Goal: Task Accomplishment & Management: Manage account settings

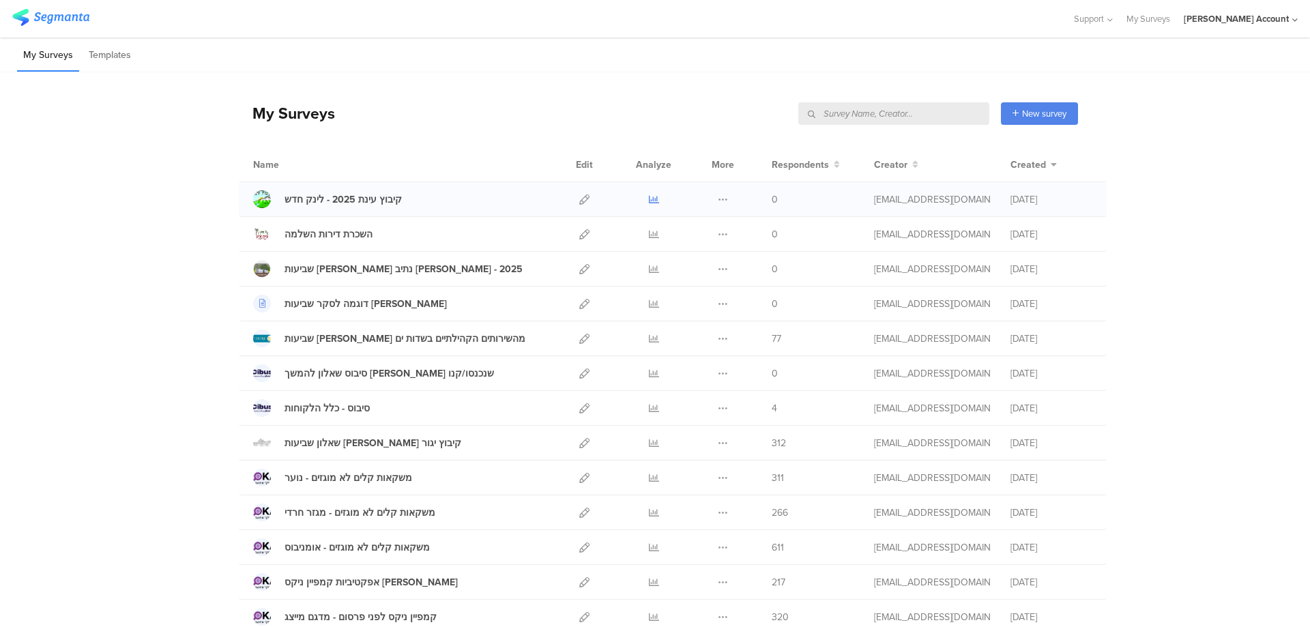
click at [649, 199] on icon at bounding box center [654, 200] width 10 height 10
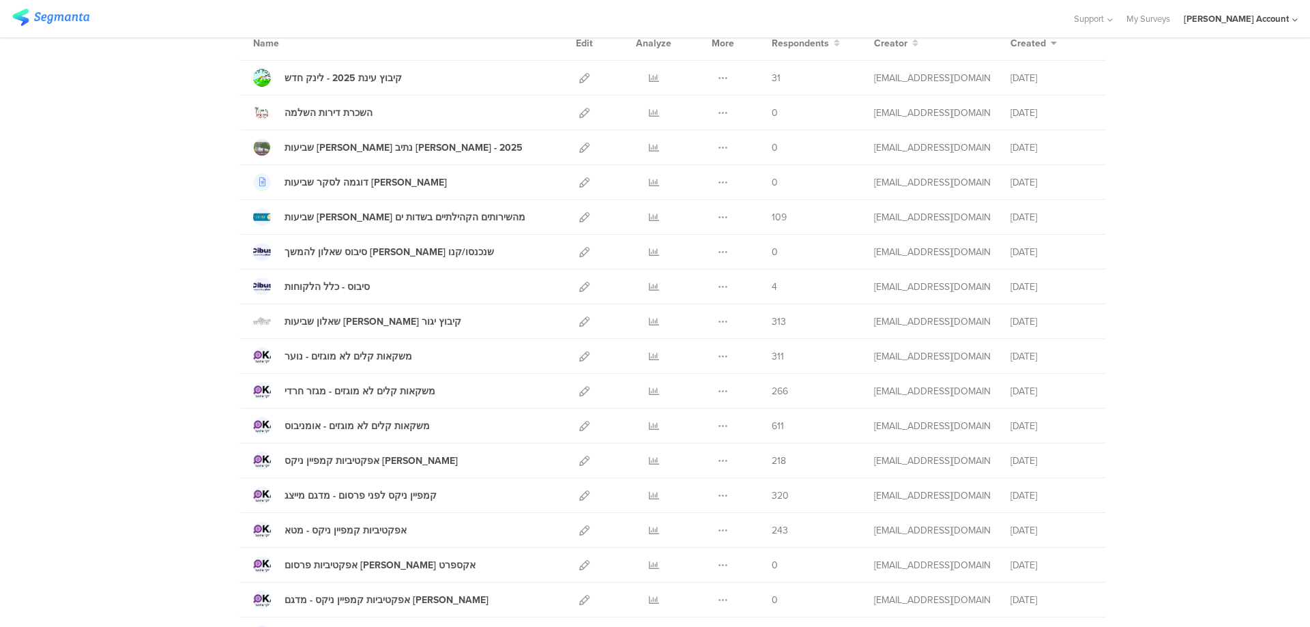
scroll to position [91, 0]
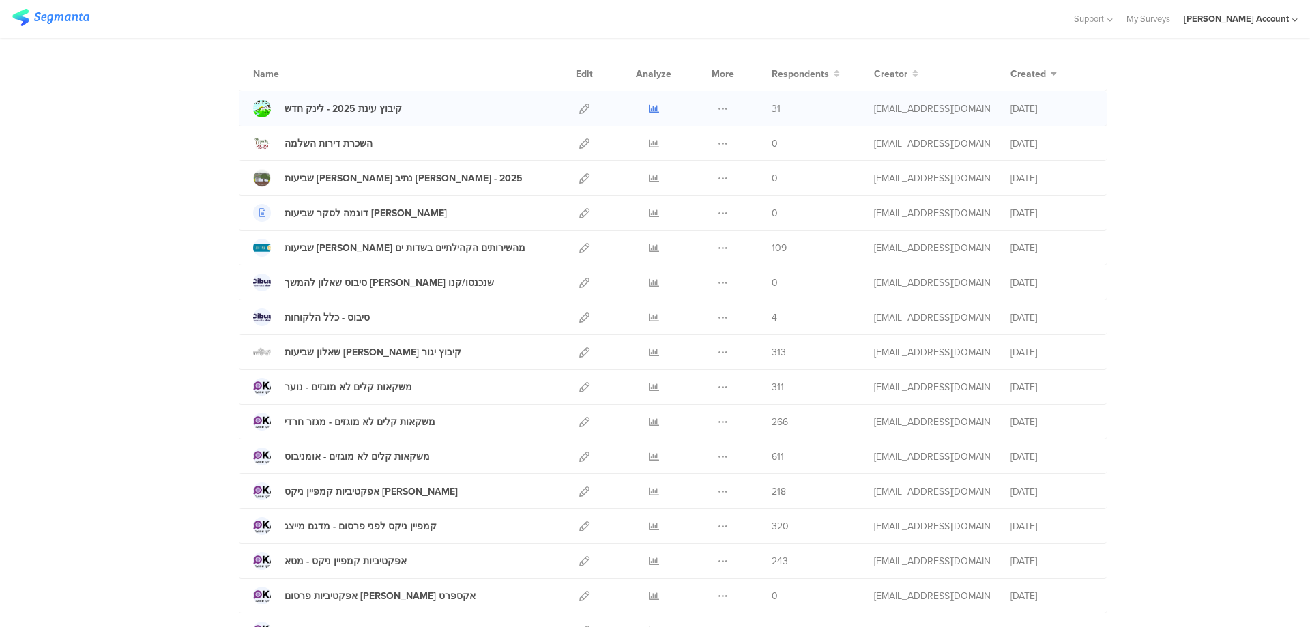
click at [650, 102] on link at bounding box center [654, 108] width 10 height 34
click at [649, 247] on icon at bounding box center [654, 248] width 10 height 10
click at [579, 107] on icon at bounding box center [584, 109] width 10 height 10
click at [649, 248] on icon at bounding box center [654, 248] width 10 height 10
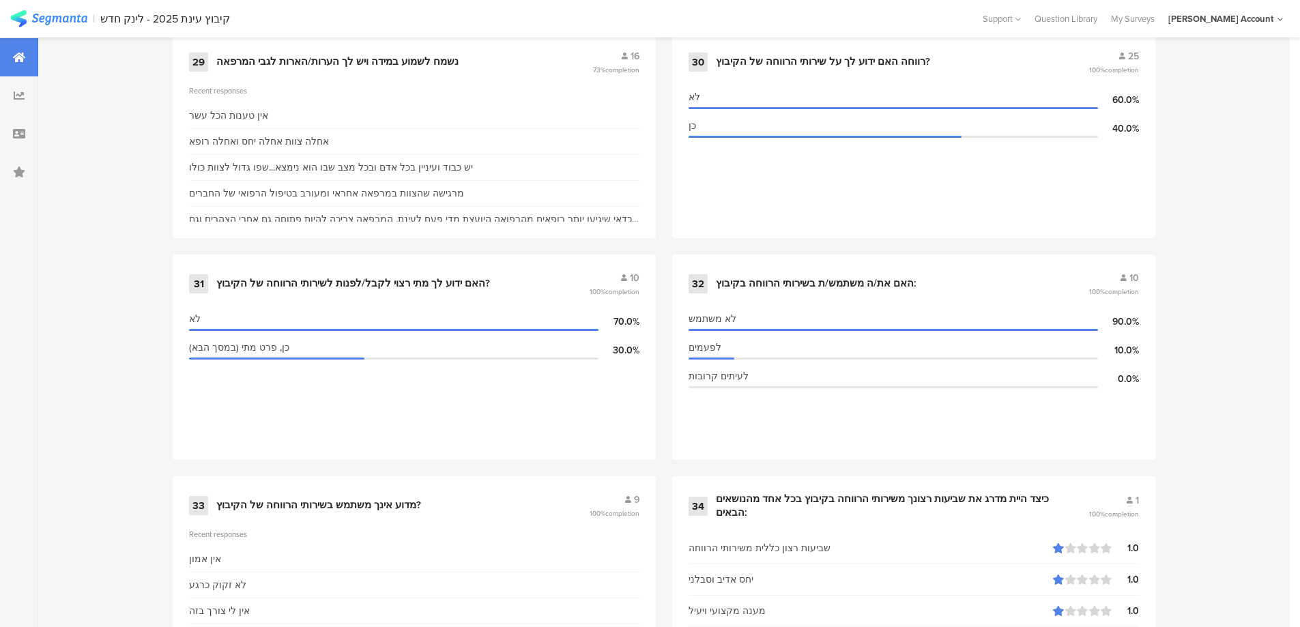
scroll to position [3731, 0]
click at [876, 63] on div "רווחה האם ידוע לך על שירותי הרווחה של הקיבוץ?" at bounding box center [823, 63] width 214 height 14
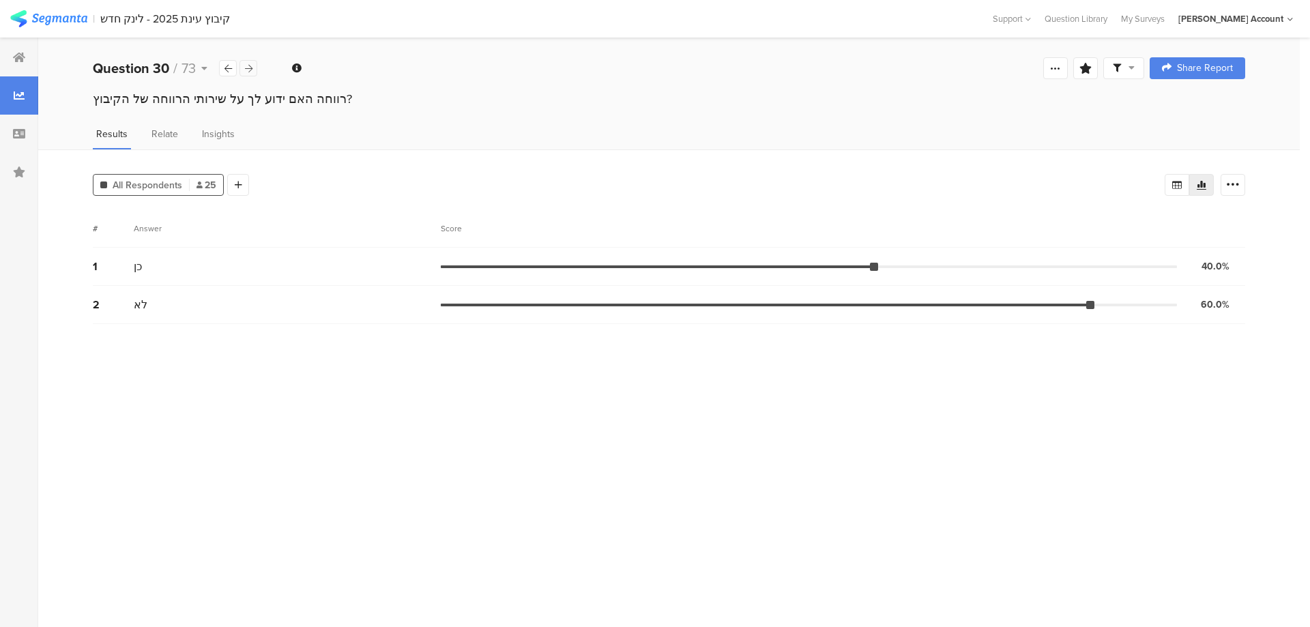
click at [248, 68] on icon at bounding box center [249, 68] width 8 height 9
click at [248, 70] on icon at bounding box center [249, 68] width 8 height 9
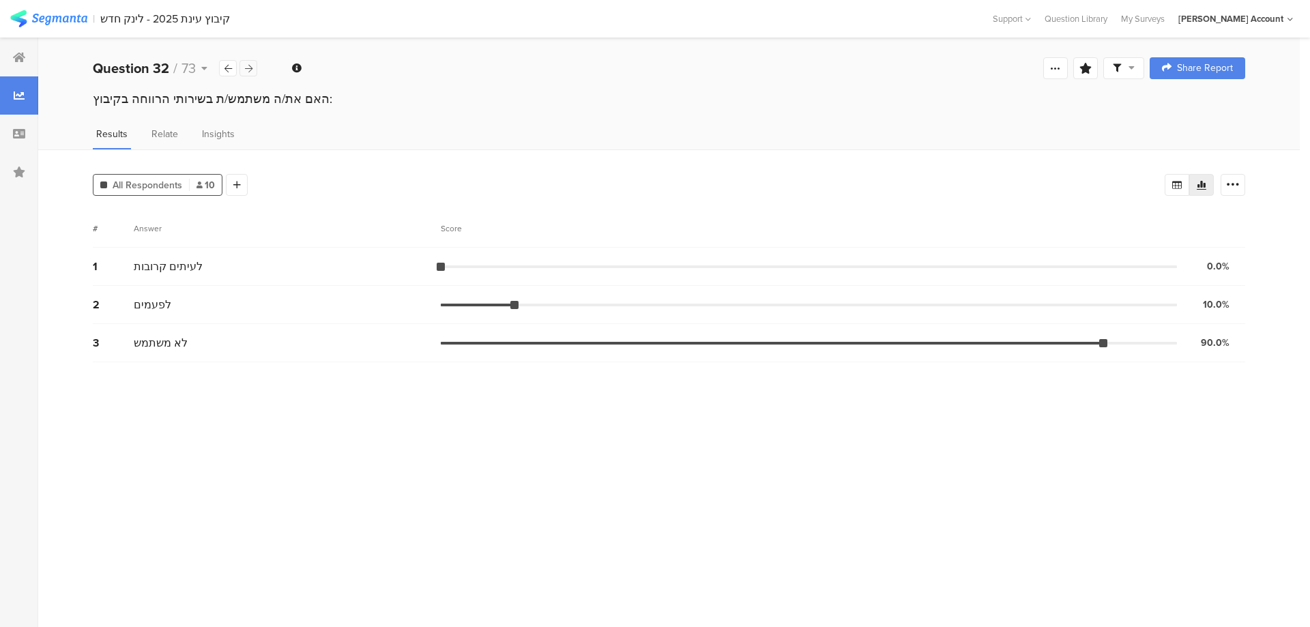
click at [248, 67] on icon at bounding box center [249, 68] width 8 height 9
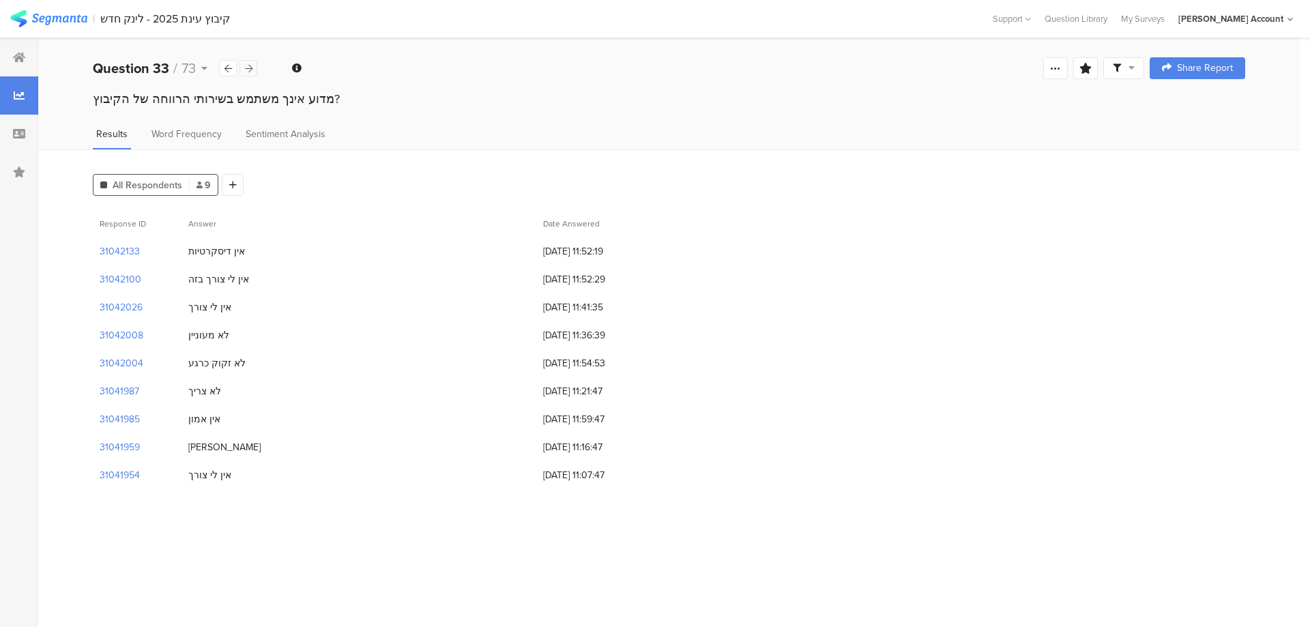
click at [248, 67] on icon at bounding box center [249, 68] width 8 height 9
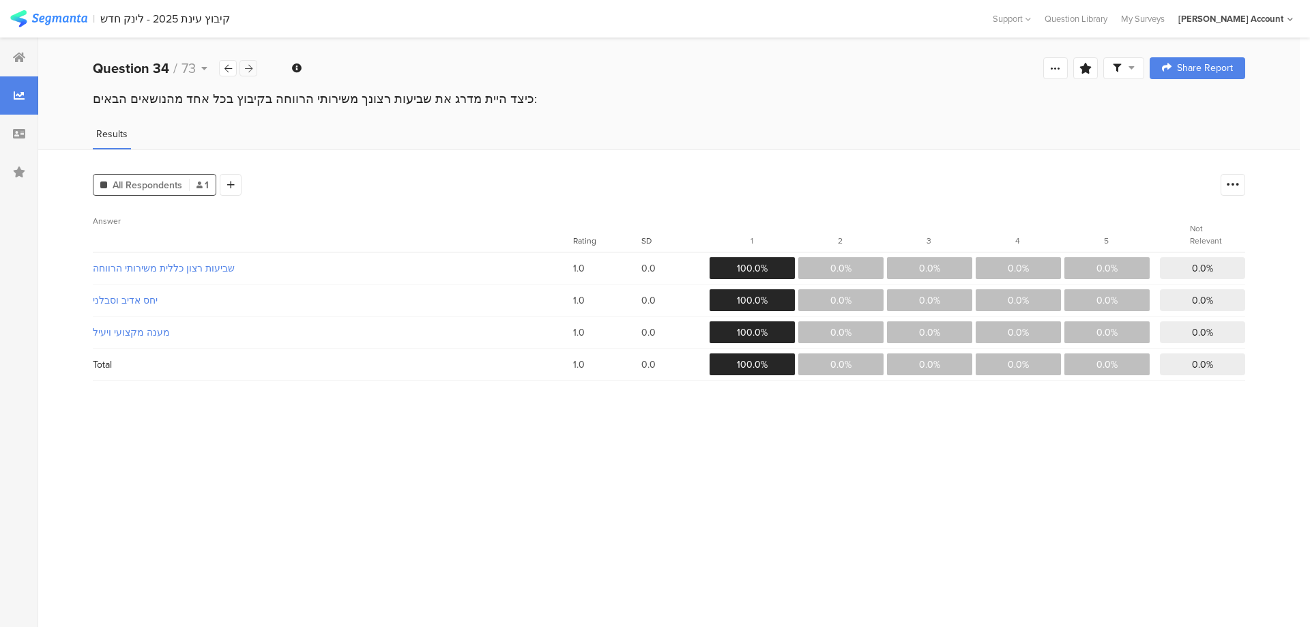
click at [248, 67] on icon at bounding box center [249, 68] width 8 height 9
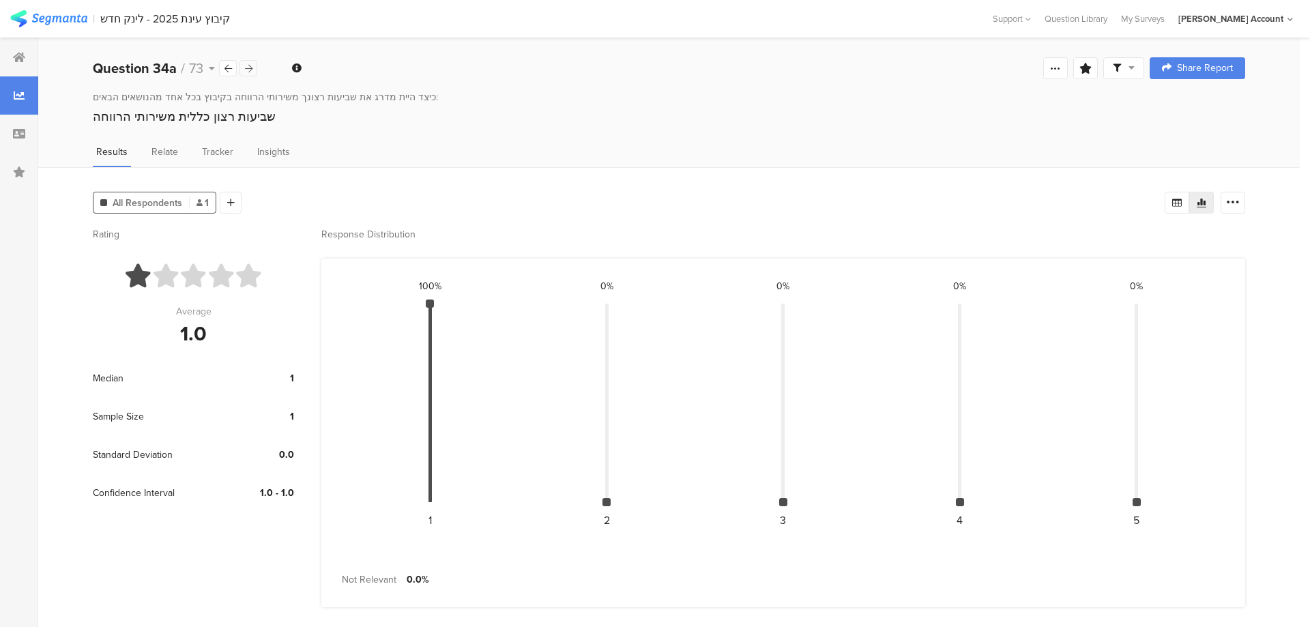
click at [248, 67] on icon at bounding box center [249, 68] width 8 height 9
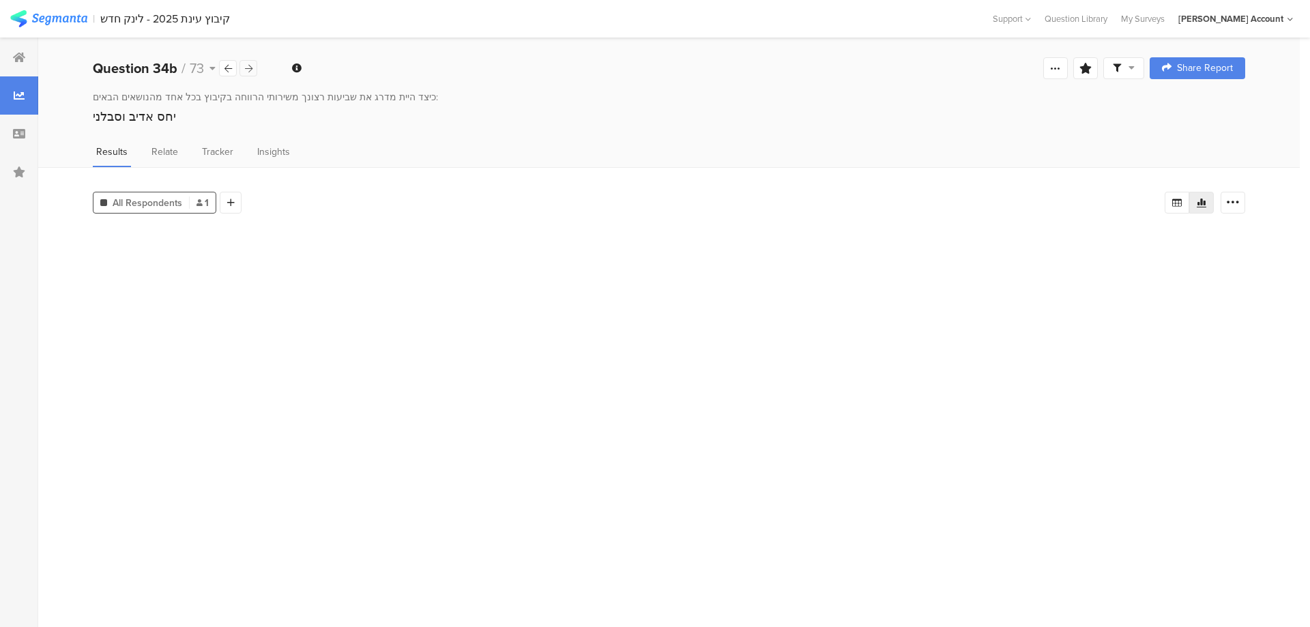
click at [248, 67] on icon at bounding box center [249, 68] width 8 height 9
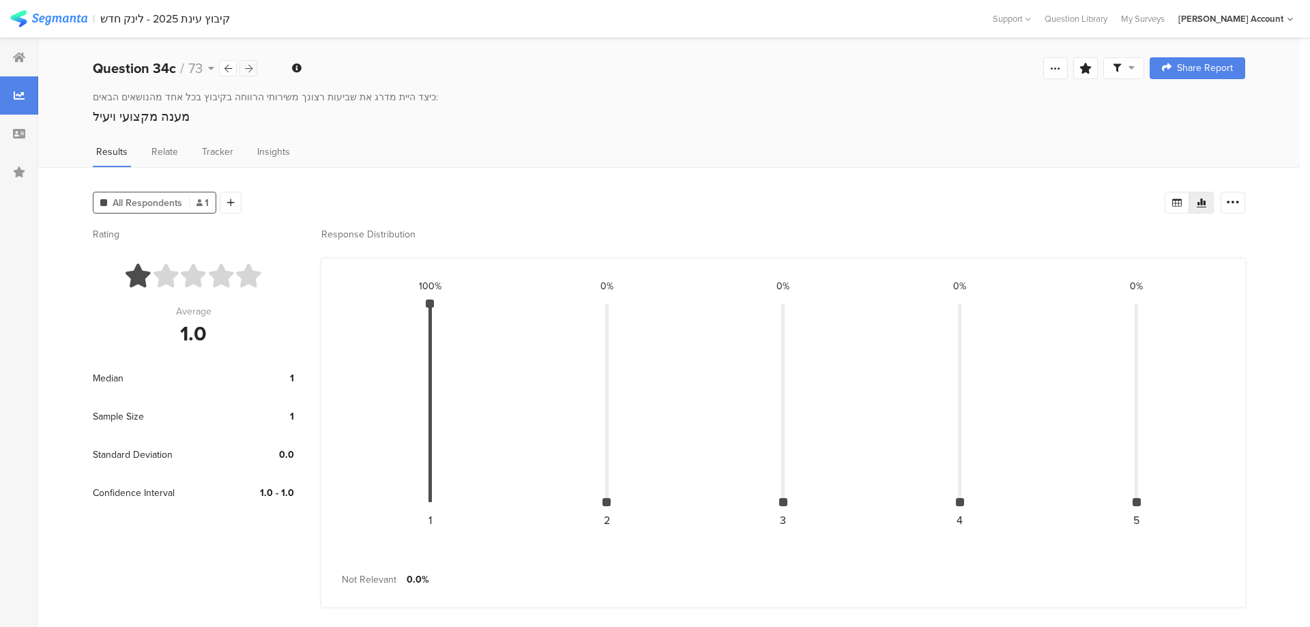
click at [248, 67] on icon at bounding box center [249, 68] width 8 height 9
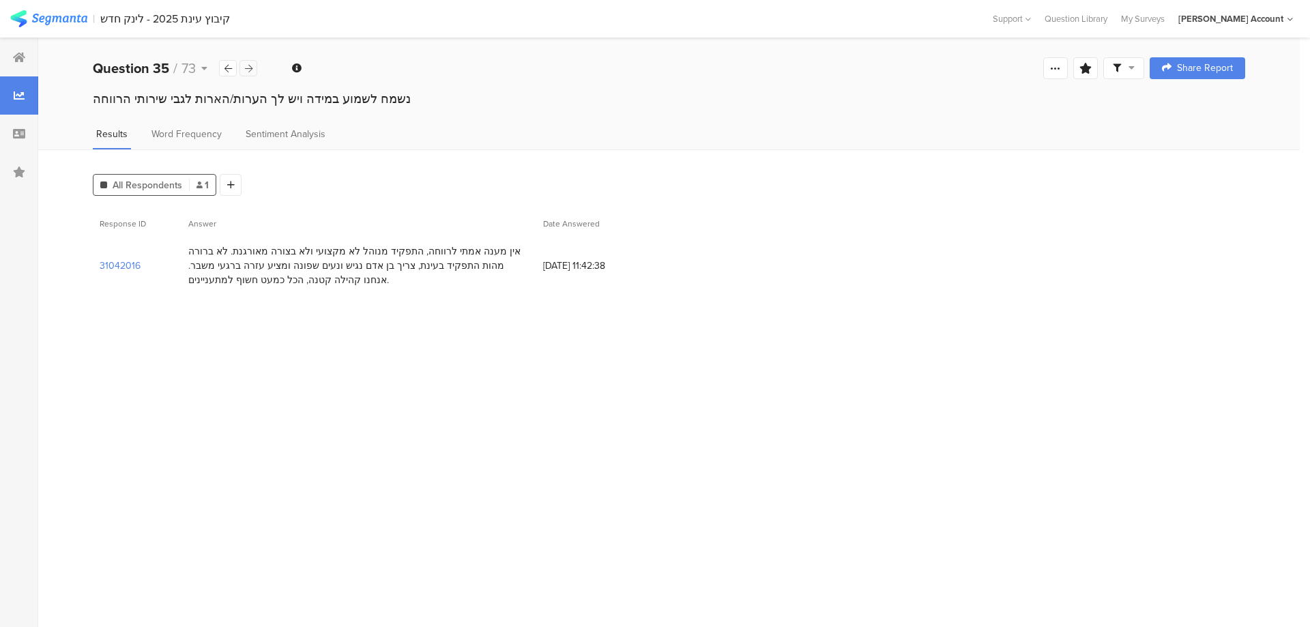
click at [248, 67] on icon at bounding box center [249, 68] width 8 height 9
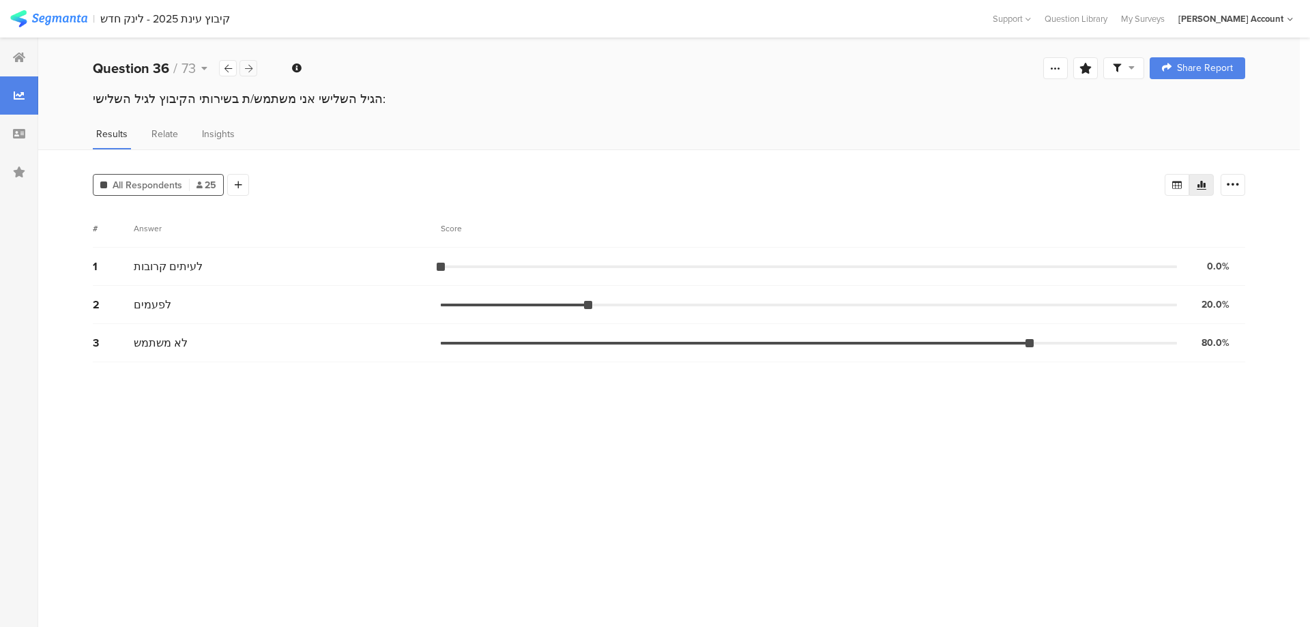
click at [248, 67] on icon at bounding box center [249, 68] width 8 height 9
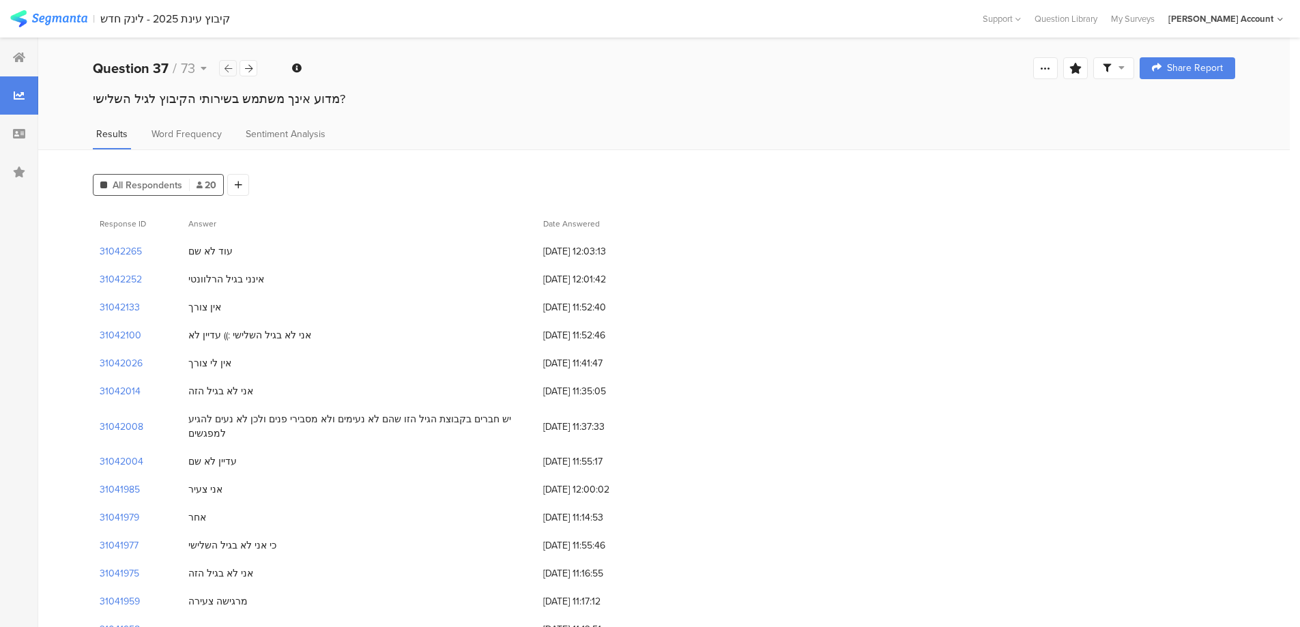
click at [235, 68] on div at bounding box center [228, 68] width 18 height 16
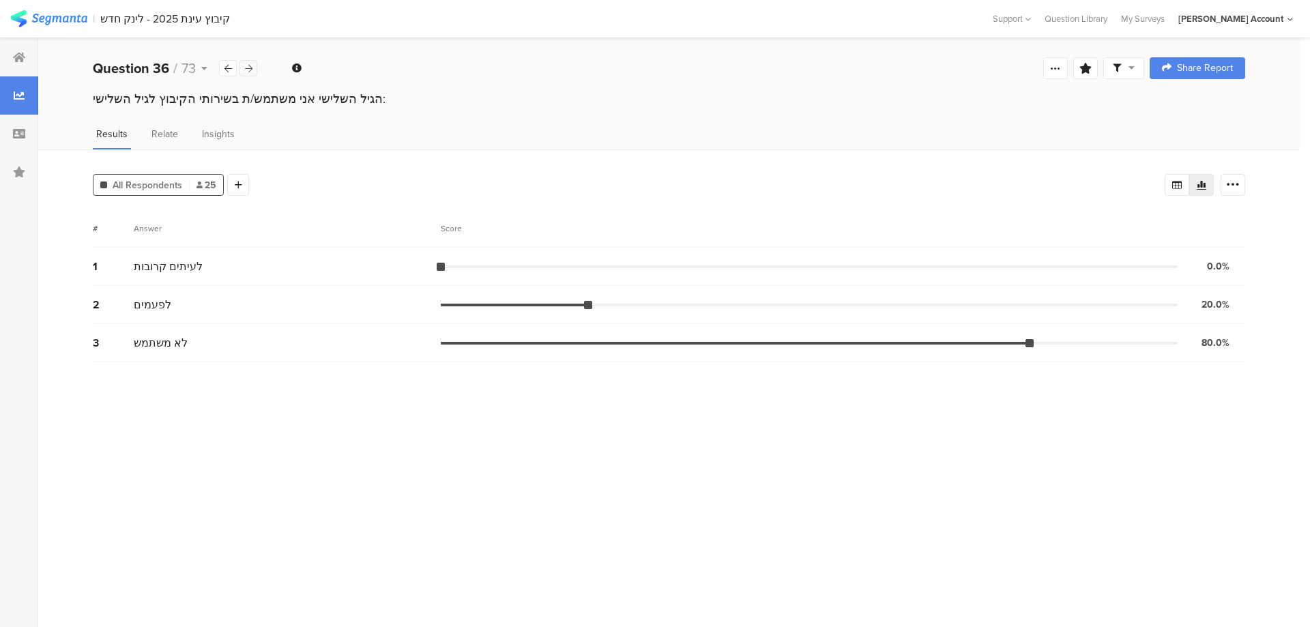
click at [252, 70] on icon at bounding box center [249, 68] width 8 height 9
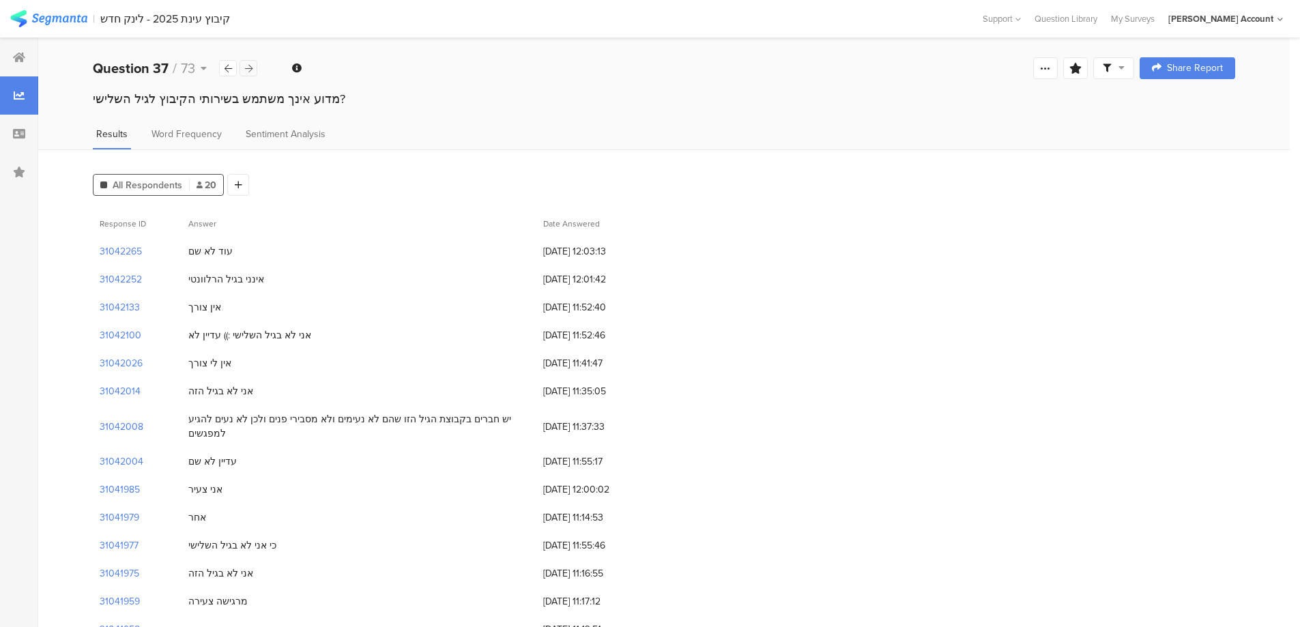
click at [252, 70] on icon at bounding box center [249, 68] width 8 height 9
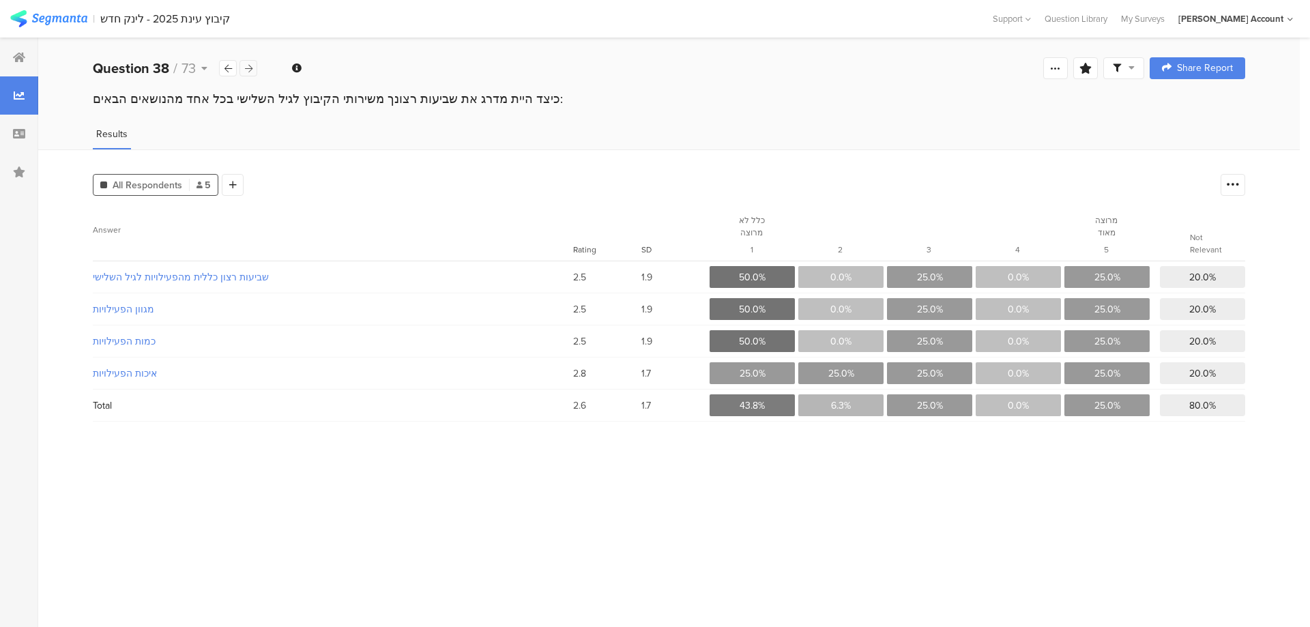
click at [252, 70] on icon at bounding box center [249, 68] width 8 height 9
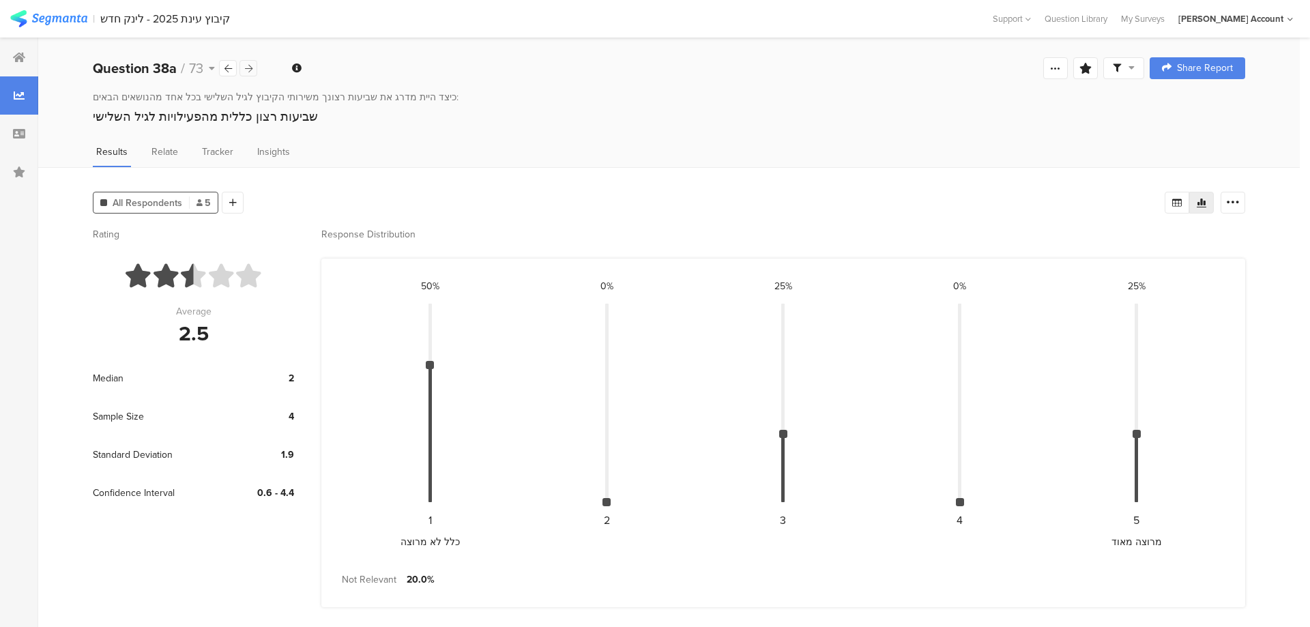
click at [252, 70] on icon at bounding box center [249, 68] width 8 height 9
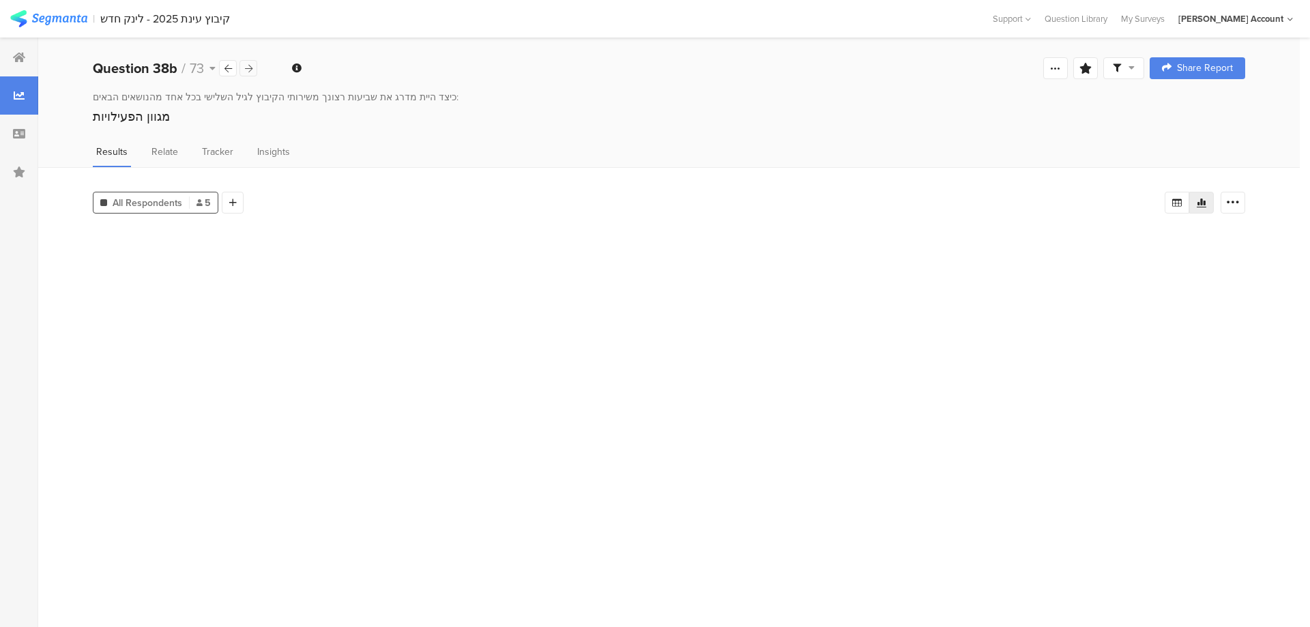
click at [252, 70] on icon at bounding box center [249, 68] width 8 height 9
click at [251, 70] on icon at bounding box center [249, 68] width 8 height 9
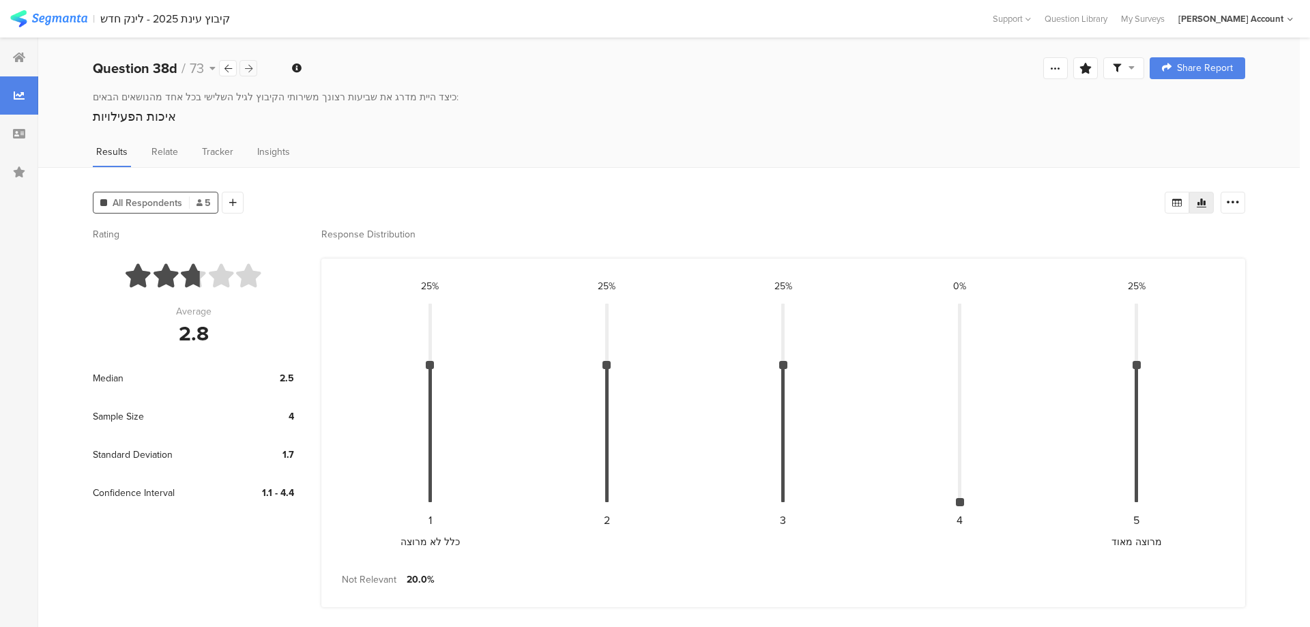
click at [251, 70] on icon at bounding box center [249, 68] width 8 height 9
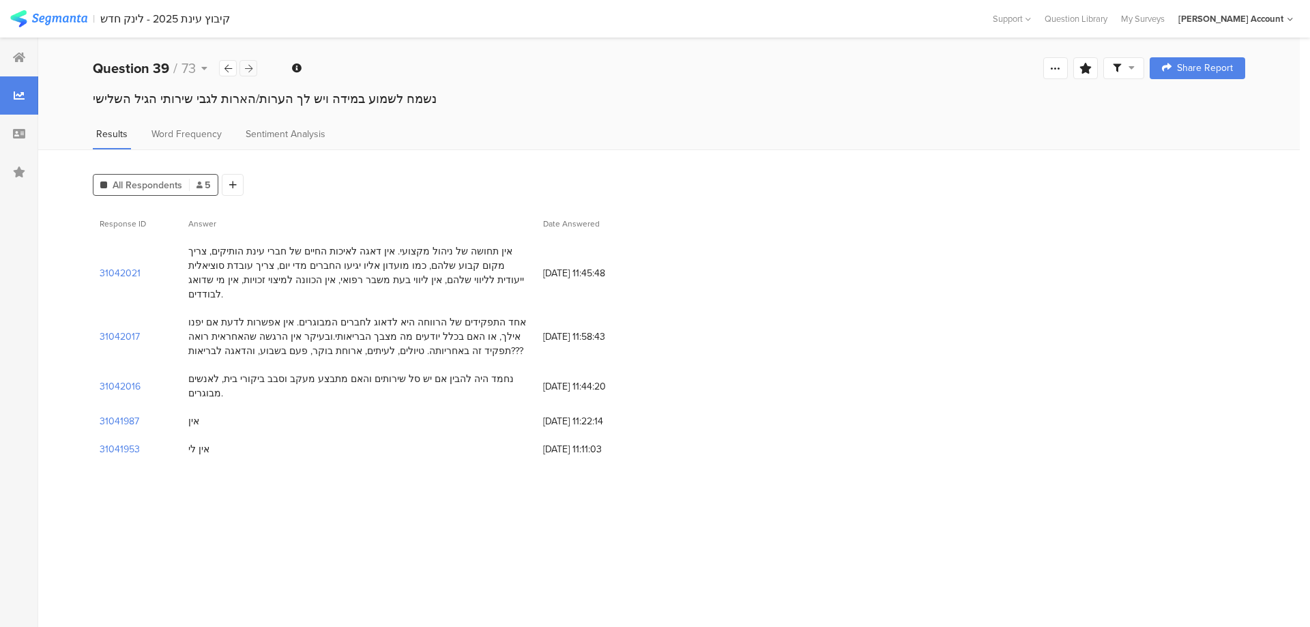
click at [251, 70] on icon at bounding box center [249, 68] width 8 height 9
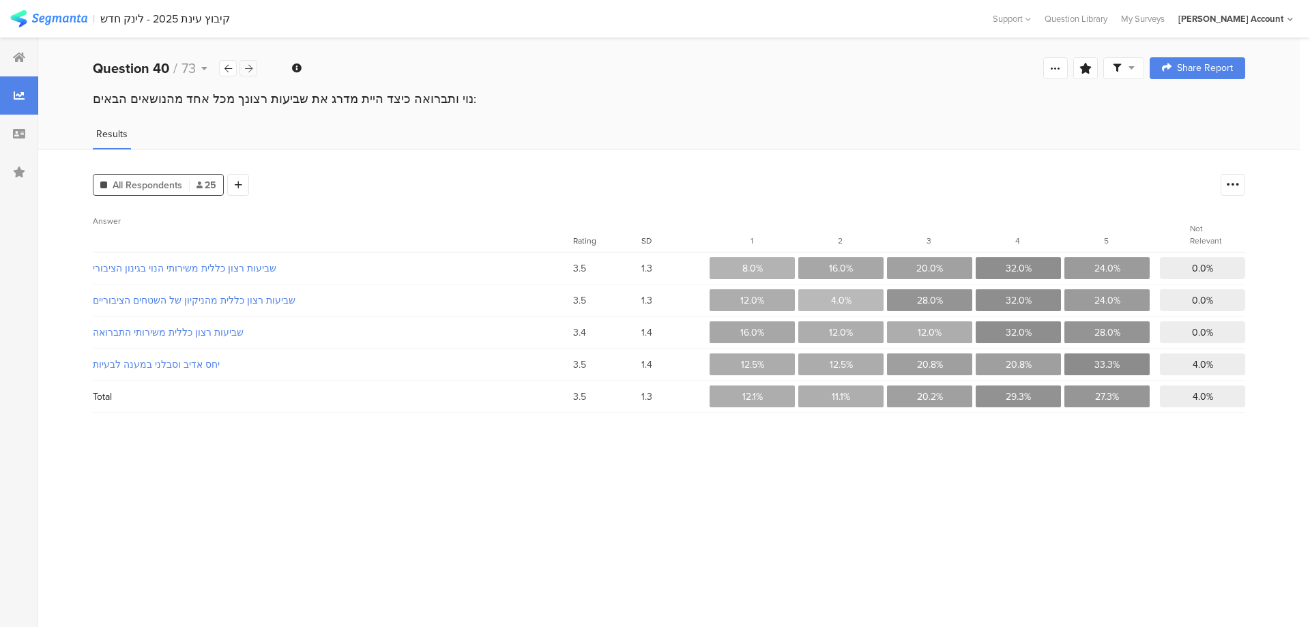
click at [251, 70] on icon at bounding box center [249, 68] width 8 height 9
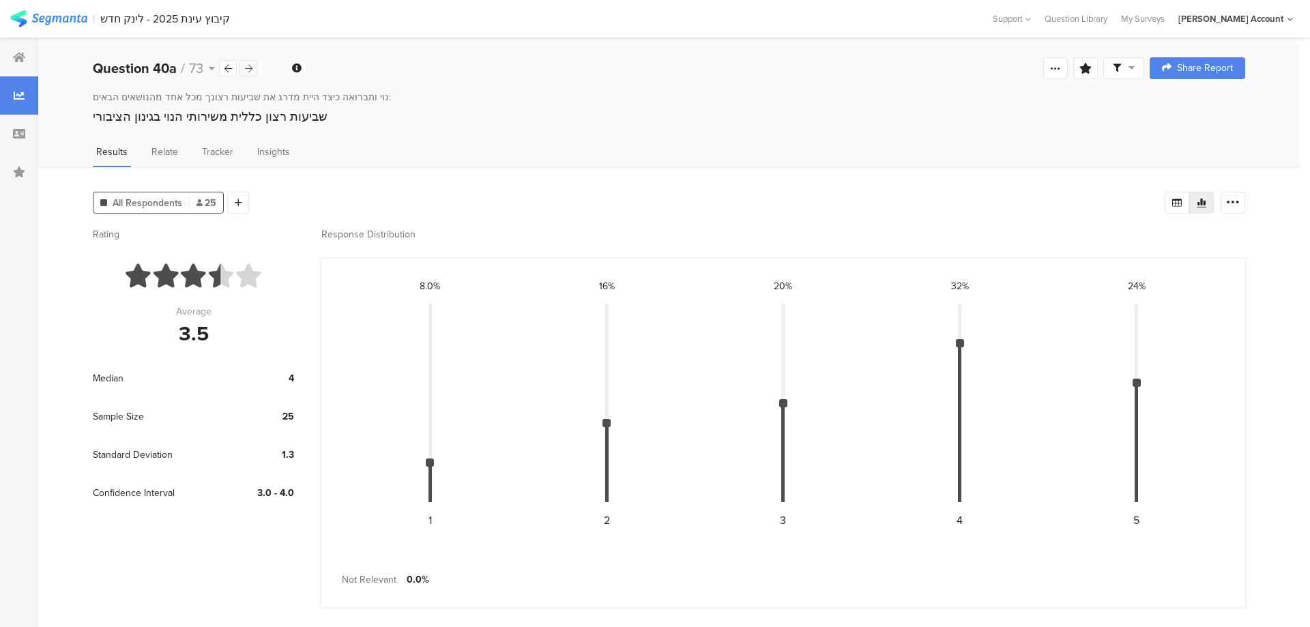
click at [251, 70] on icon at bounding box center [249, 68] width 8 height 9
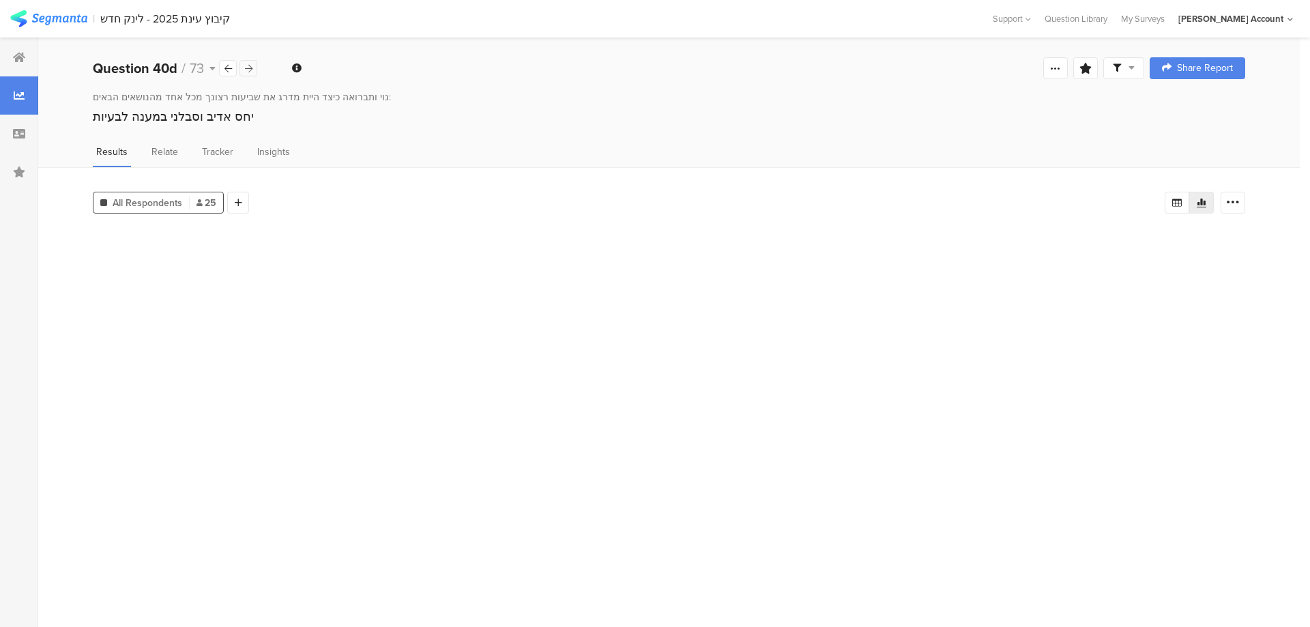
click at [251, 70] on icon at bounding box center [249, 68] width 8 height 9
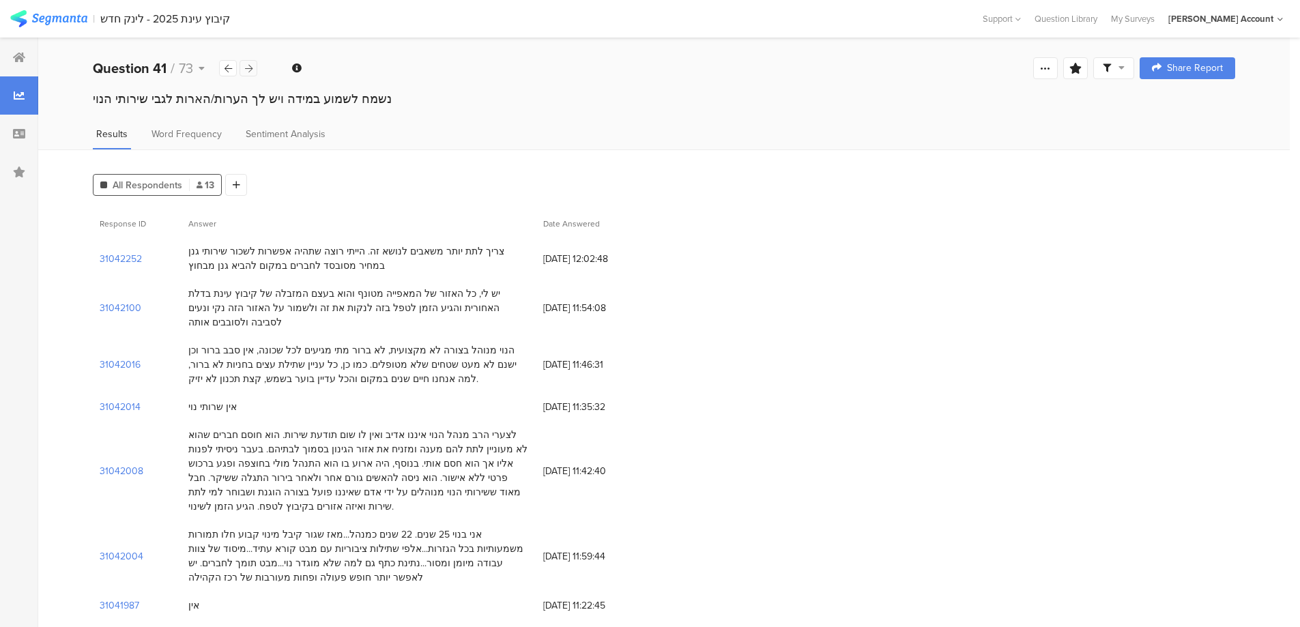
click at [251, 70] on icon at bounding box center [249, 68] width 8 height 9
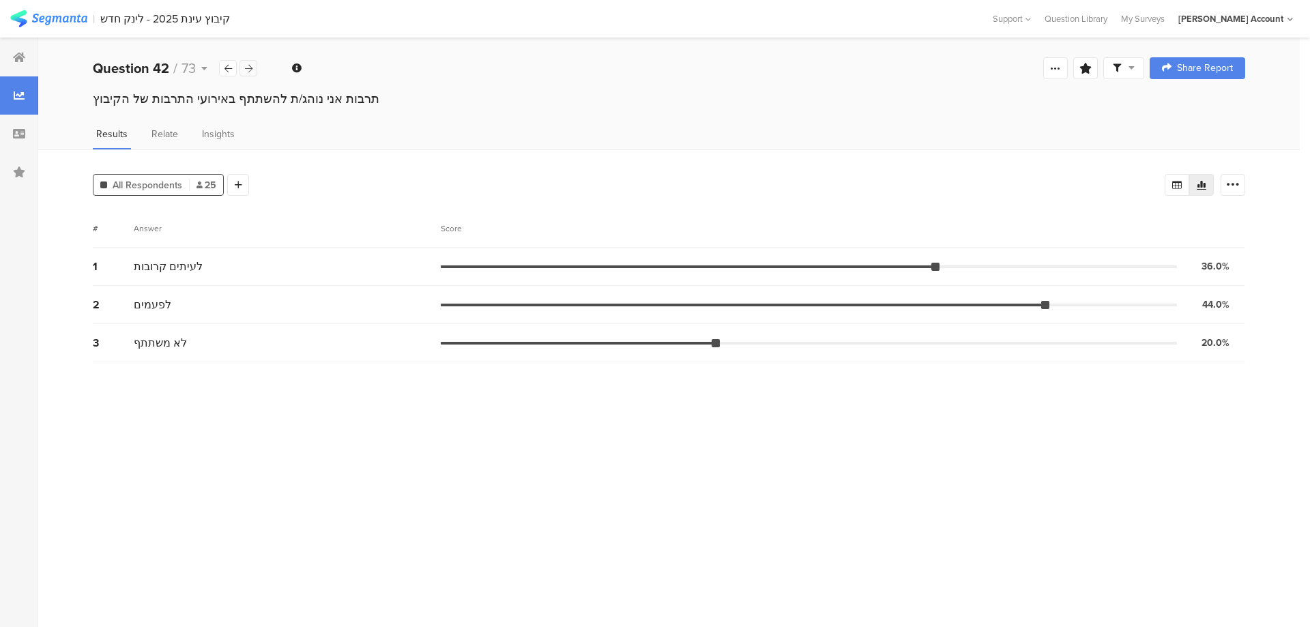
click at [251, 70] on icon at bounding box center [249, 68] width 8 height 9
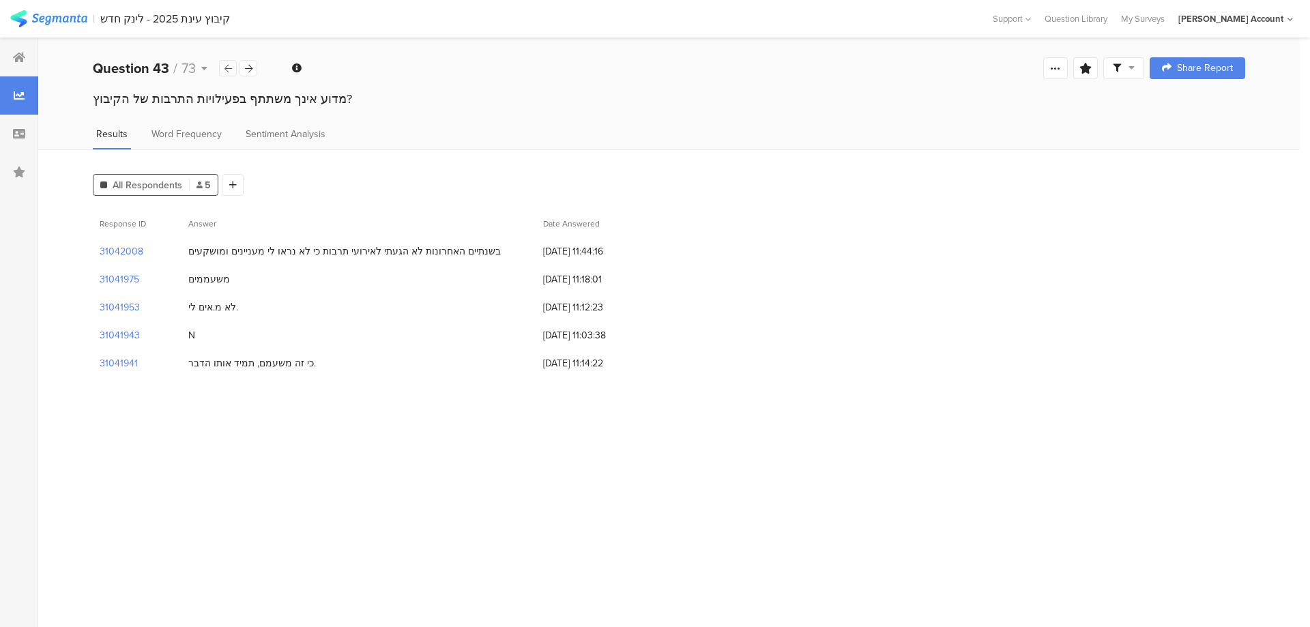
click at [231, 70] on icon at bounding box center [229, 68] width 8 height 9
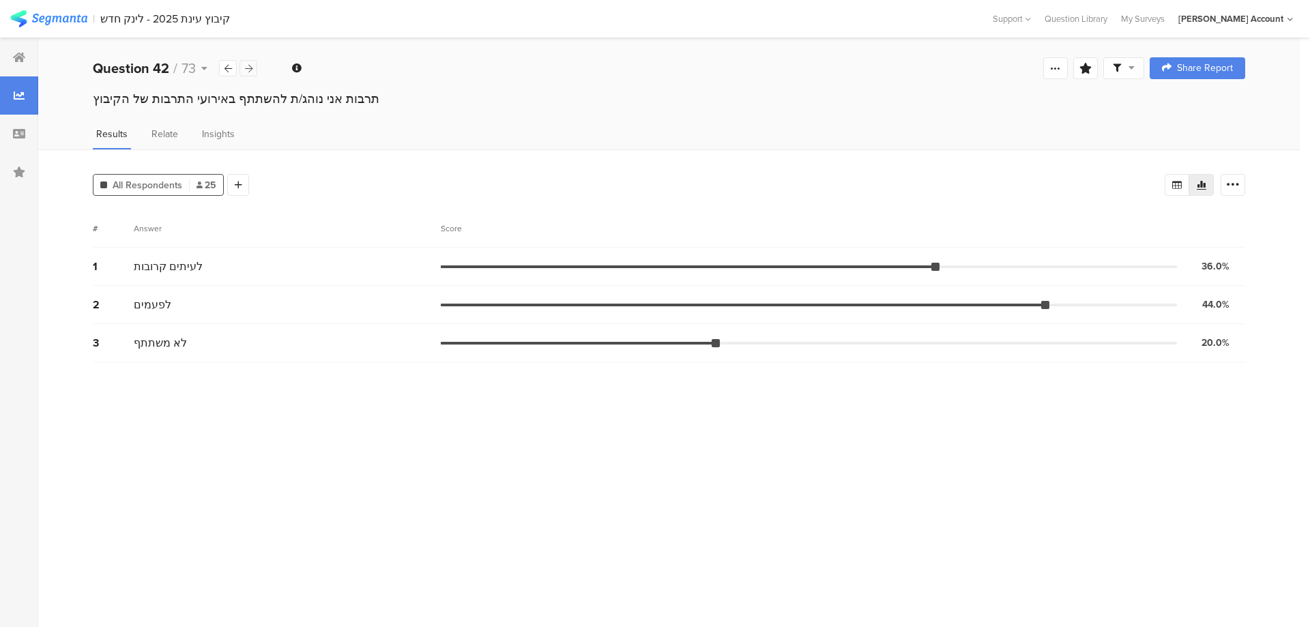
click at [250, 68] on icon at bounding box center [249, 68] width 8 height 9
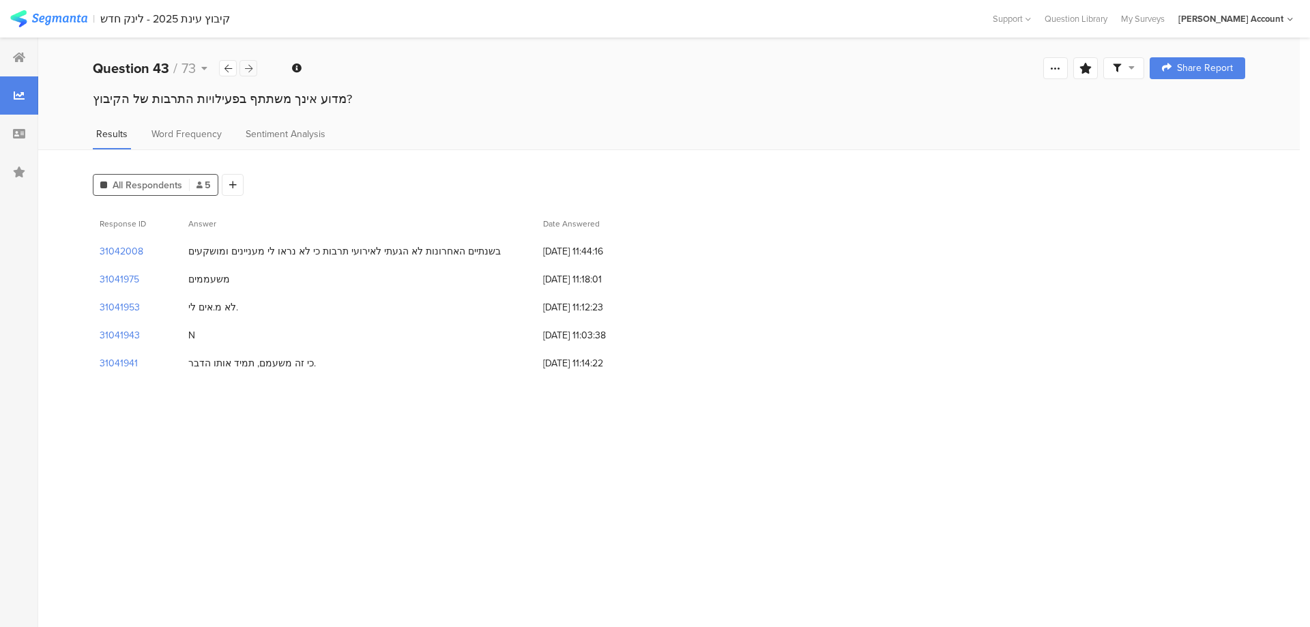
click at [250, 68] on icon at bounding box center [249, 68] width 8 height 9
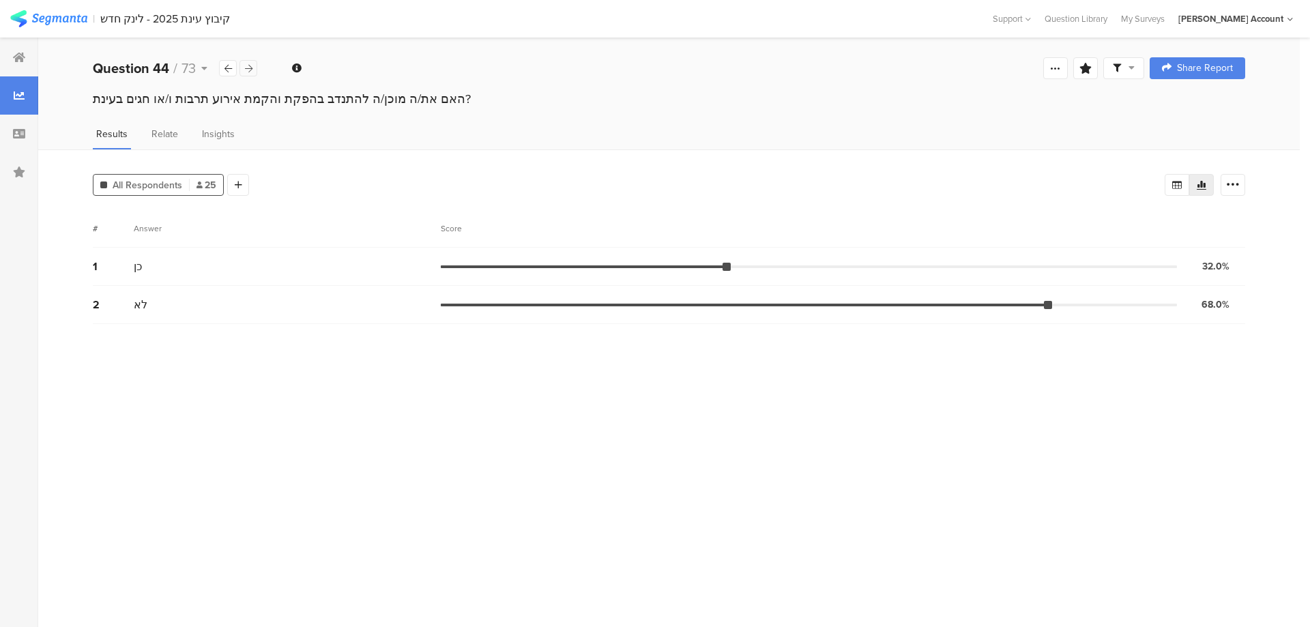
click at [250, 68] on icon at bounding box center [249, 68] width 8 height 9
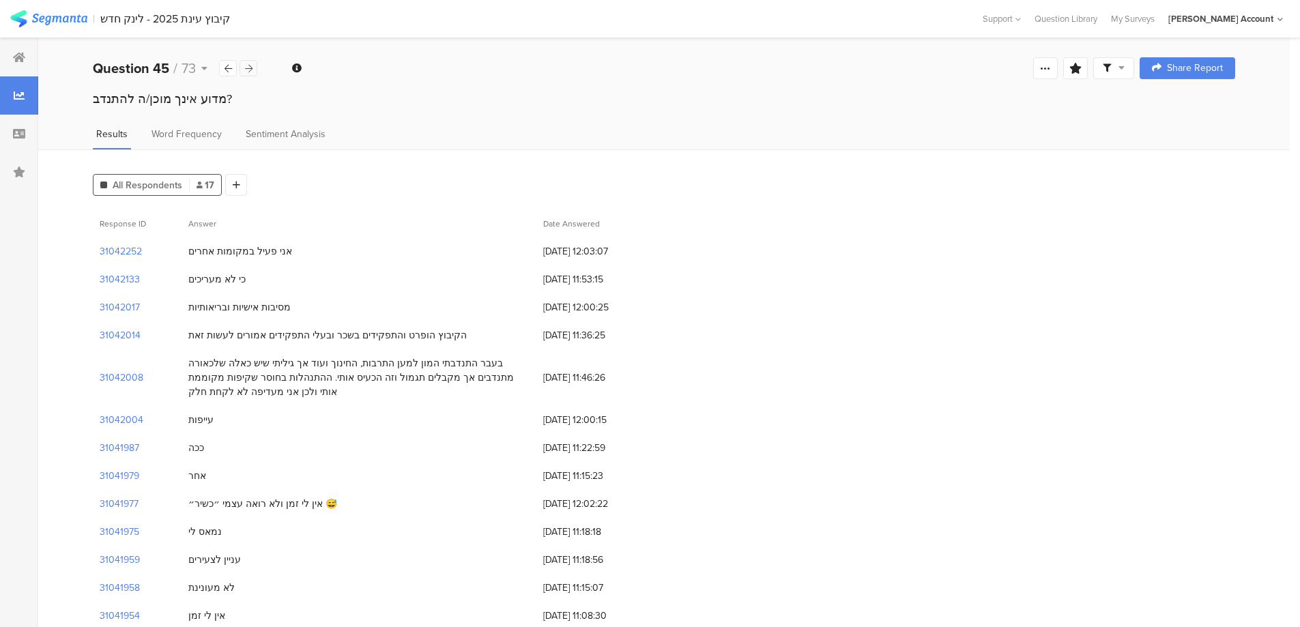
click at [250, 68] on icon at bounding box center [249, 68] width 8 height 9
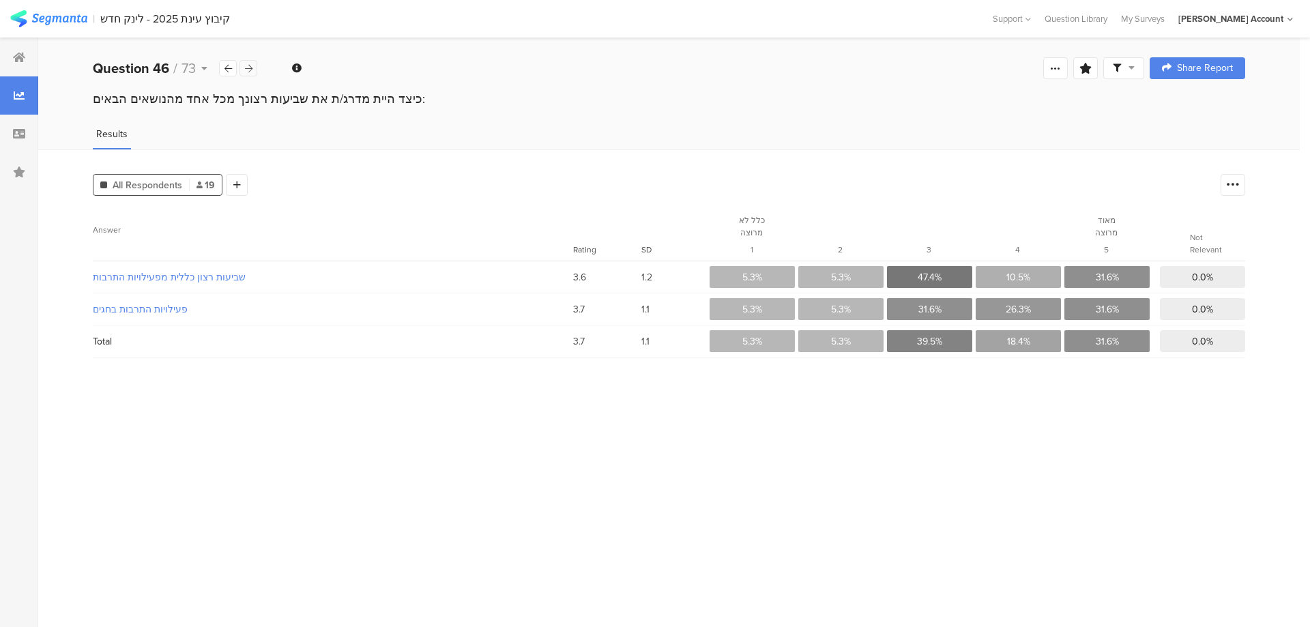
click at [250, 68] on icon at bounding box center [249, 68] width 8 height 9
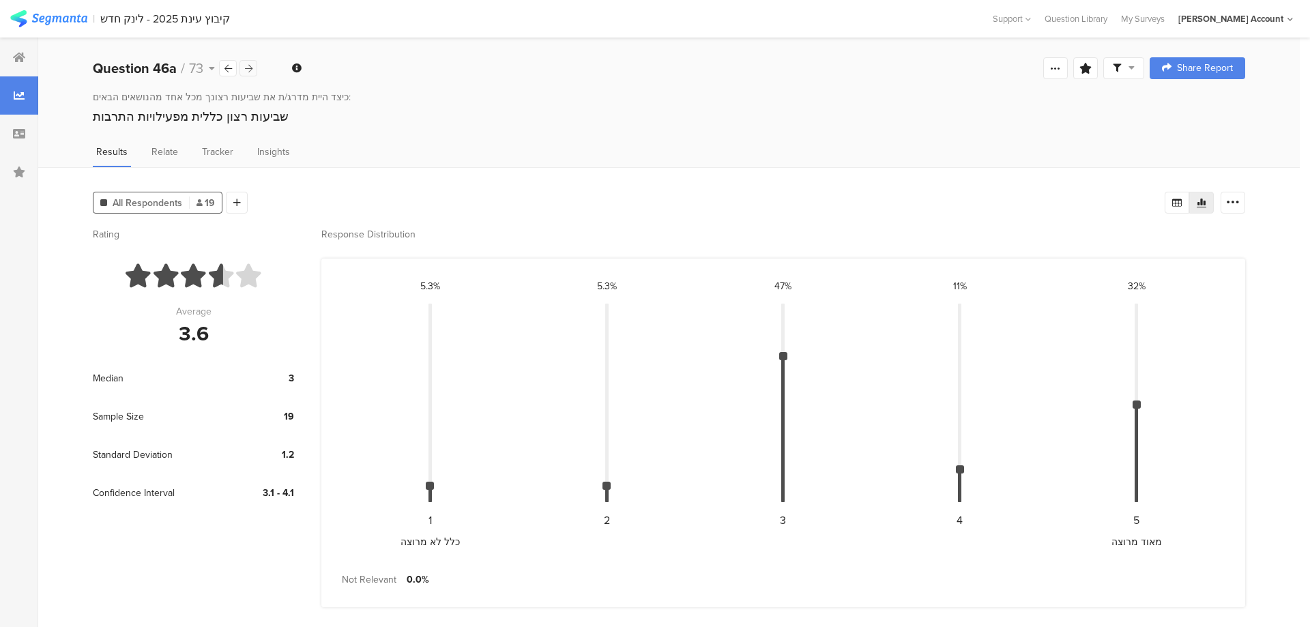
click at [250, 68] on icon at bounding box center [249, 68] width 8 height 9
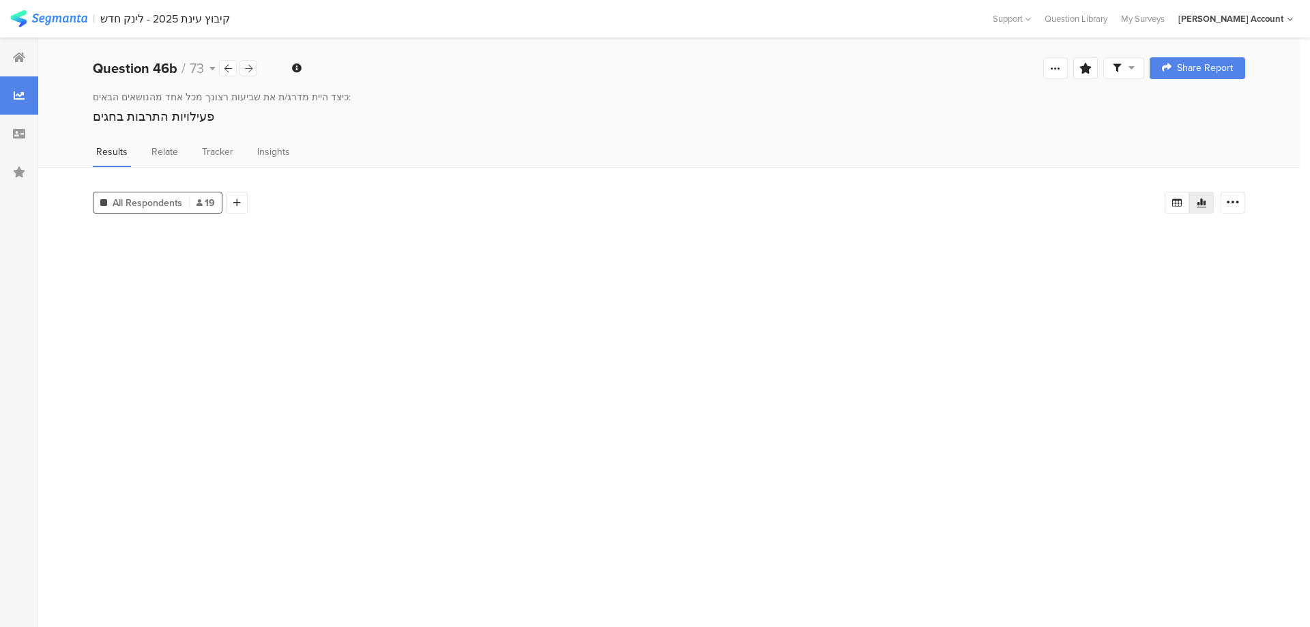
click at [250, 68] on icon at bounding box center [249, 68] width 8 height 9
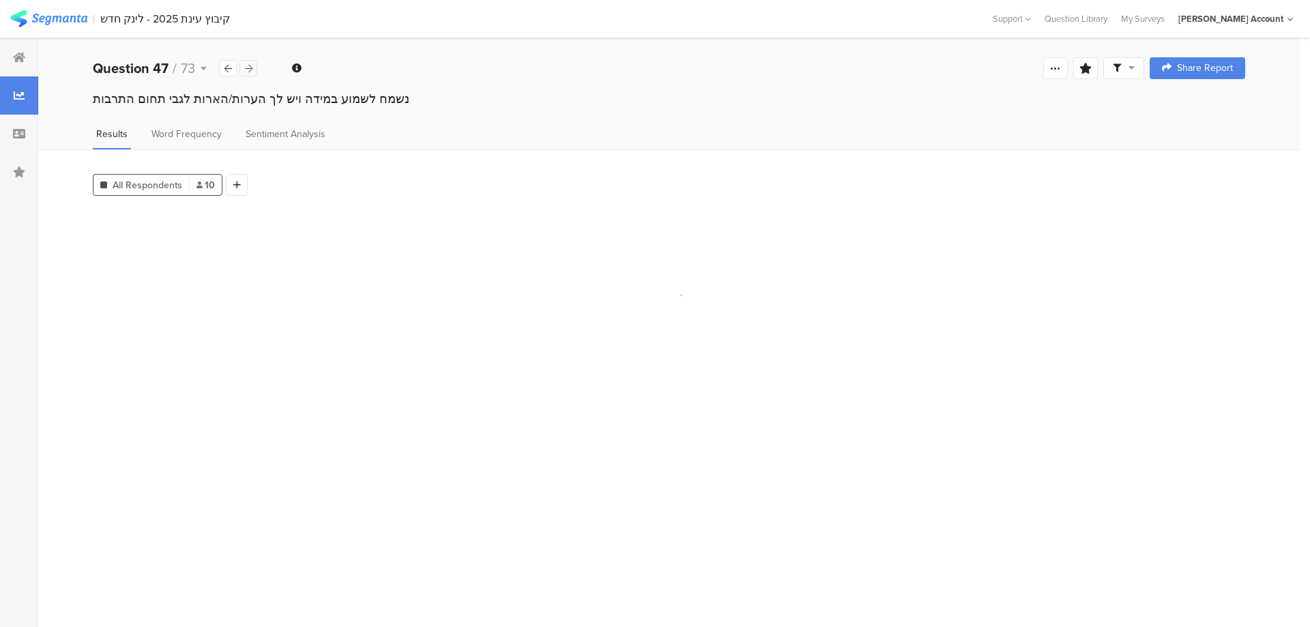
click at [250, 68] on icon at bounding box center [249, 68] width 8 height 9
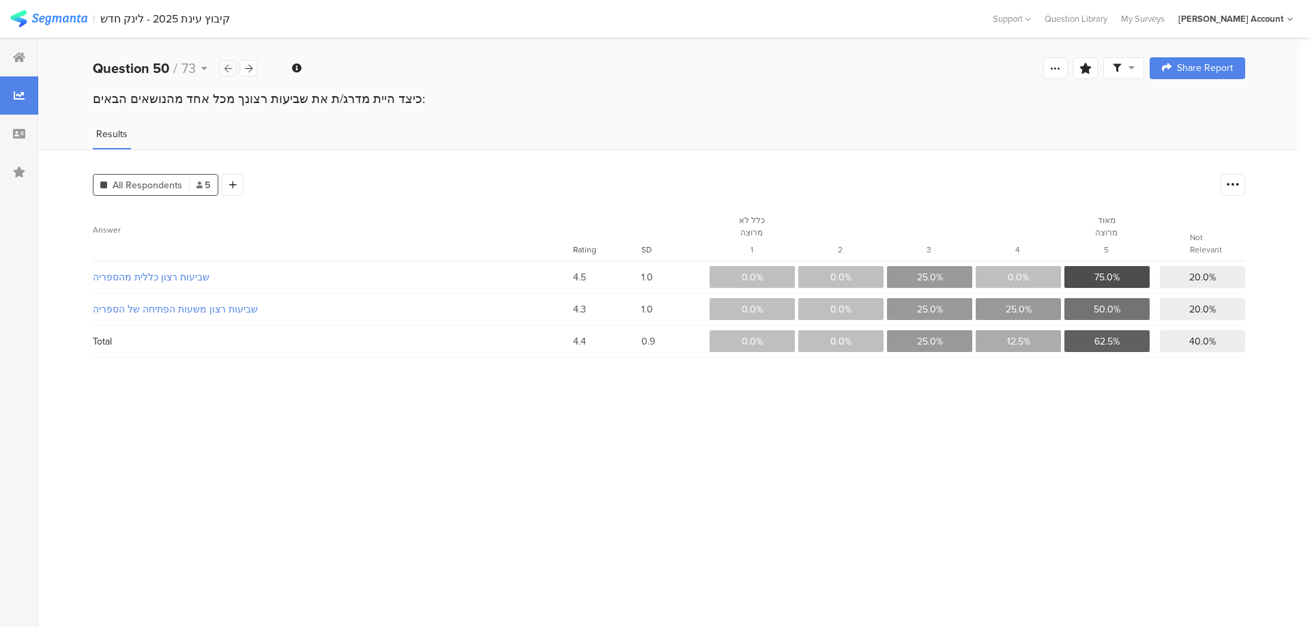
click at [228, 70] on icon at bounding box center [229, 68] width 8 height 9
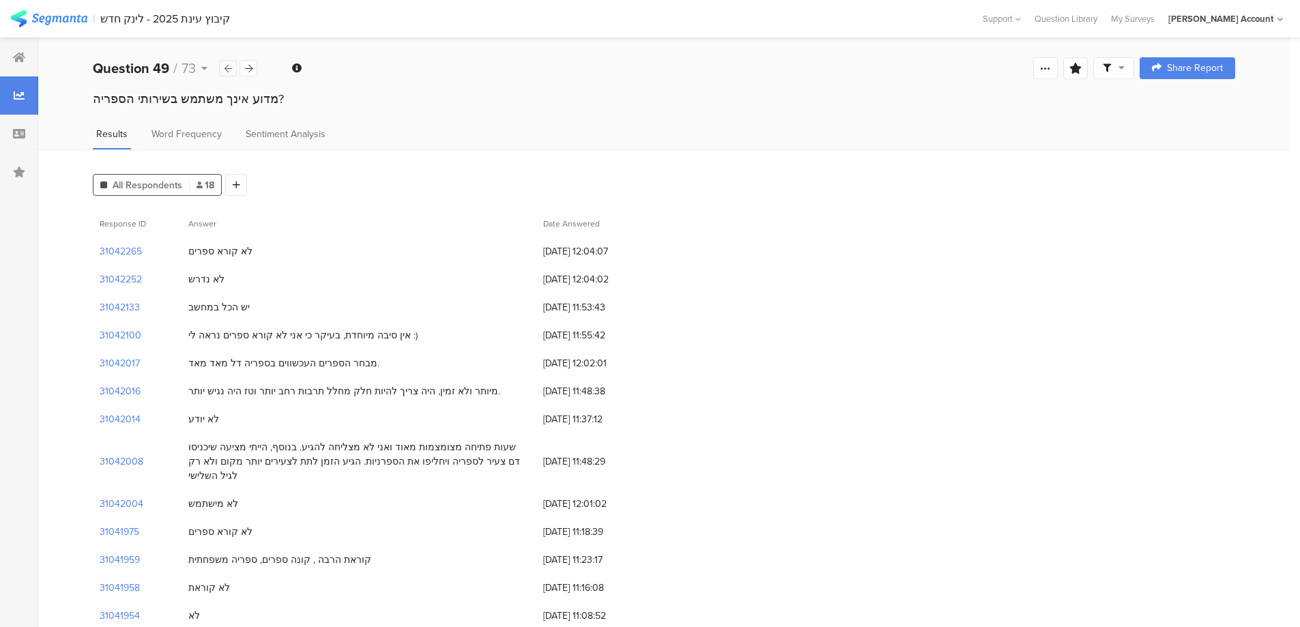
click at [228, 70] on icon at bounding box center [229, 68] width 8 height 9
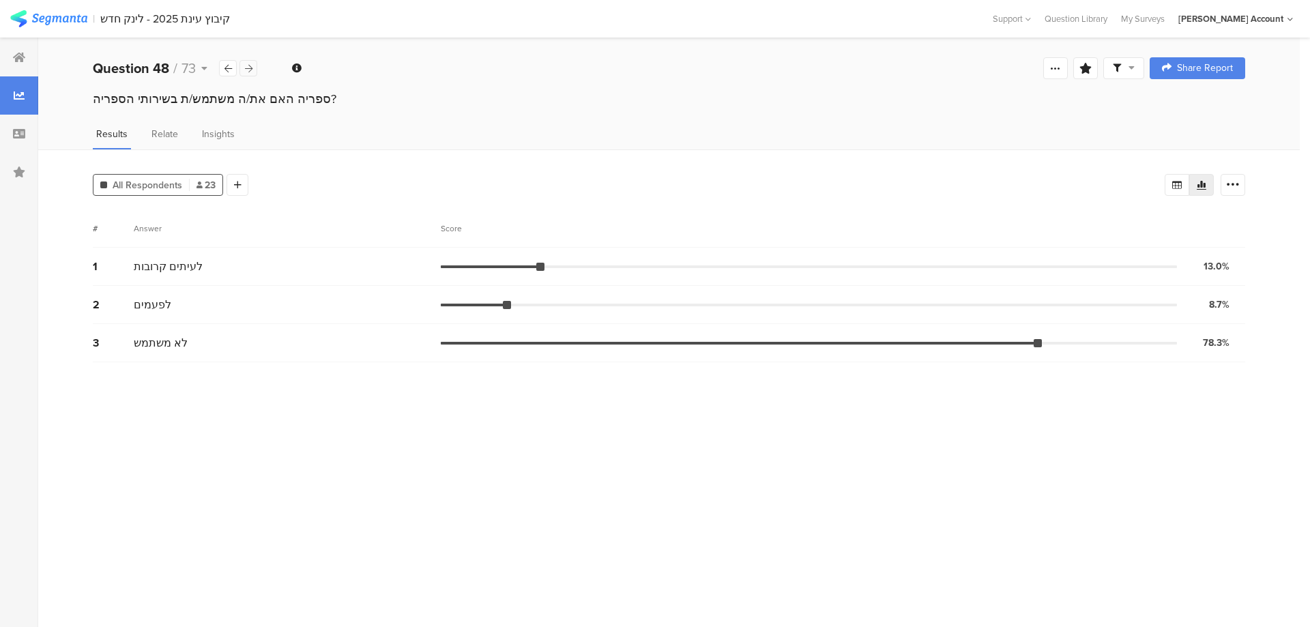
click at [249, 66] on icon at bounding box center [249, 68] width 8 height 9
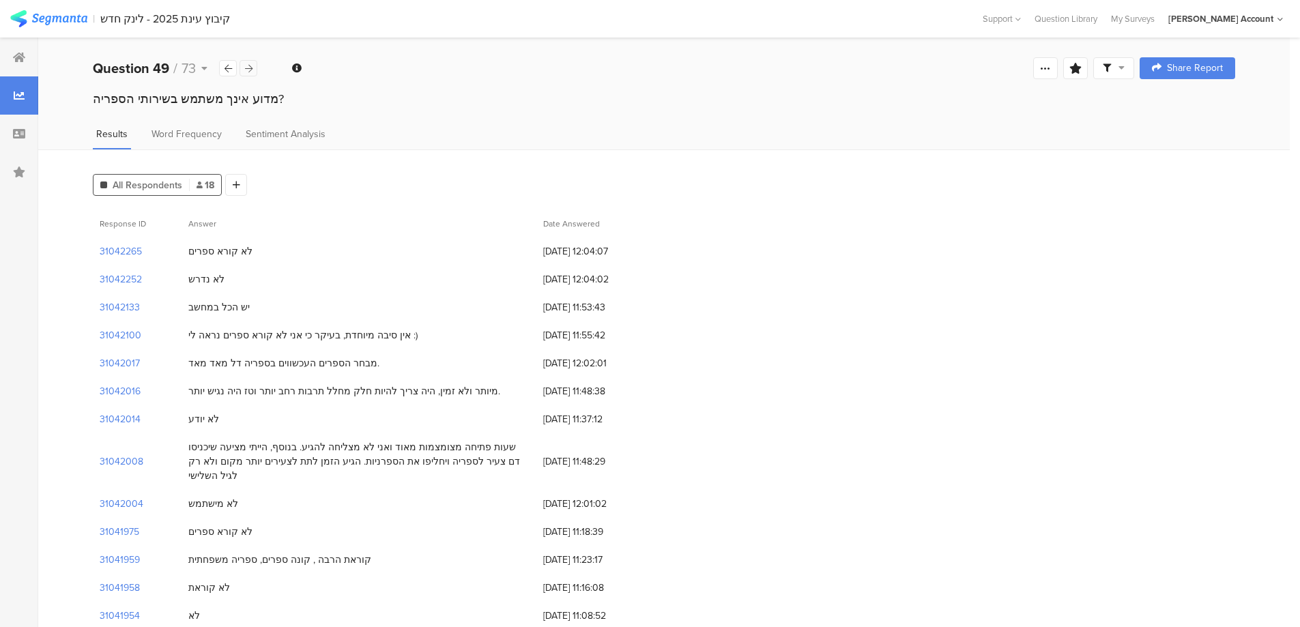
click at [249, 66] on icon at bounding box center [249, 68] width 8 height 9
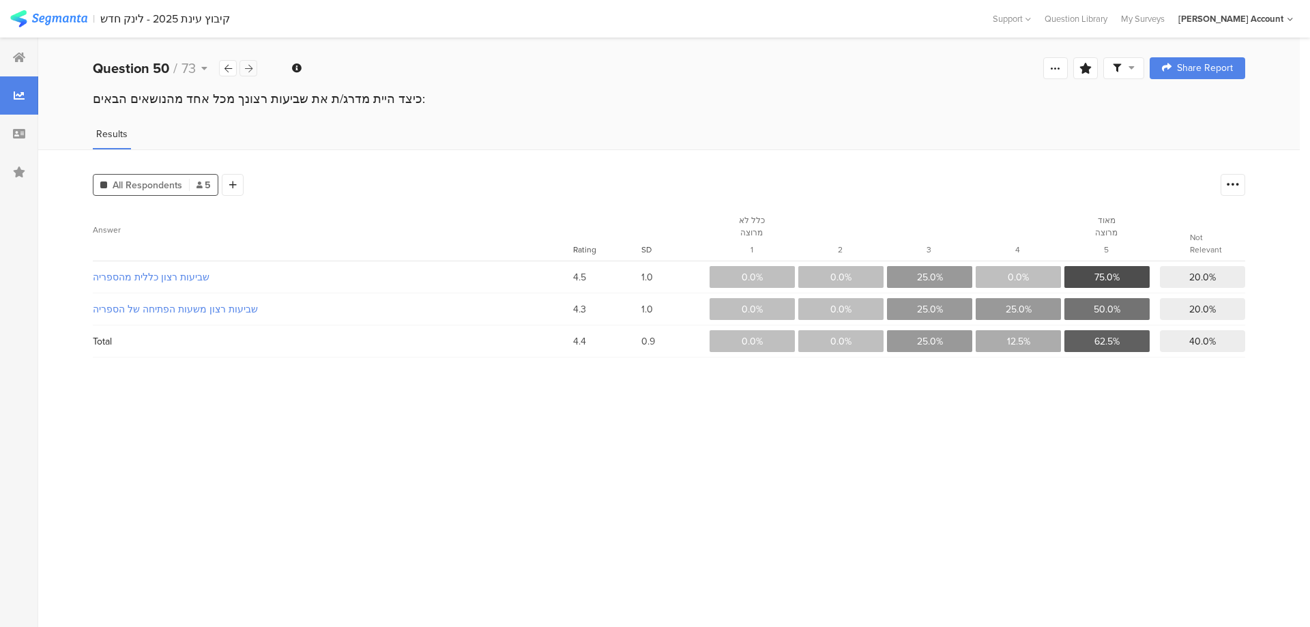
click at [249, 66] on icon at bounding box center [249, 68] width 8 height 9
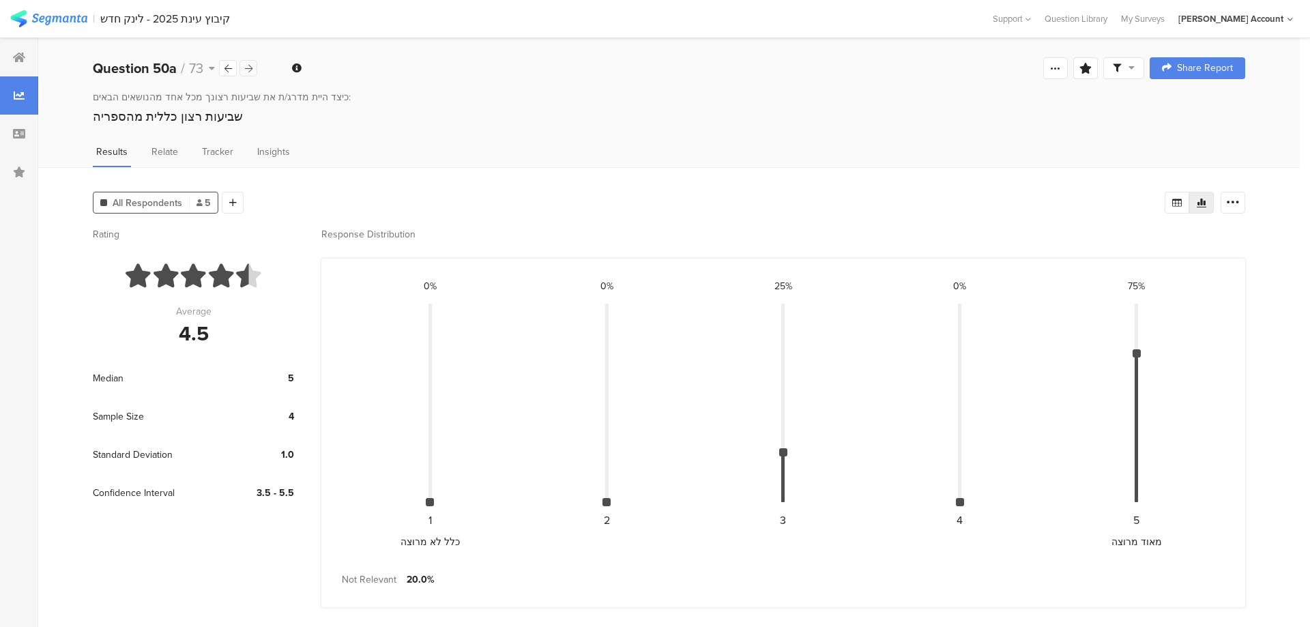
click at [249, 66] on icon at bounding box center [249, 68] width 8 height 9
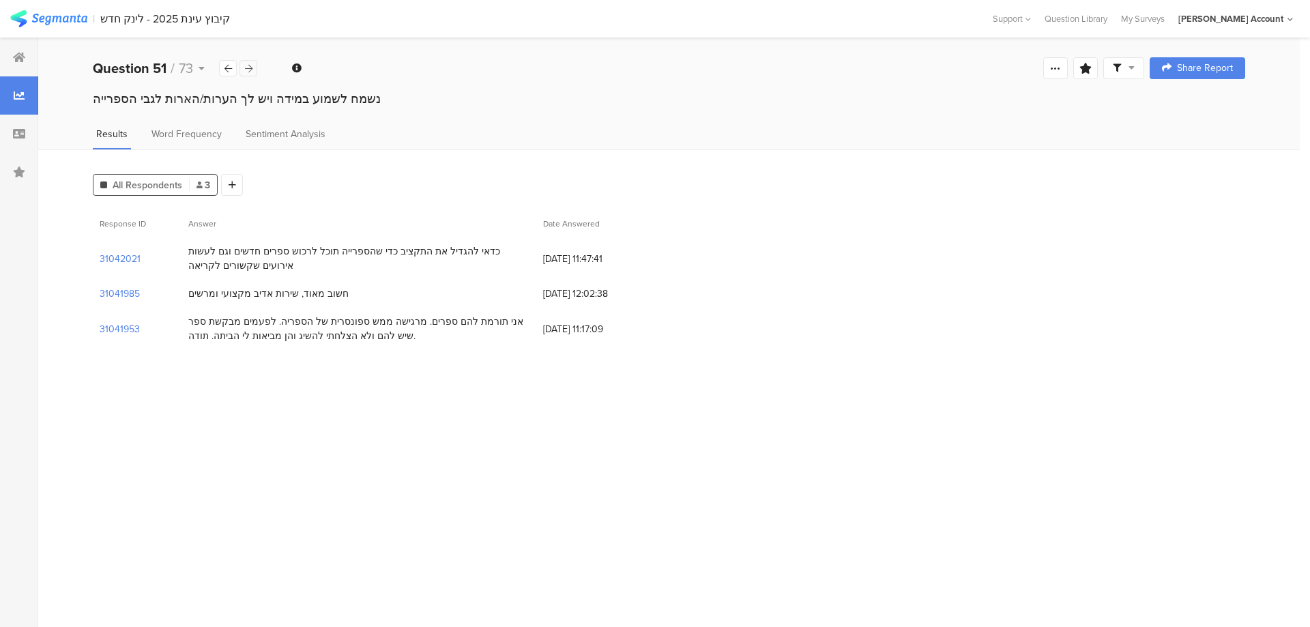
click at [249, 66] on icon at bounding box center [249, 68] width 8 height 9
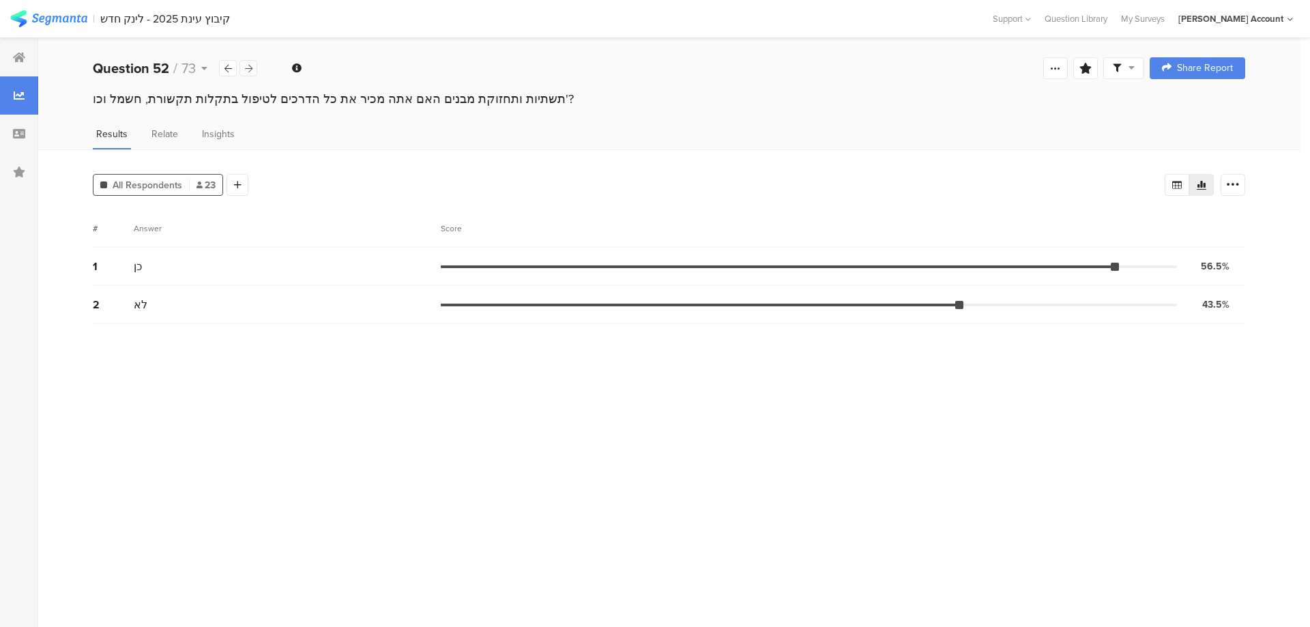
click at [249, 66] on icon at bounding box center [249, 68] width 8 height 9
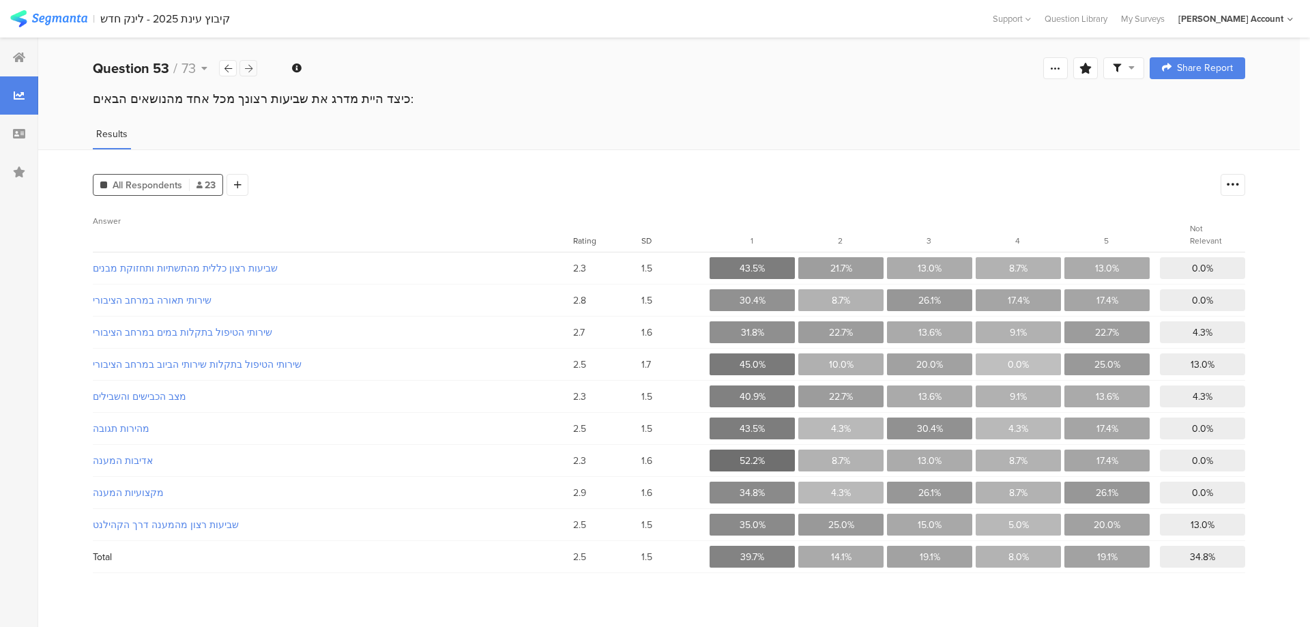
click at [249, 66] on icon at bounding box center [249, 68] width 8 height 9
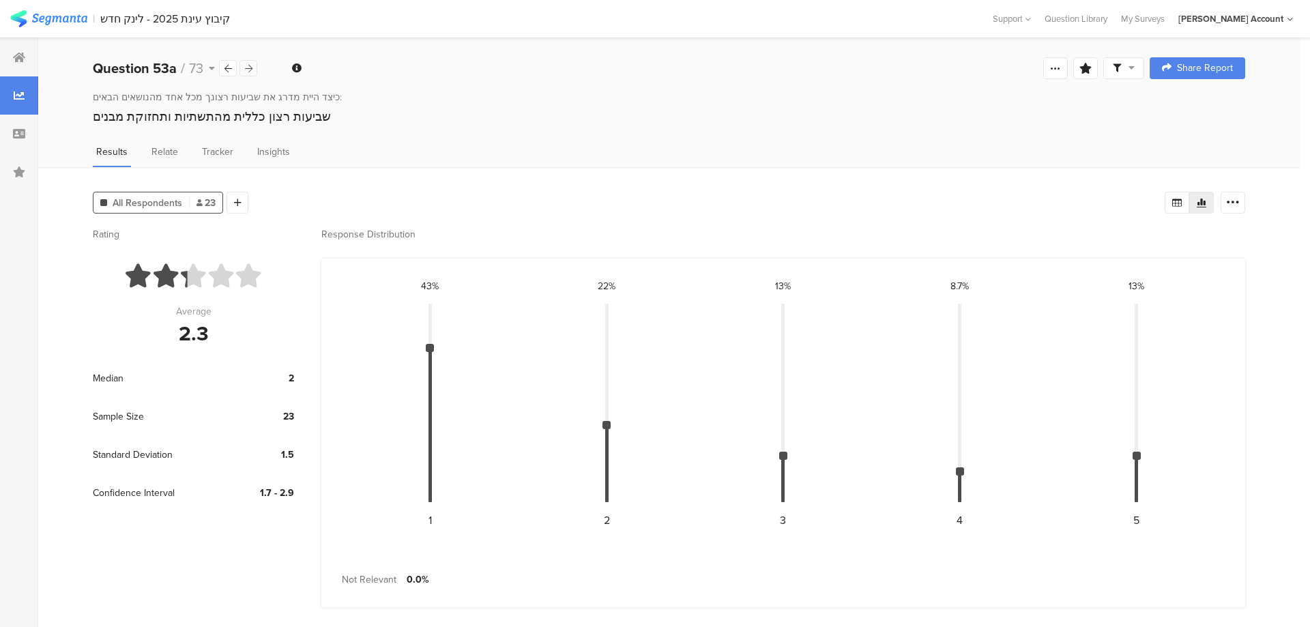
click at [249, 66] on icon at bounding box center [249, 68] width 8 height 9
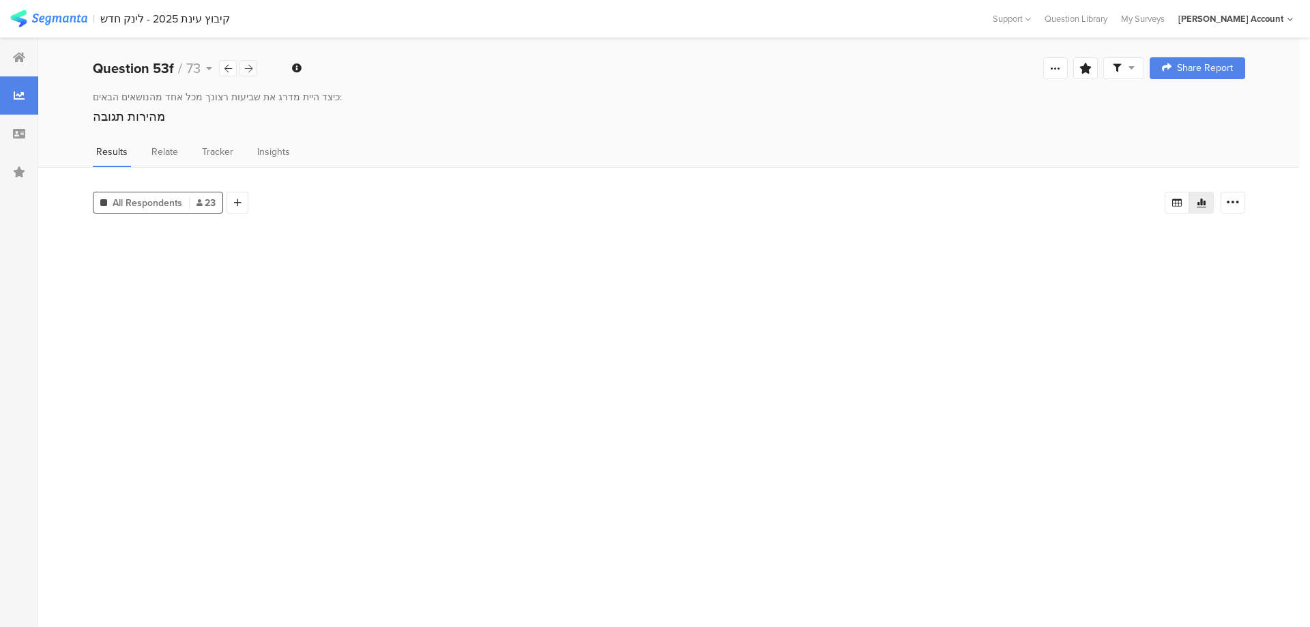
click at [249, 66] on icon at bounding box center [249, 68] width 8 height 9
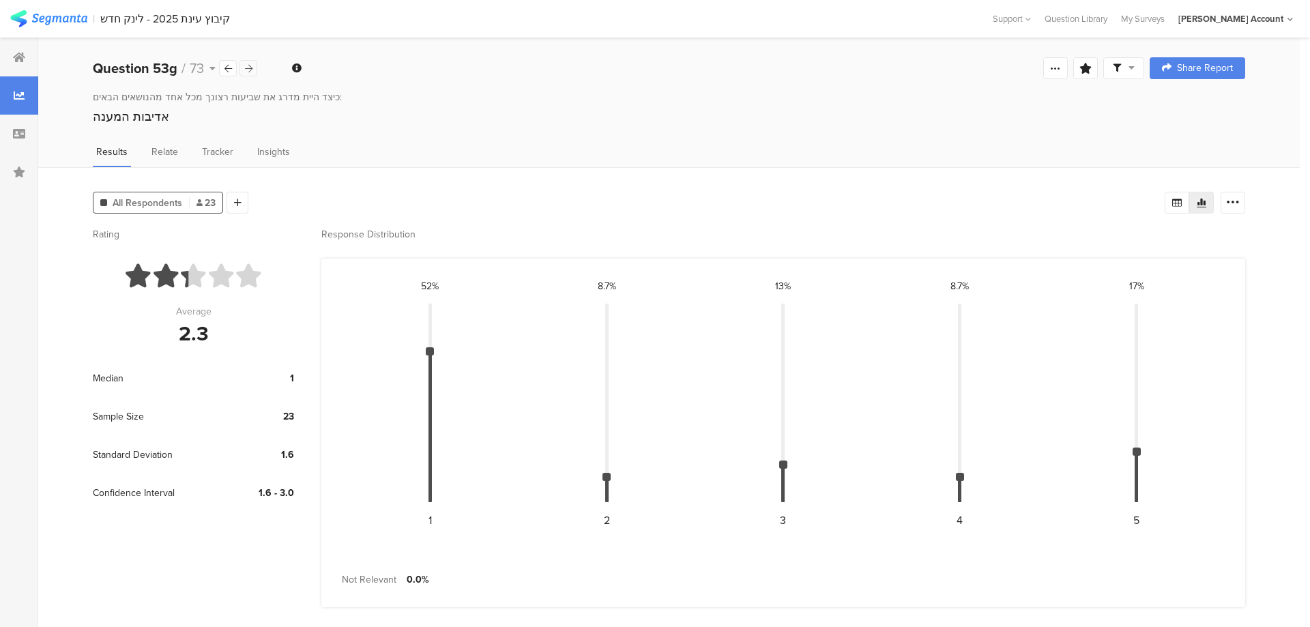
click at [249, 66] on icon at bounding box center [249, 68] width 8 height 9
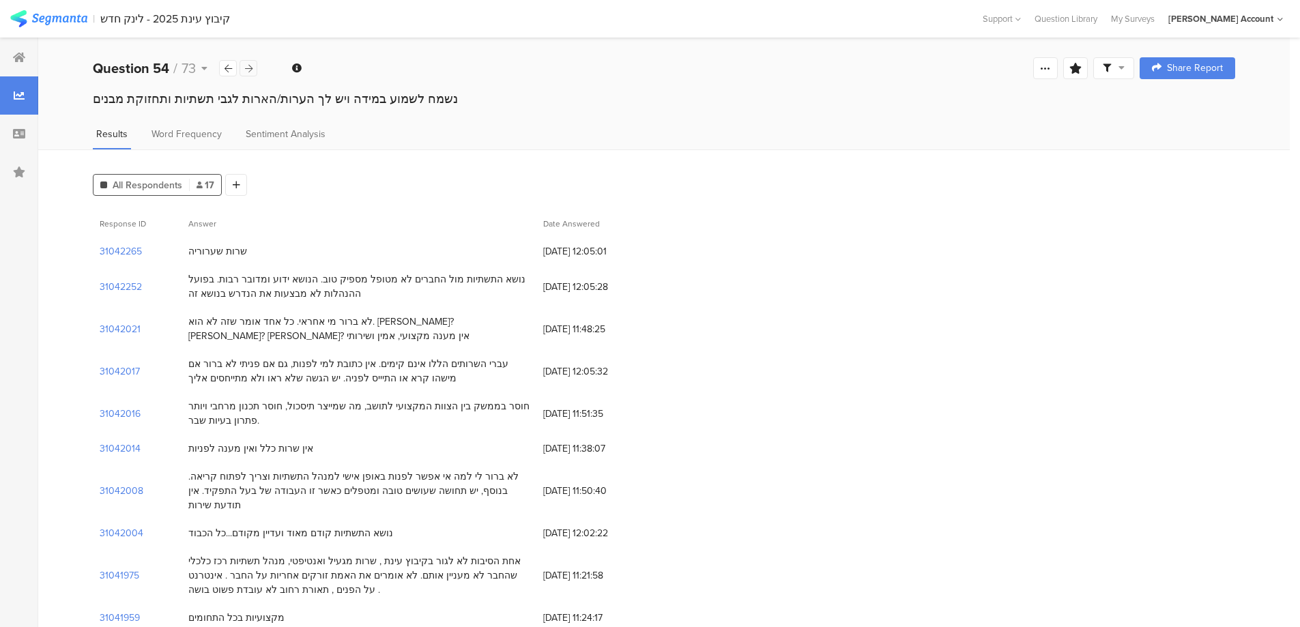
click at [249, 66] on icon at bounding box center [249, 68] width 8 height 9
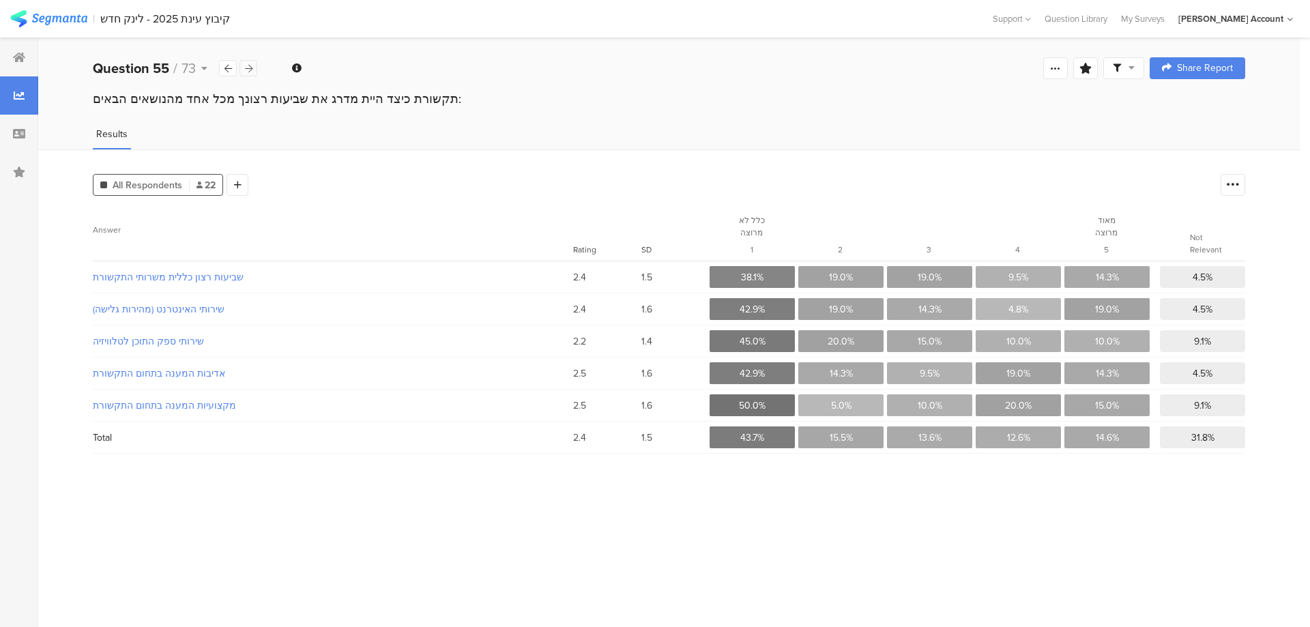
click at [249, 66] on icon at bounding box center [249, 68] width 8 height 9
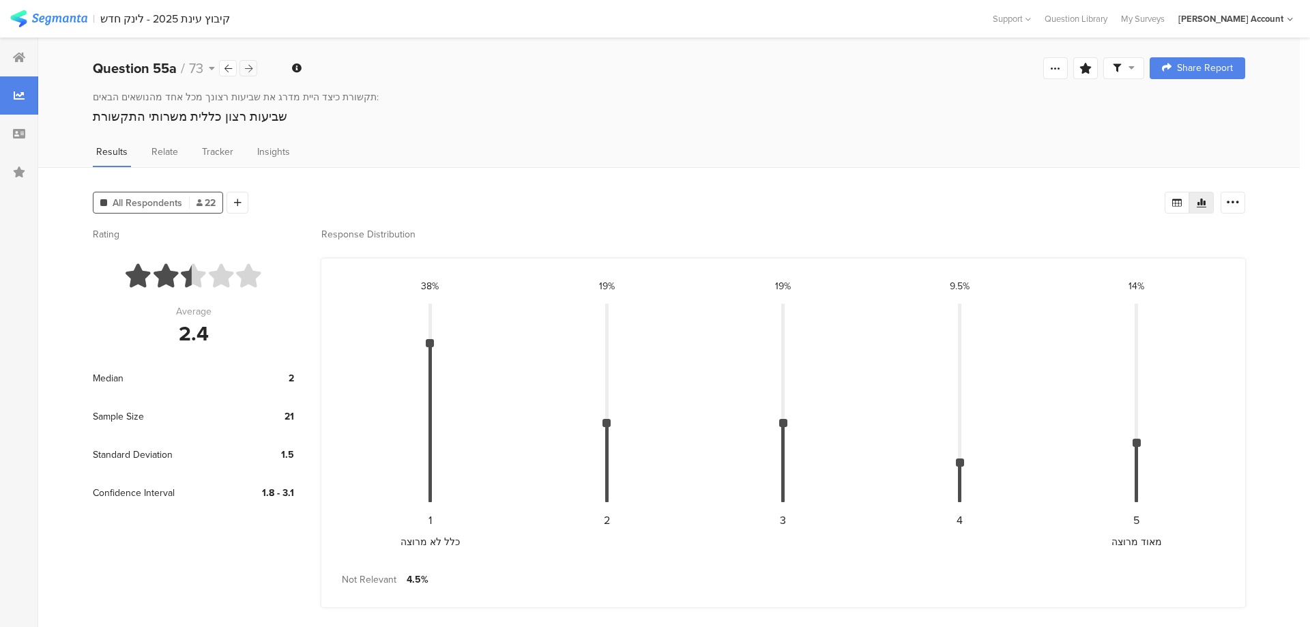
click at [249, 66] on icon at bounding box center [249, 68] width 8 height 9
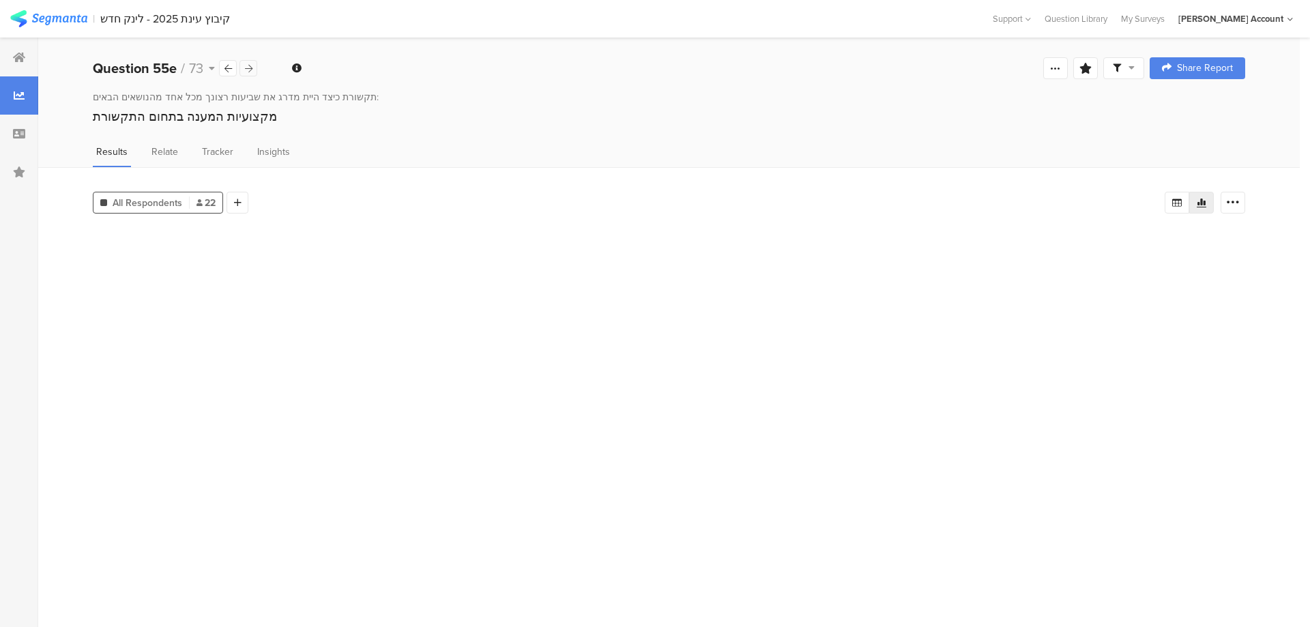
click at [249, 66] on icon at bounding box center [249, 68] width 8 height 9
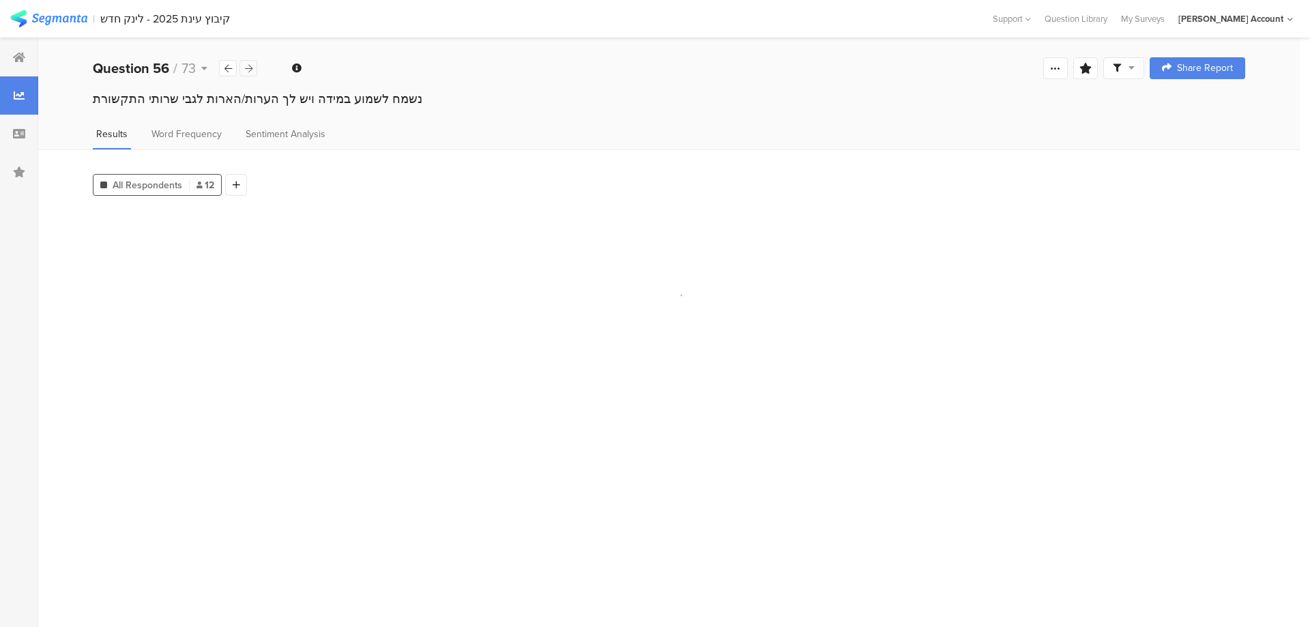
click at [249, 66] on icon at bounding box center [249, 68] width 8 height 9
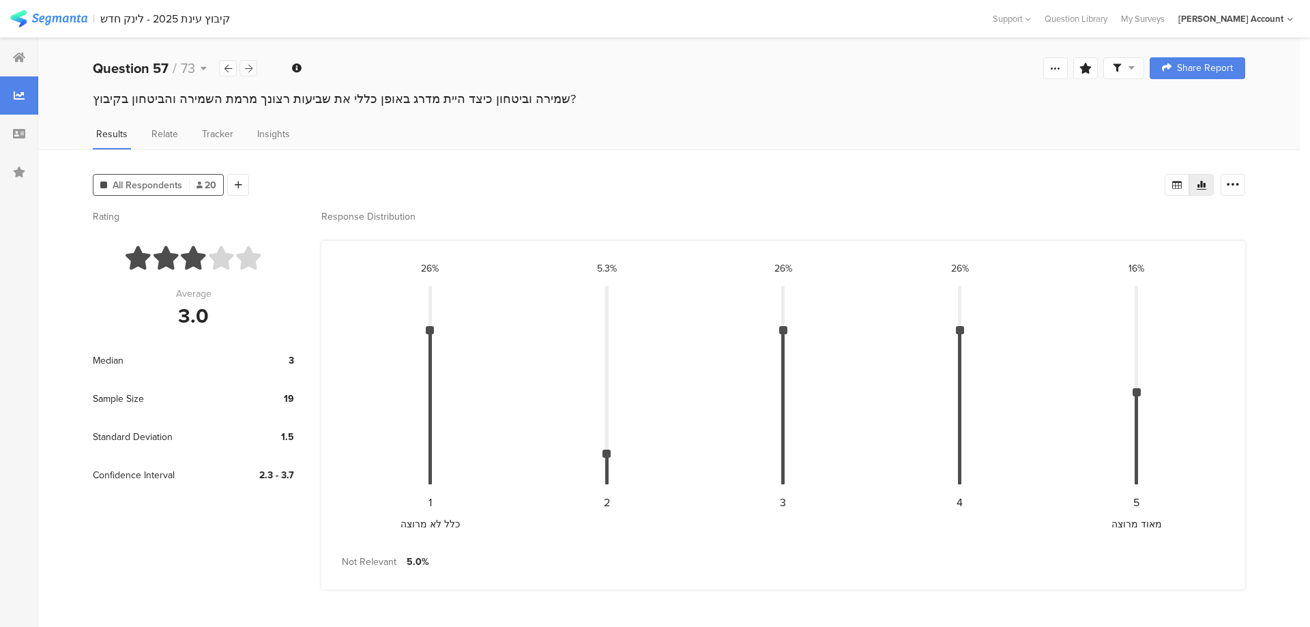
click at [249, 66] on icon at bounding box center [249, 68] width 8 height 9
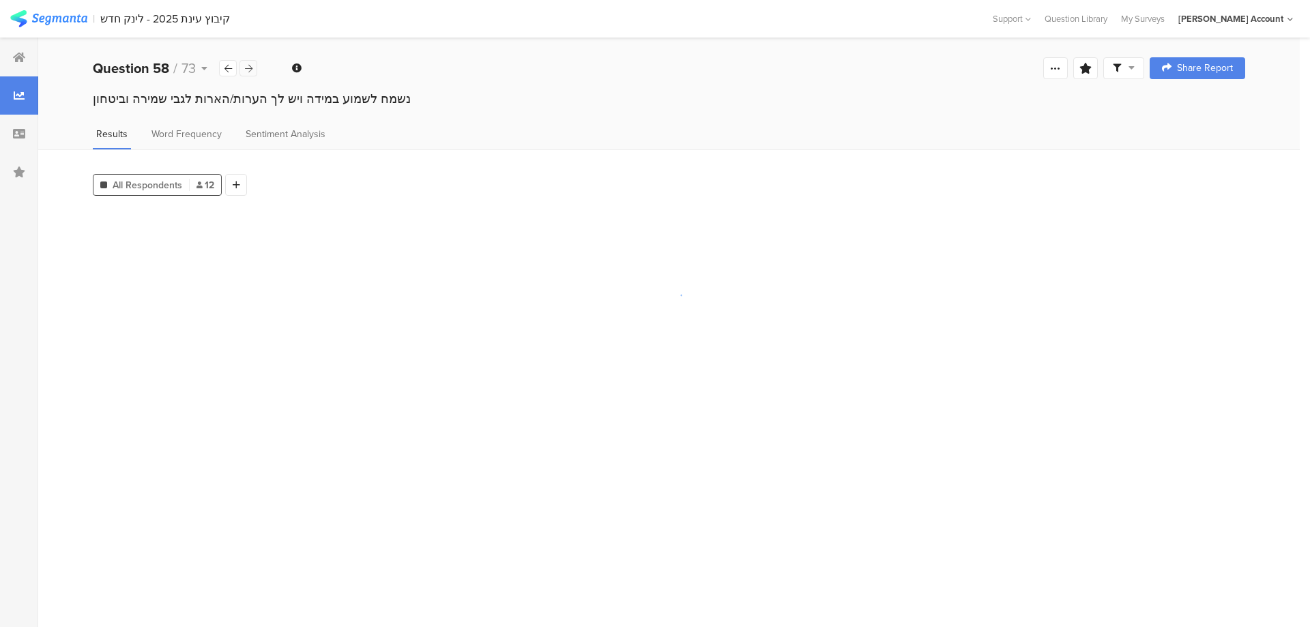
click at [249, 66] on icon at bounding box center [249, 68] width 8 height 9
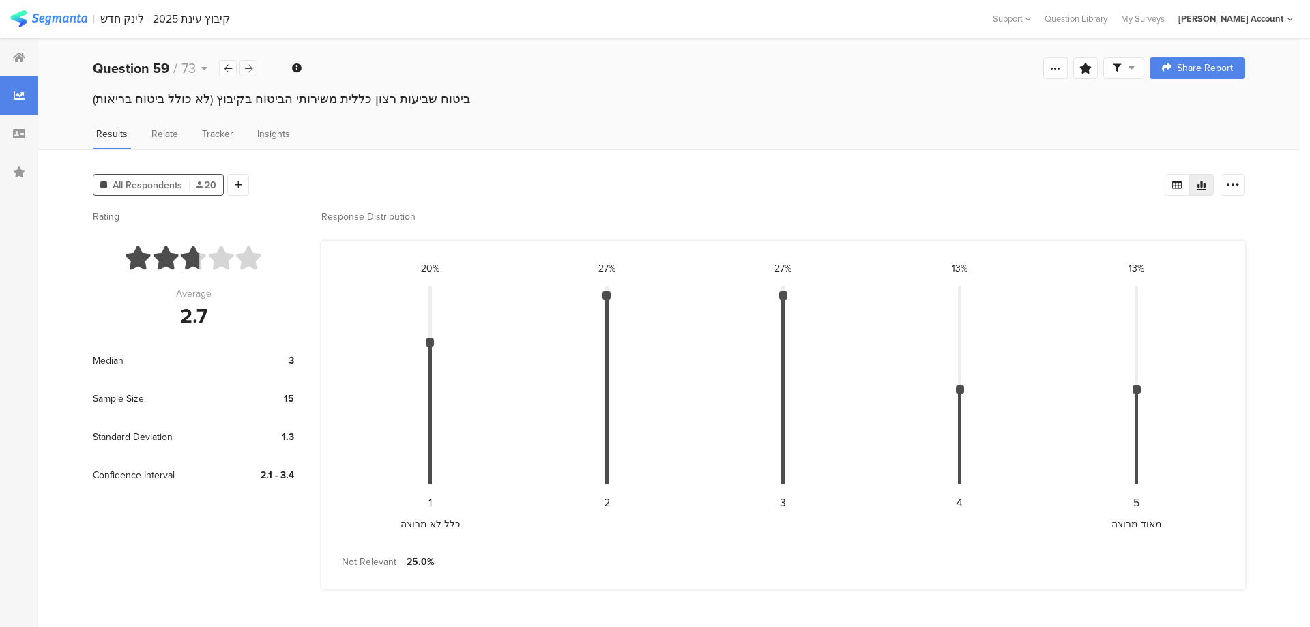
click at [249, 66] on icon at bounding box center [249, 68] width 8 height 9
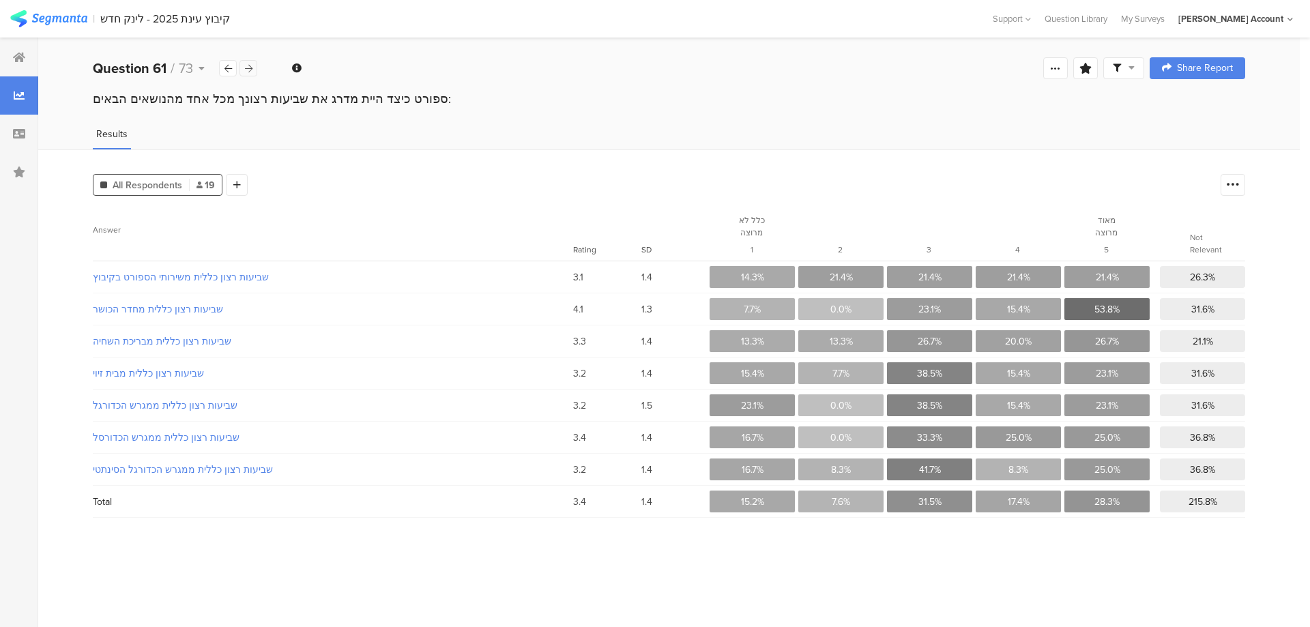
click at [249, 66] on icon at bounding box center [249, 68] width 8 height 9
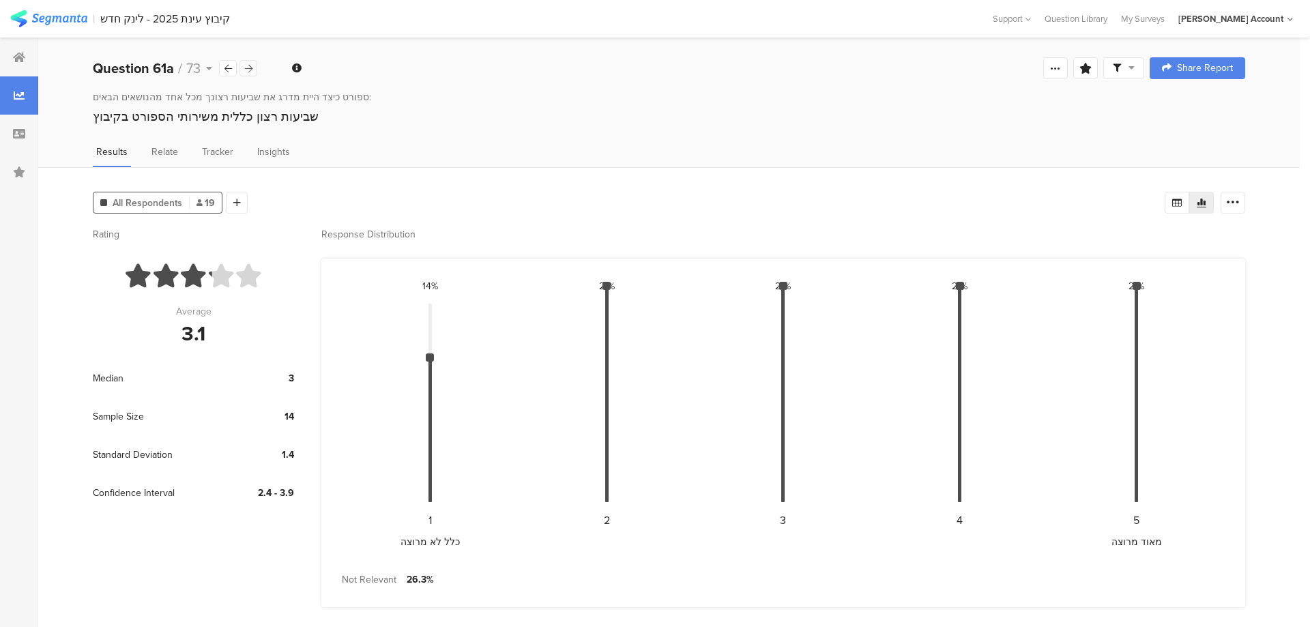
click at [249, 66] on icon at bounding box center [249, 68] width 8 height 9
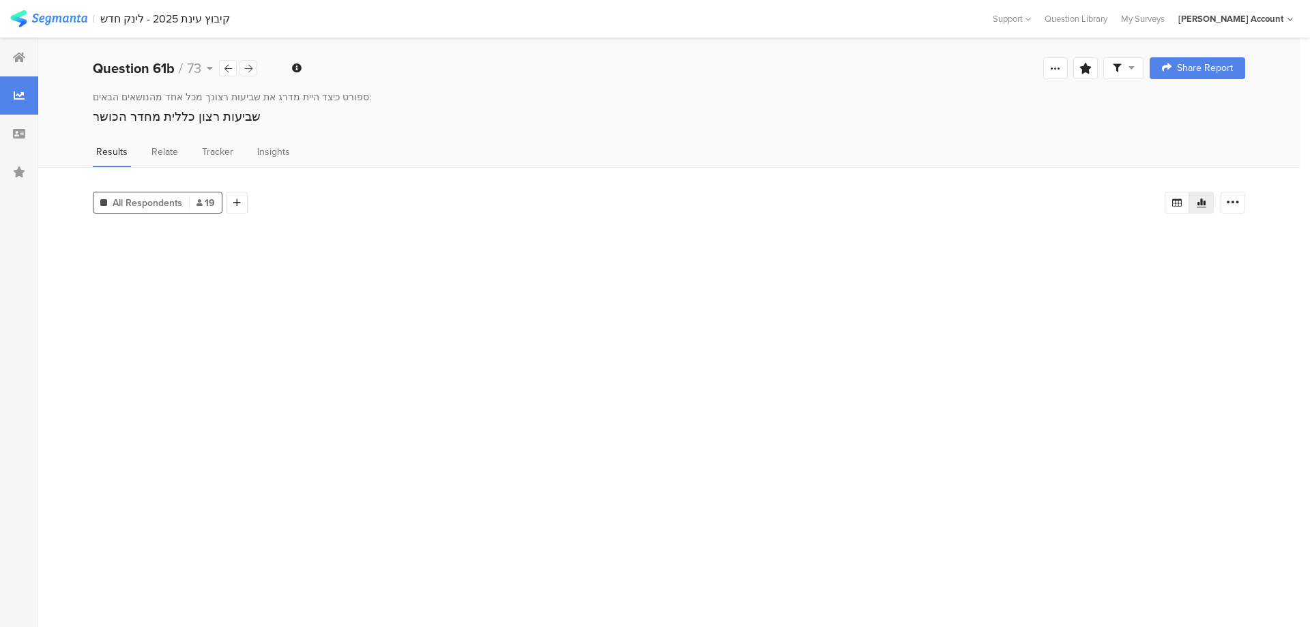
click at [249, 66] on icon at bounding box center [249, 68] width 8 height 9
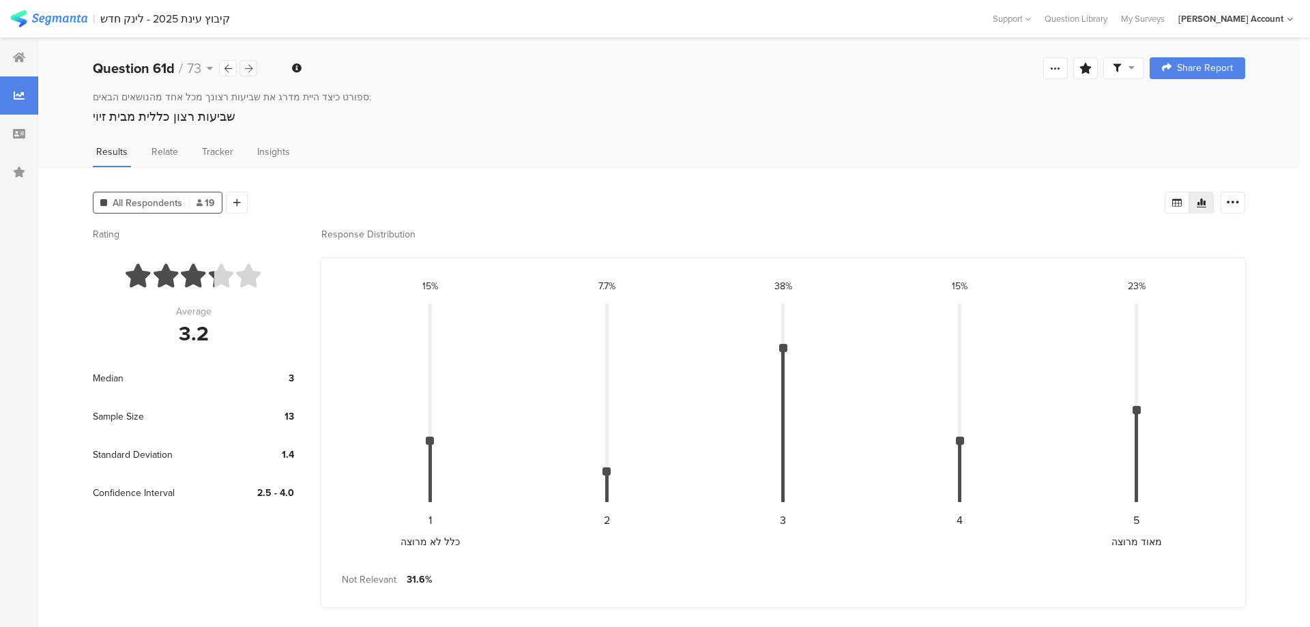
click at [249, 66] on icon at bounding box center [249, 68] width 8 height 9
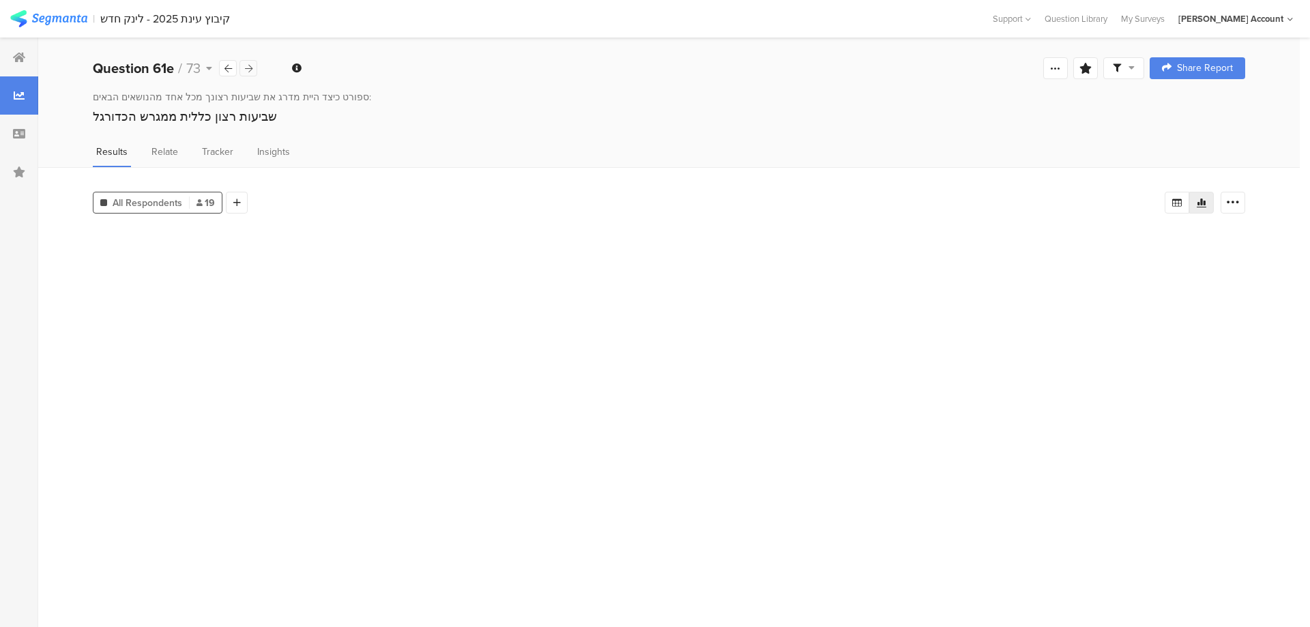
click at [249, 66] on icon at bounding box center [249, 68] width 8 height 9
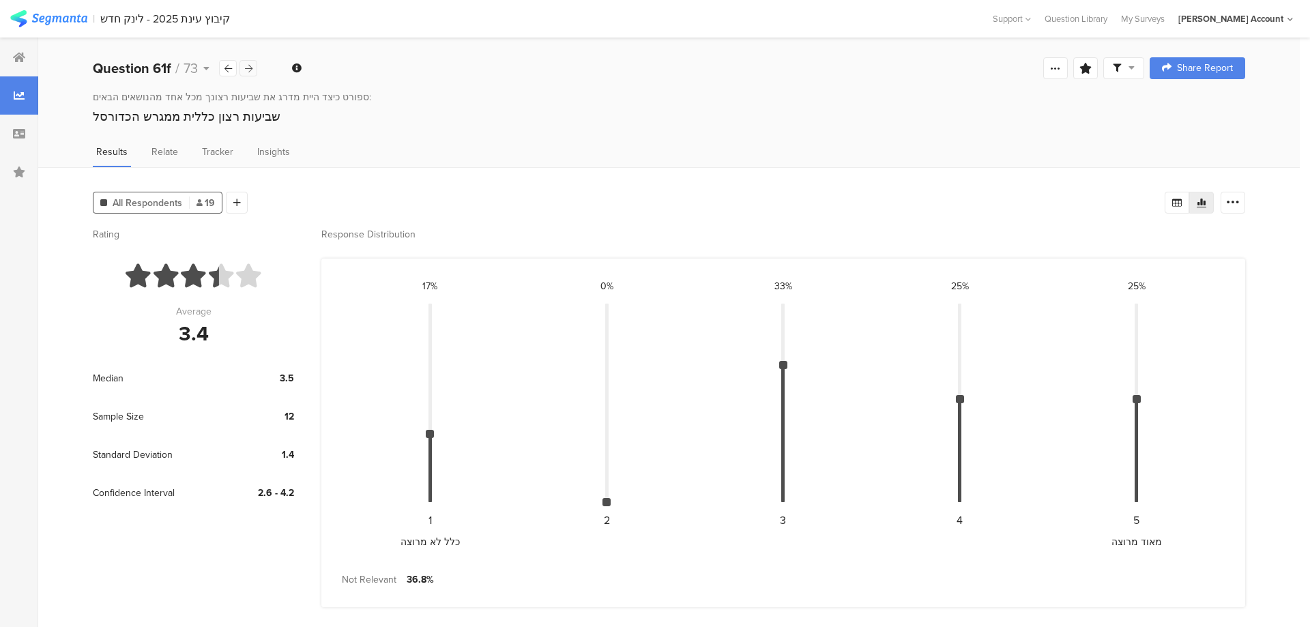
click at [249, 66] on icon at bounding box center [249, 68] width 8 height 9
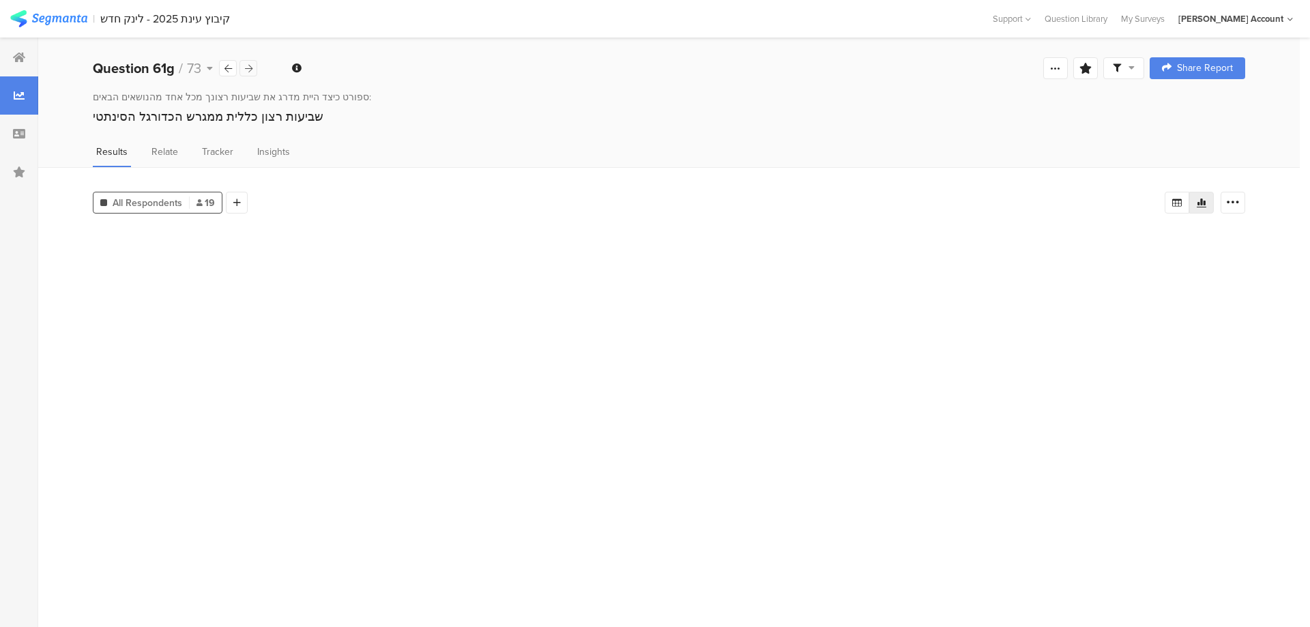
click at [249, 66] on icon at bounding box center [249, 68] width 8 height 9
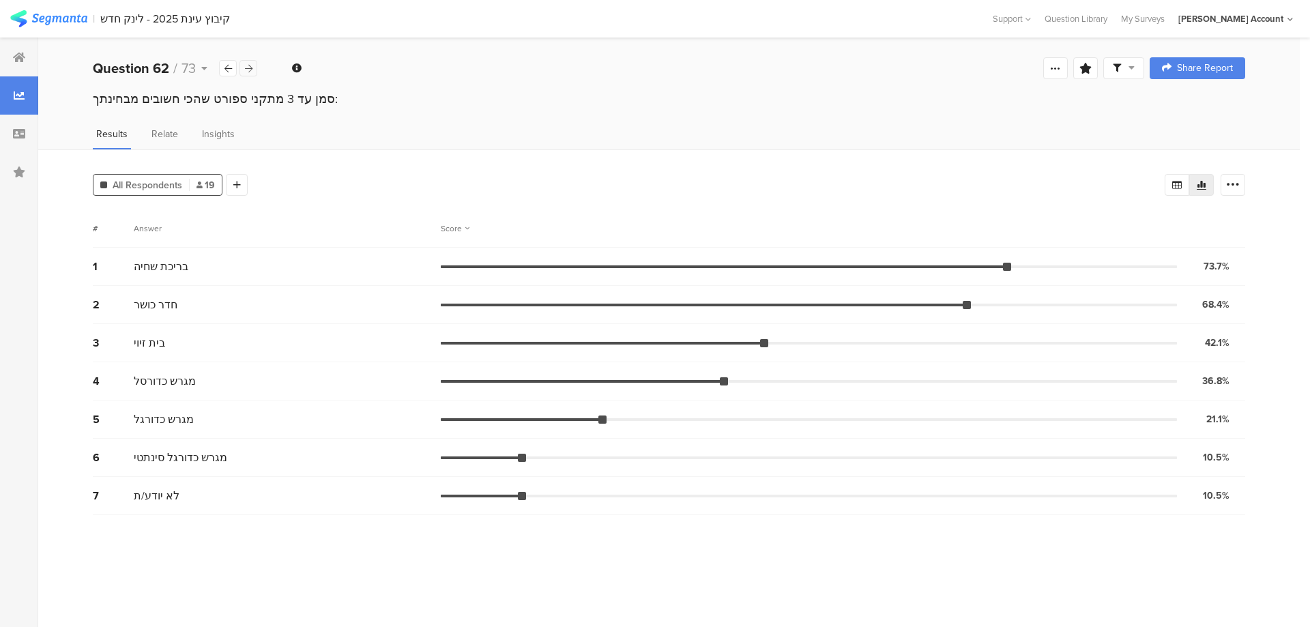
click at [249, 66] on icon at bounding box center [249, 68] width 8 height 9
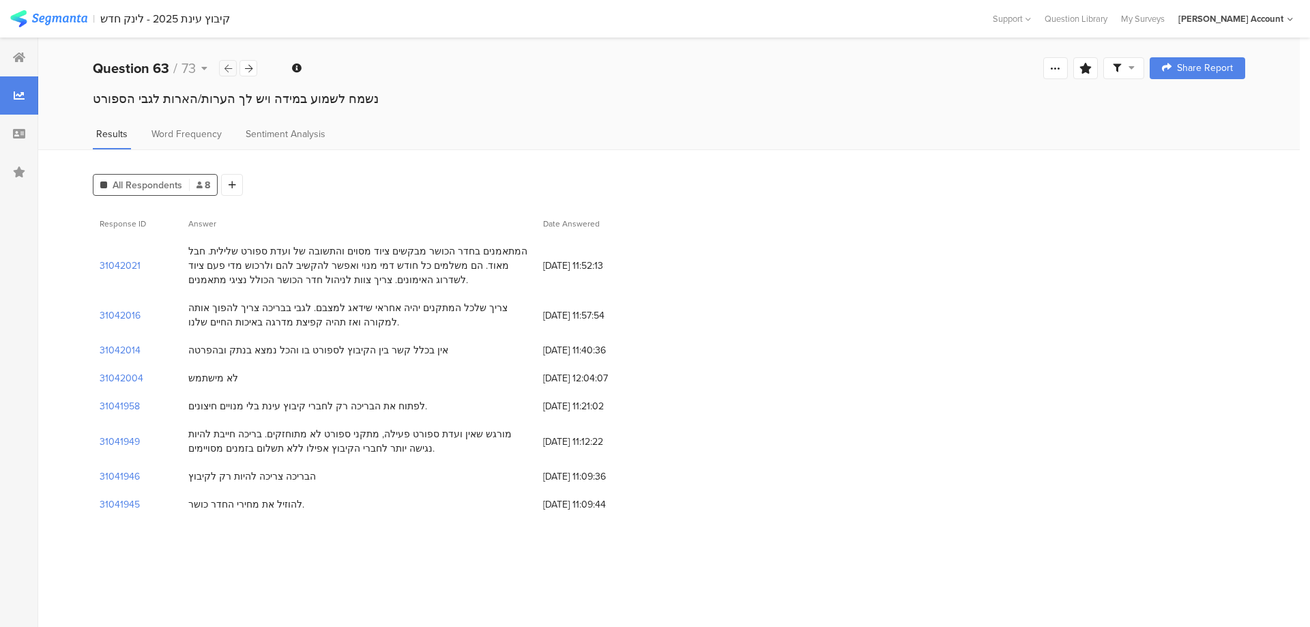
click at [231, 69] on icon at bounding box center [229, 68] width 8 height 9
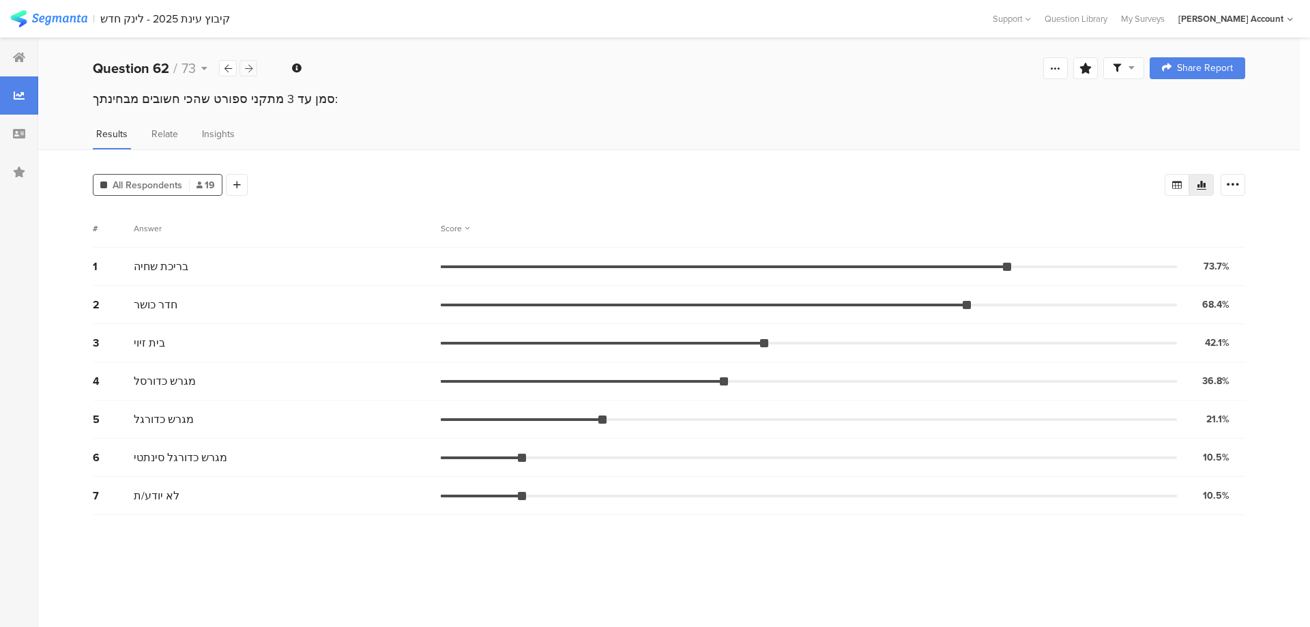
click at [249, 70] on icon at bounding box center [249, 68] width 8 height 9
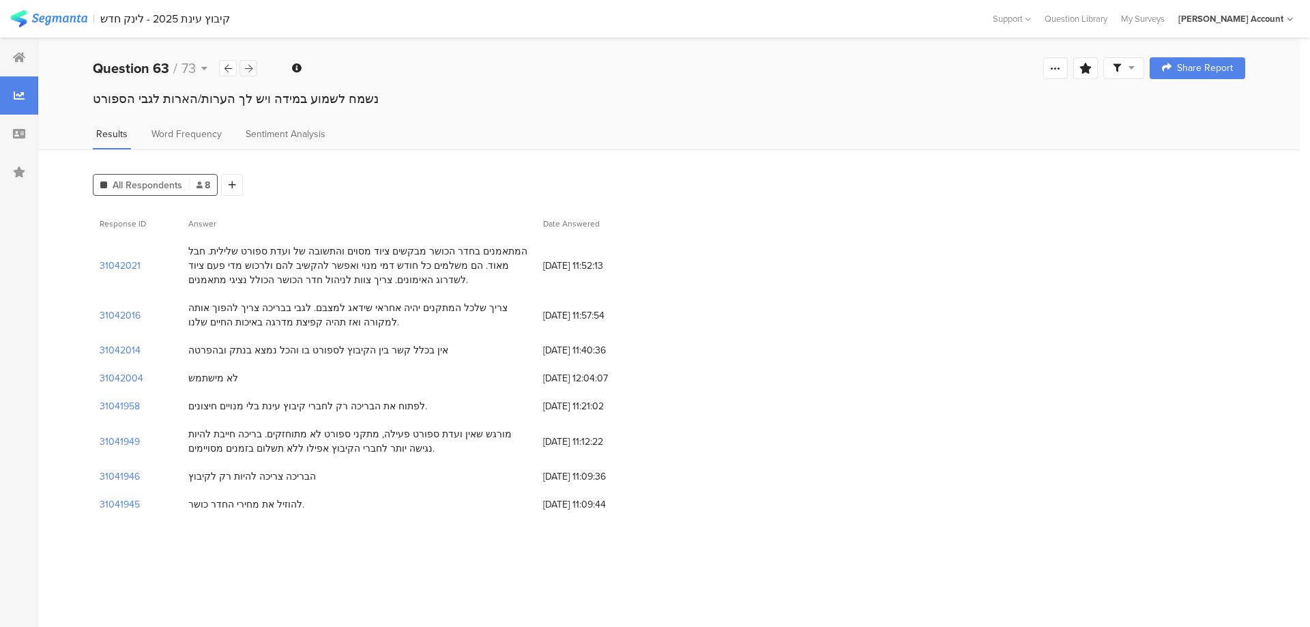
click at [249, 70] on icon at bounding box center [249, 68] width 8 height 9
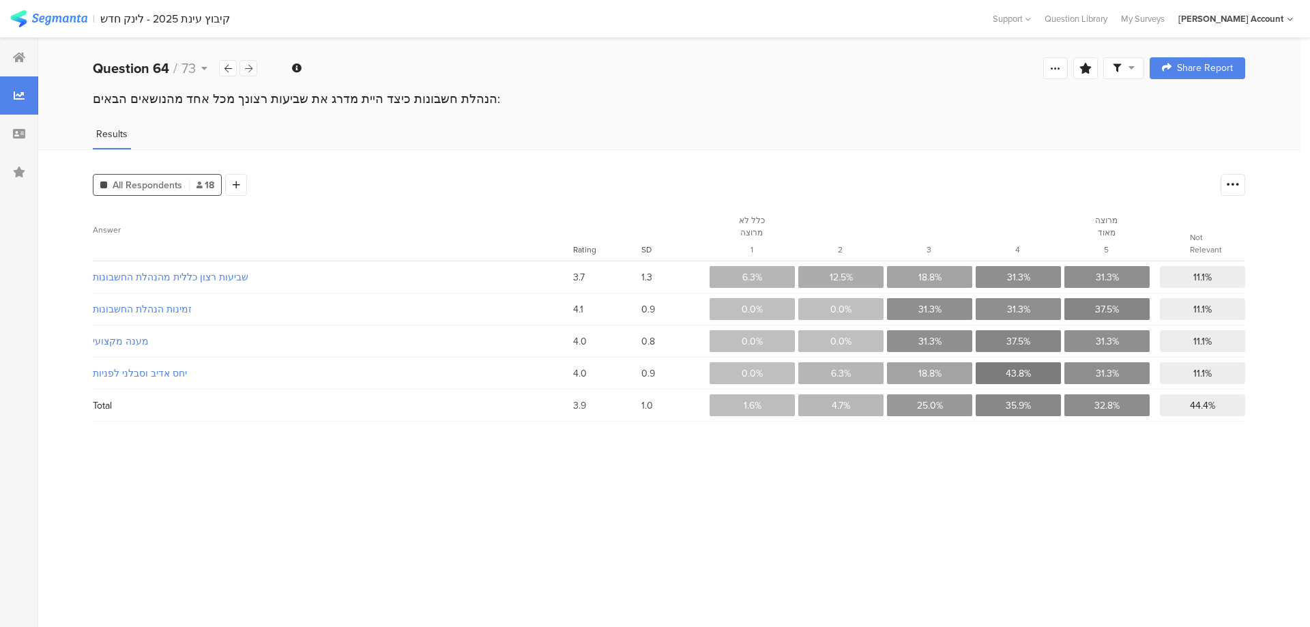
click at [249, 70] on icon at bounding box center [249, 68] width 8 height 9
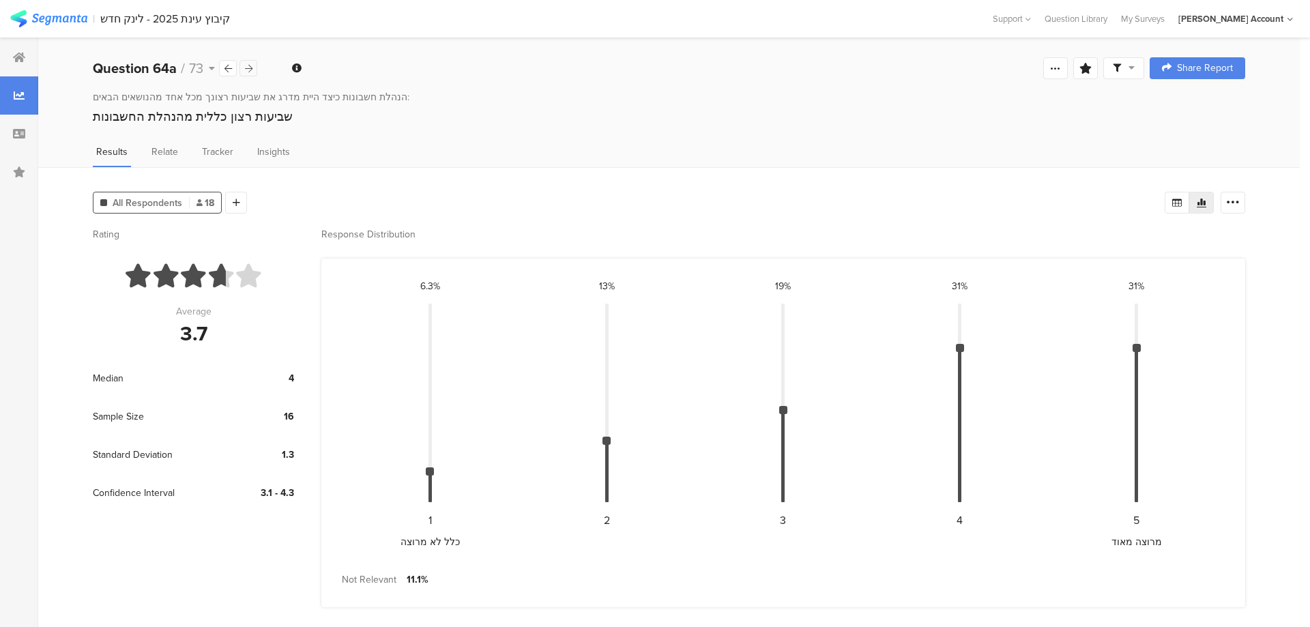
click at [249, 70] on icon at bounding box center [249, 68] width 8 height 9
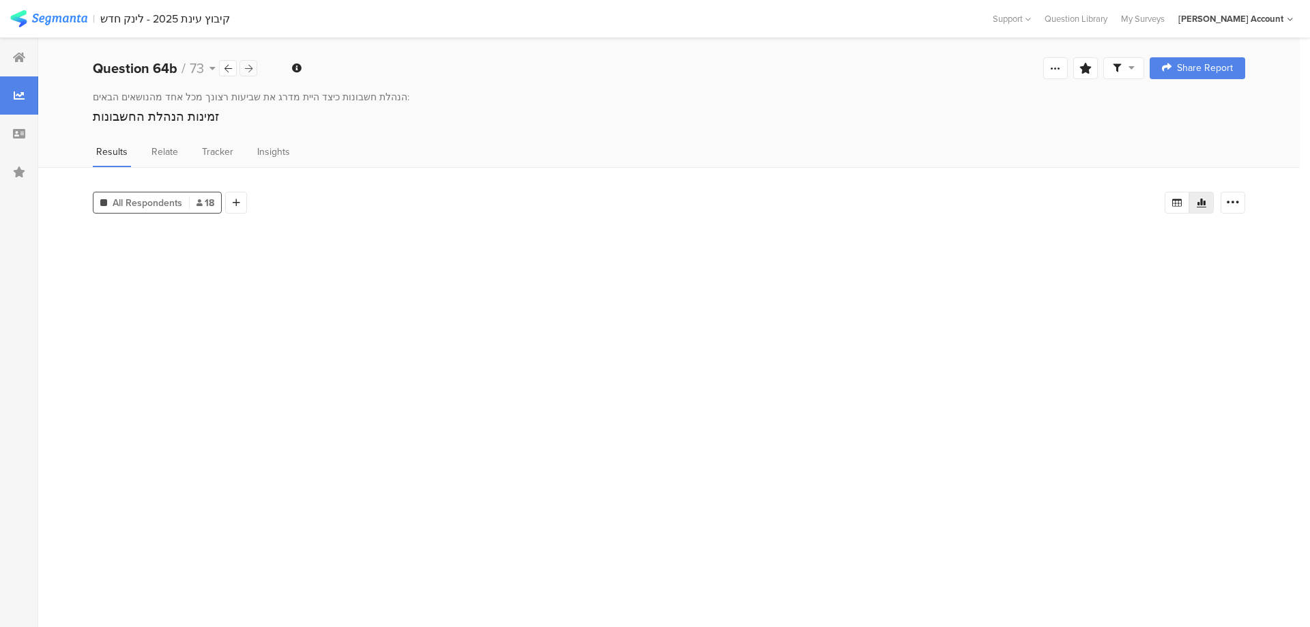
click at [249, 70] on icon at bounding box center [249, 68] width 8 height 9
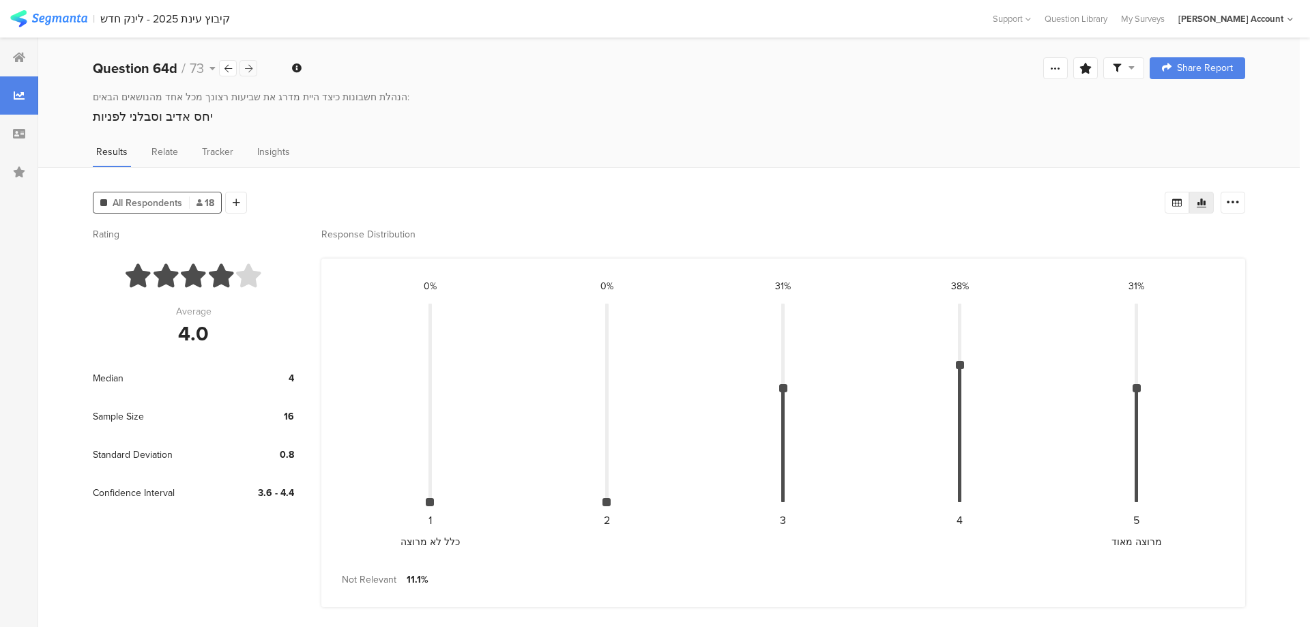
click at [248, 71] on icon at bounding box center [249, 68] width 8 height 9
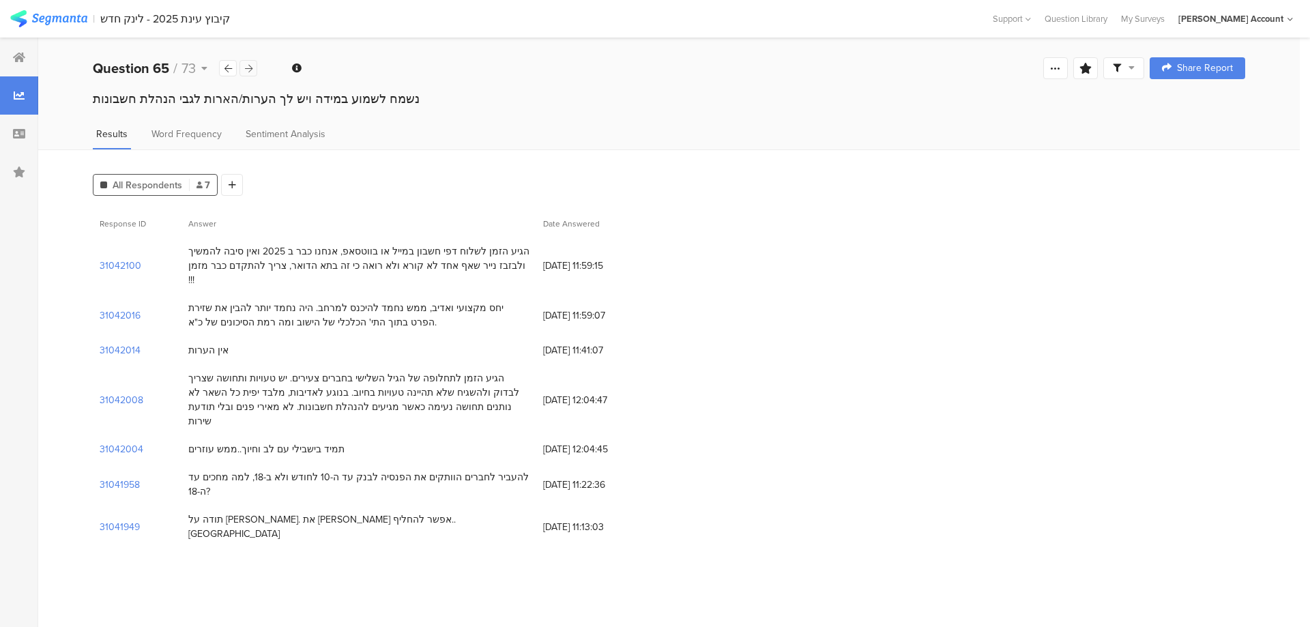
click at [248, 71] on icon at bounding box center [249, 68] width 8 height 9
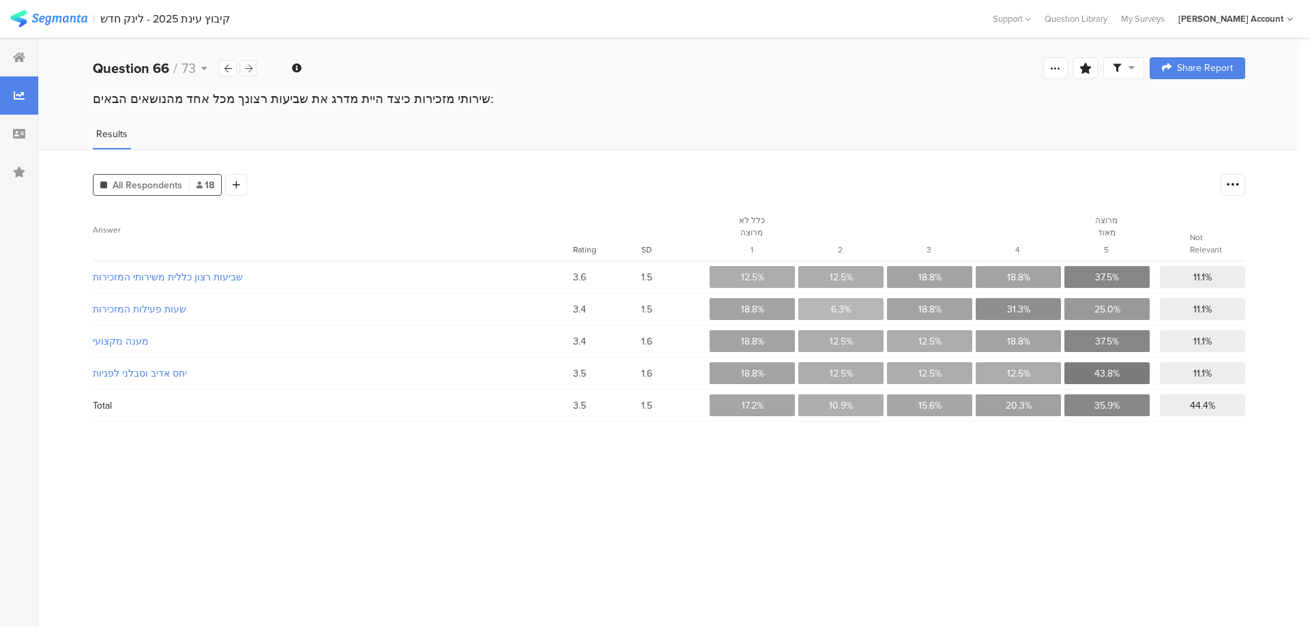
click at [248, 71] on icon at bounding box center [249, 68] width 8 height 9
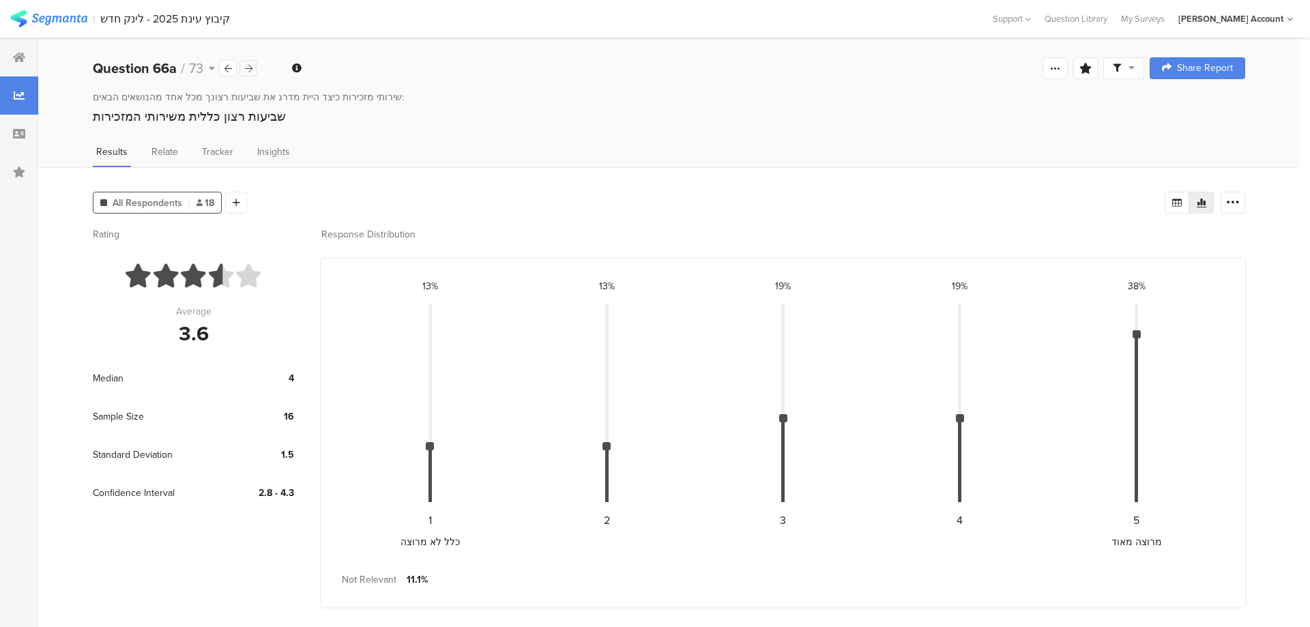
click at [248, 71] on icon at bounding box center [249, 68] width 8 height 9
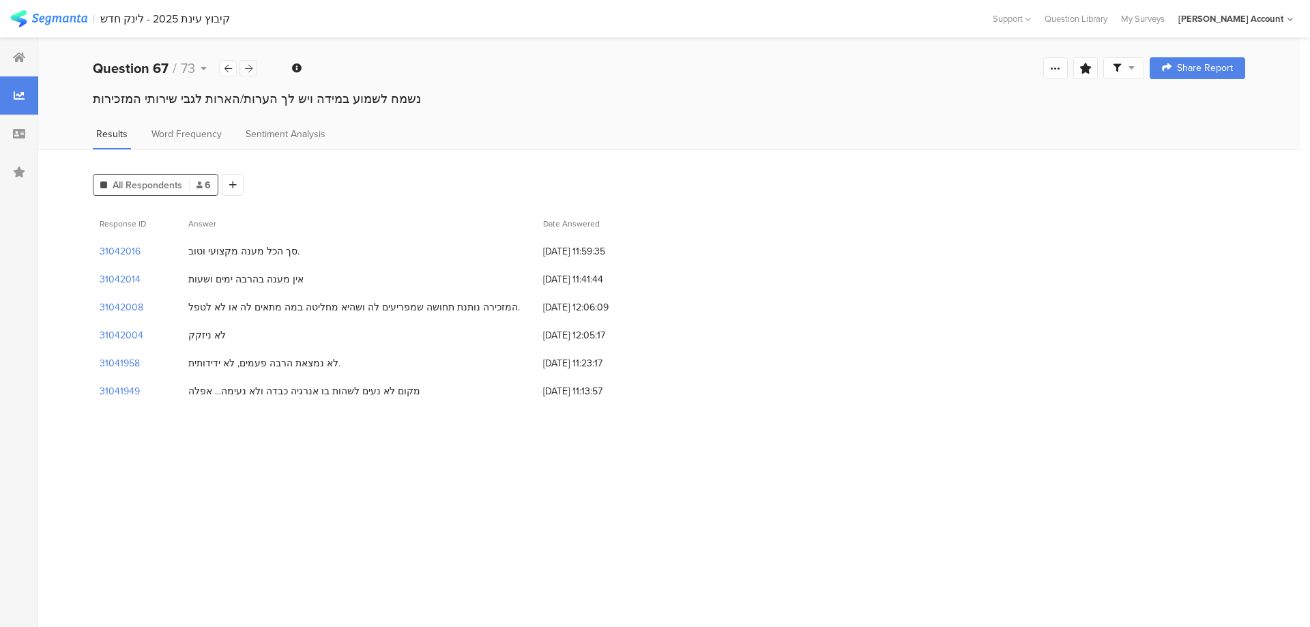
click at [248, 71] on icon at bounding box center [249, 68] width 8 height 9
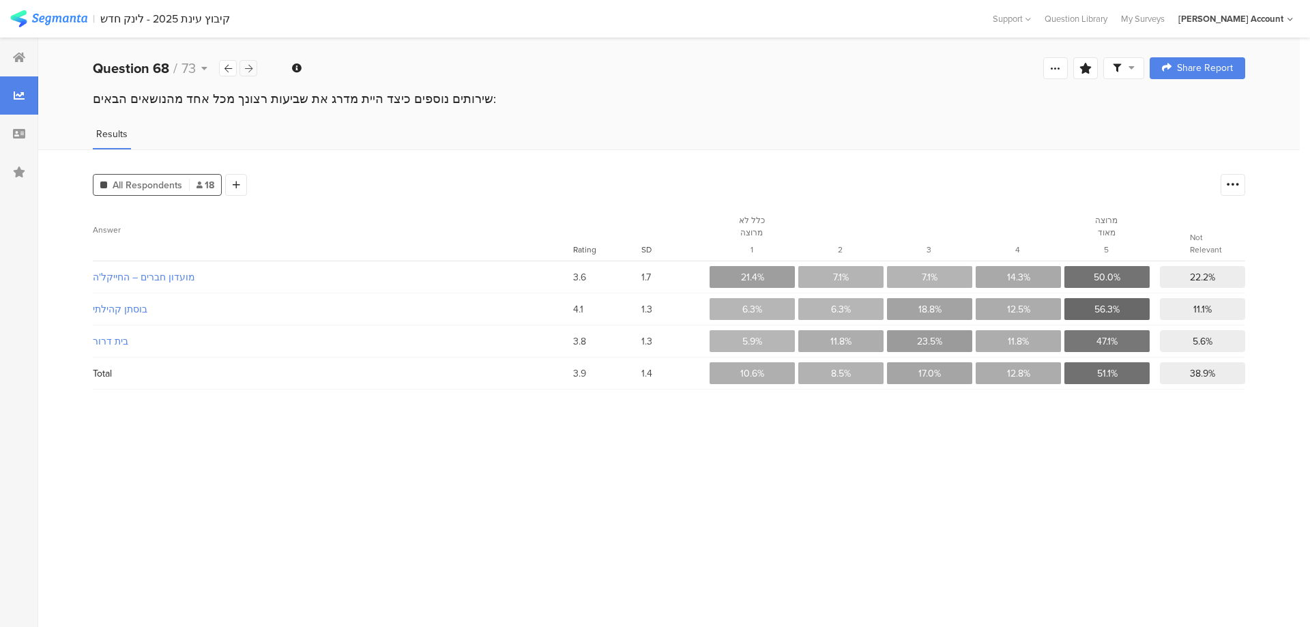
click at [248, 71] on icon at bounding box center [249, 68] width 8 height 9
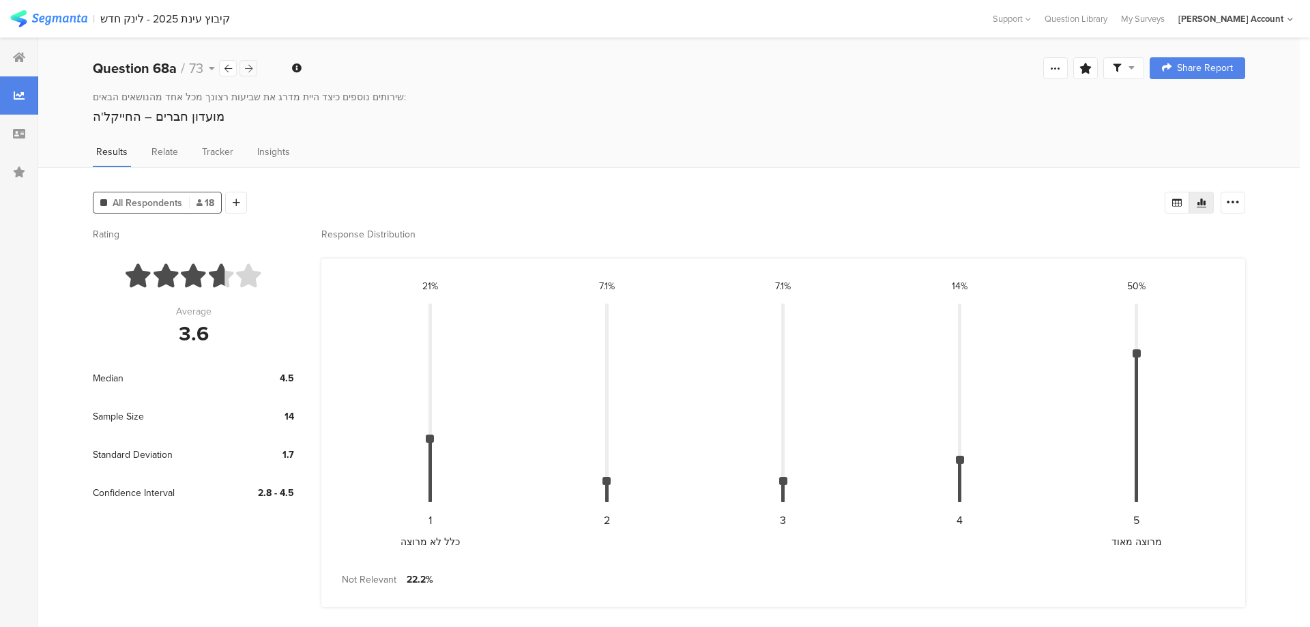
click at [248, 71] on icon at bounding box center [249, 68] width 8 height 9
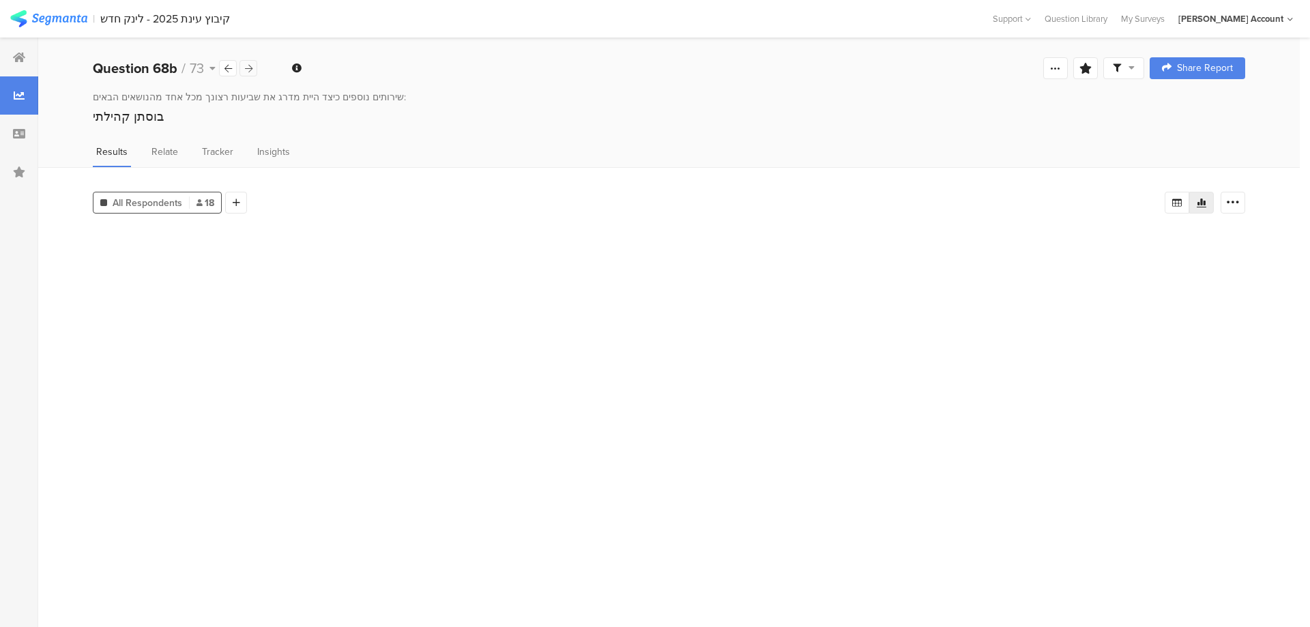
click at [248, 71] on icon at bounding box center [249, 68] width 8 height 9
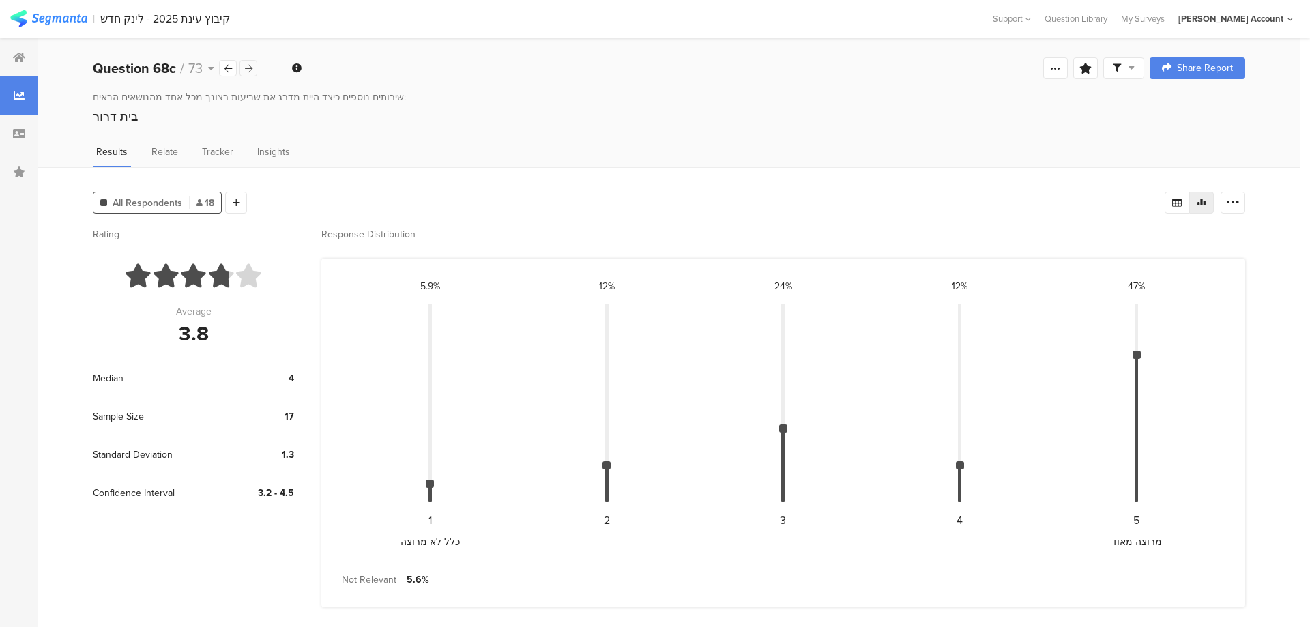
click at [248, 71] on icon at bounding box center [249, 68] width 8 height 9
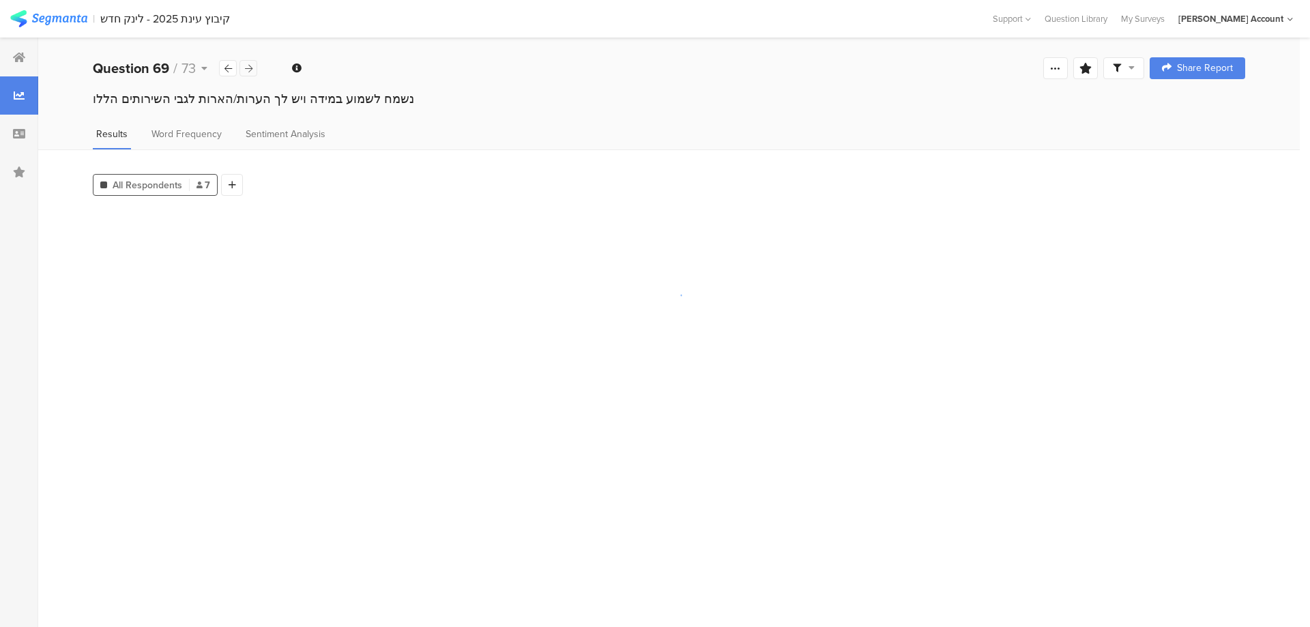
click at [248, 71] on icon at bounding box center [249, 68] width 8 height 9
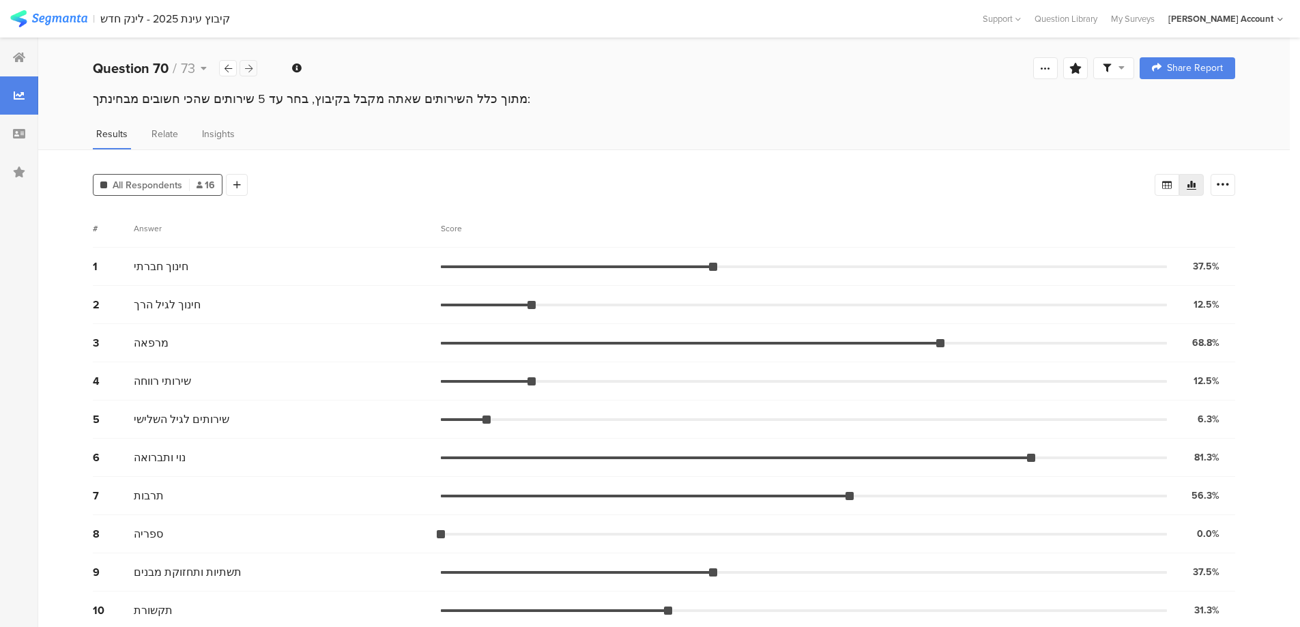
click at [248, 71] on icon at bounding box center [249, 68] width 8 height 9
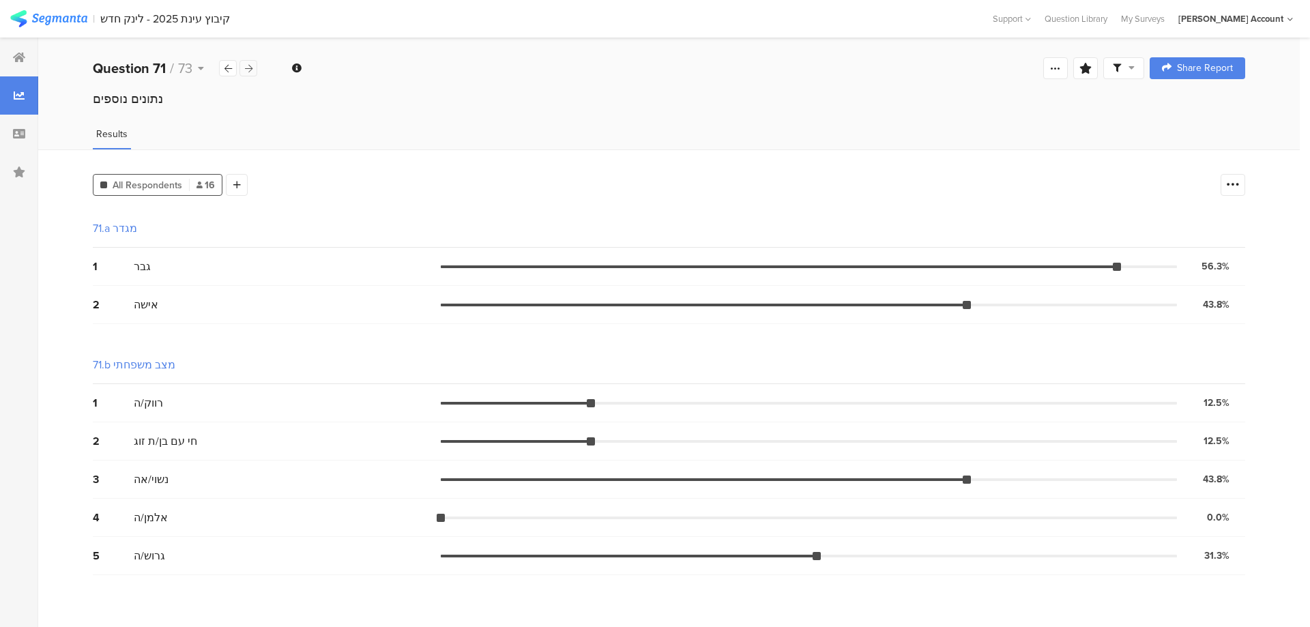
click at [248, 71] on icon at bounding box center [249, 68] width 8 height 9
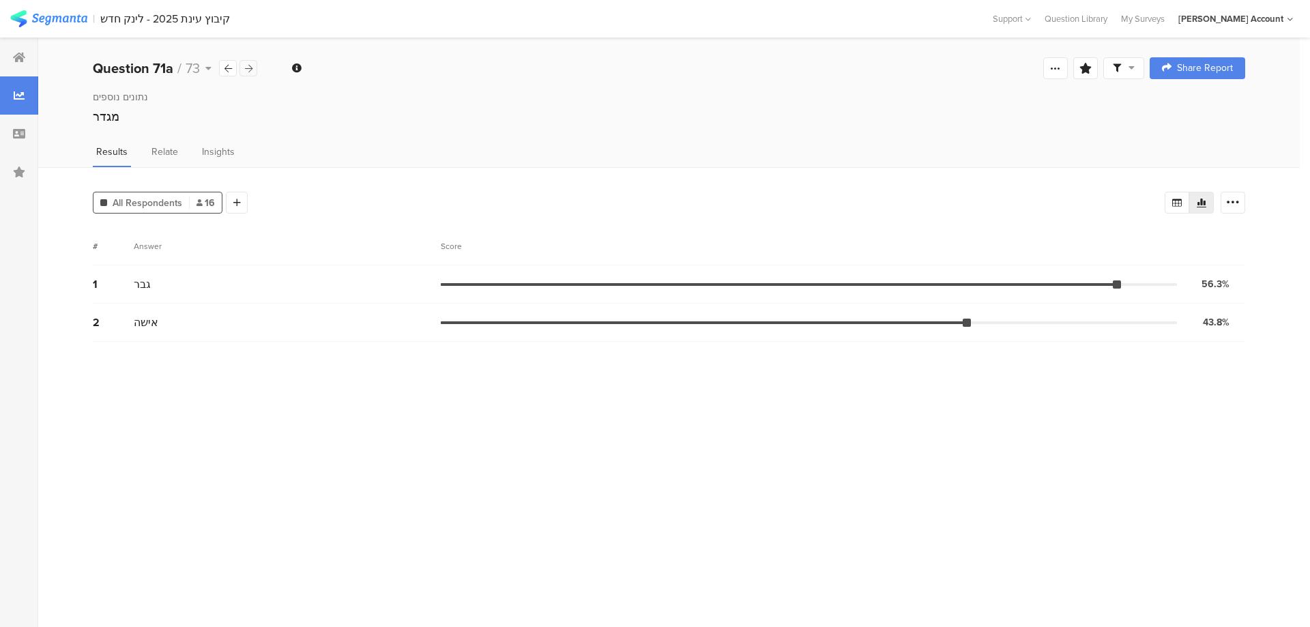
click at [248, 71] on icon at bounding box center [249, 68] width 8 height 9
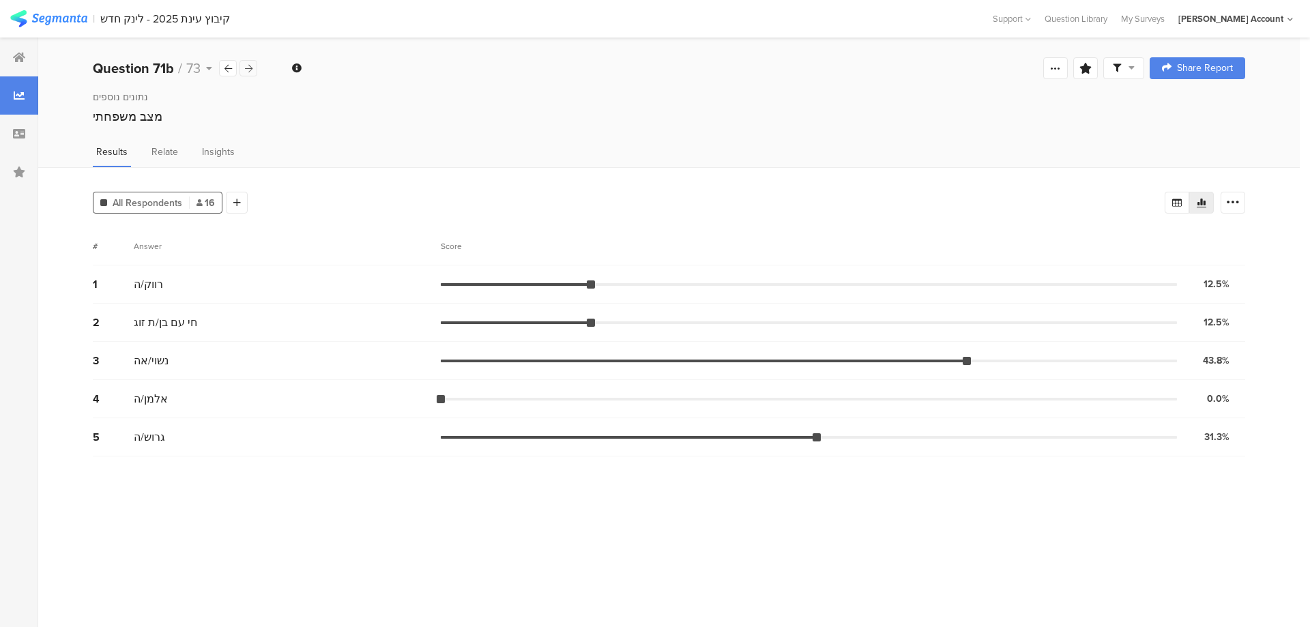
click at [248, 71] on icon at bounding box center [249, 68] width 8 height 9
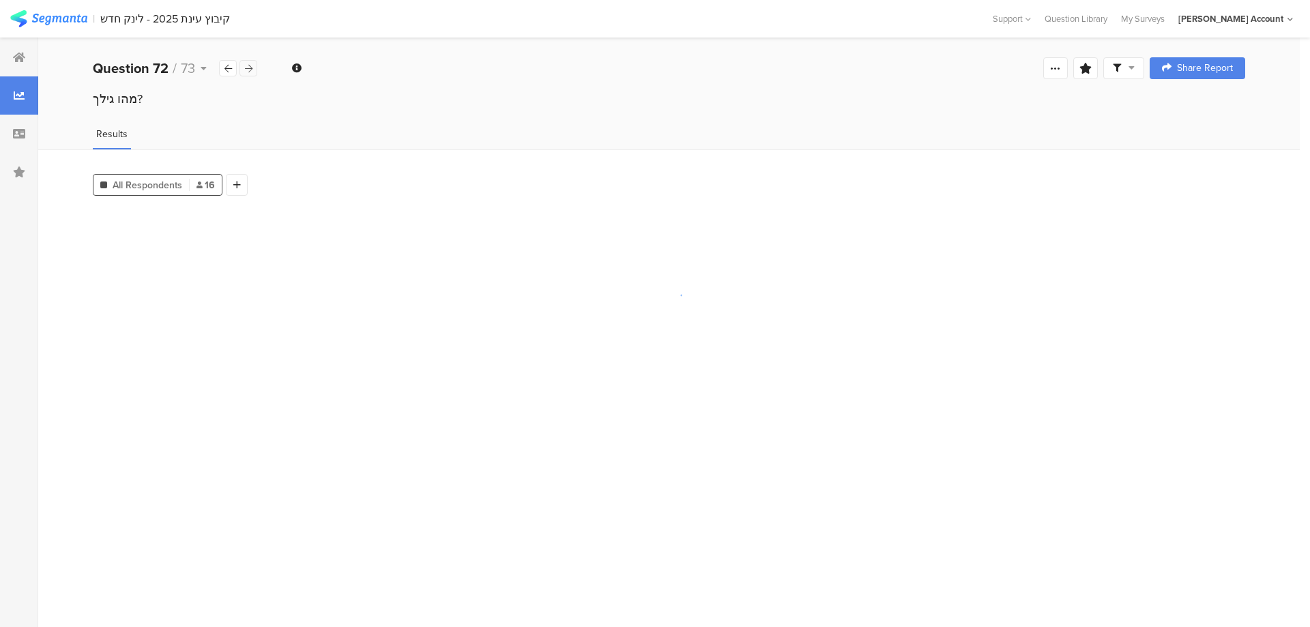
click at [248, 71] on icon at bounding box center [249, 68] width 8 height 9
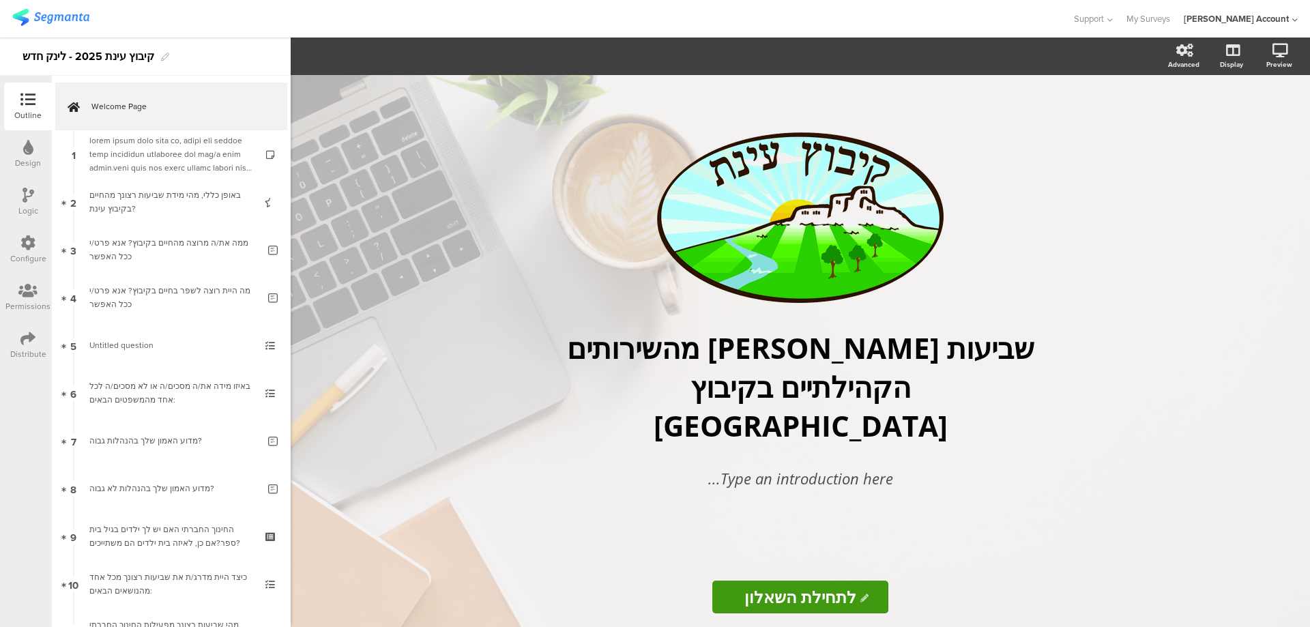
click at [27, 199] on icon at bounding box center [29, 195] width 12 height 15
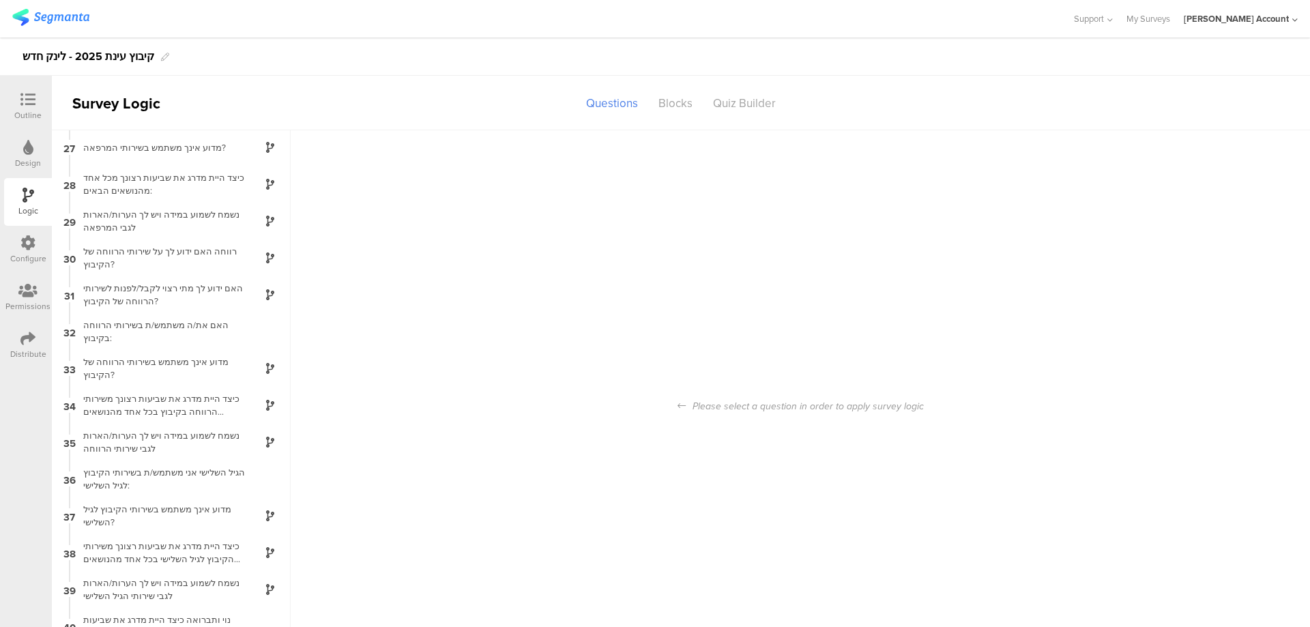
scroll to position [1001, 0]
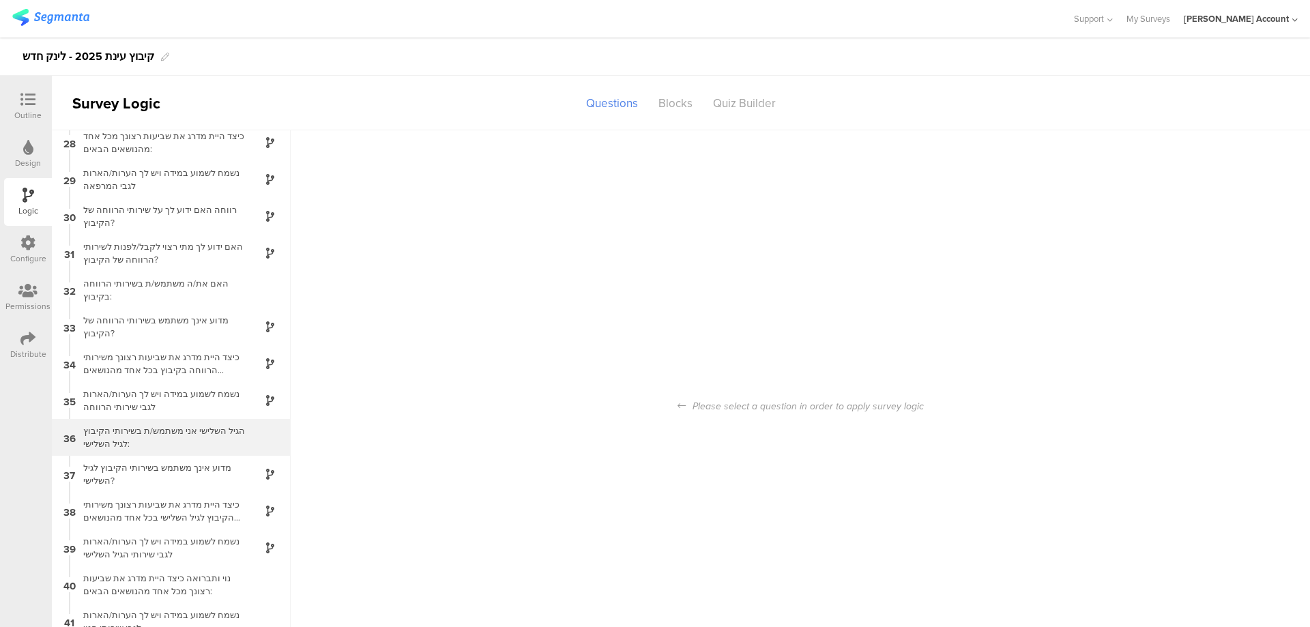
click at [214, 424] on div "36 הגיל השלישי אני משתמש/ת בשירותי הקיבוץ לגיל השלישי:" at bounding box center [171, 437] width 239 height 37
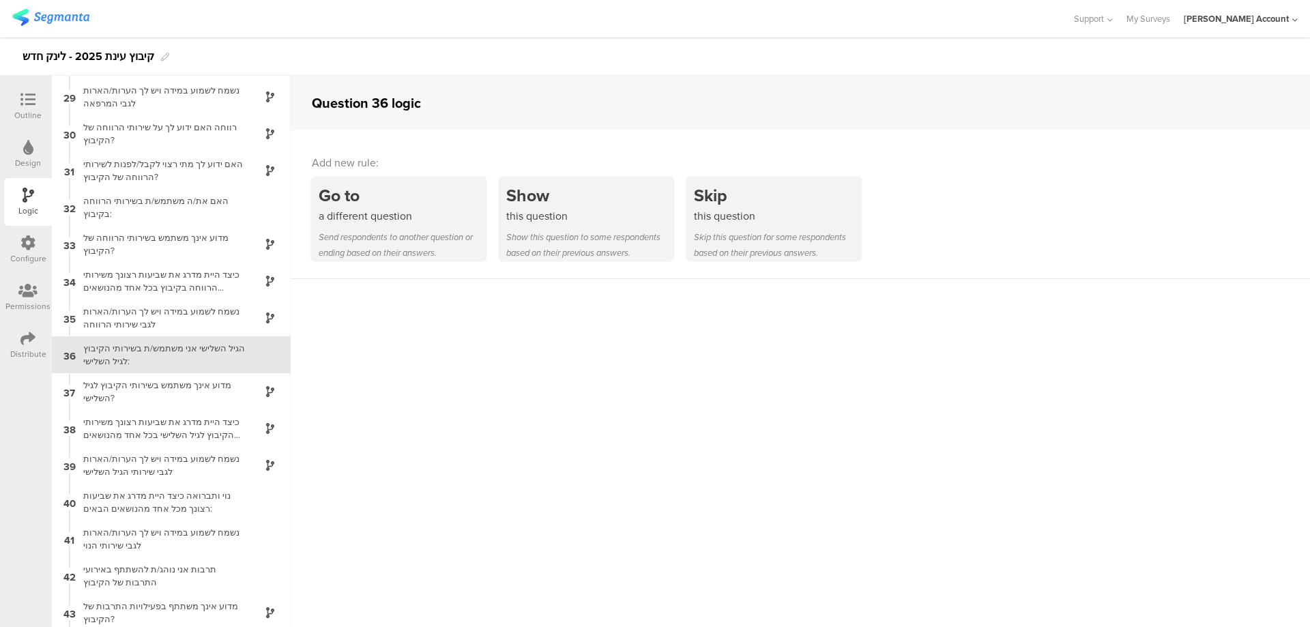
scroll to position [1033, 0]
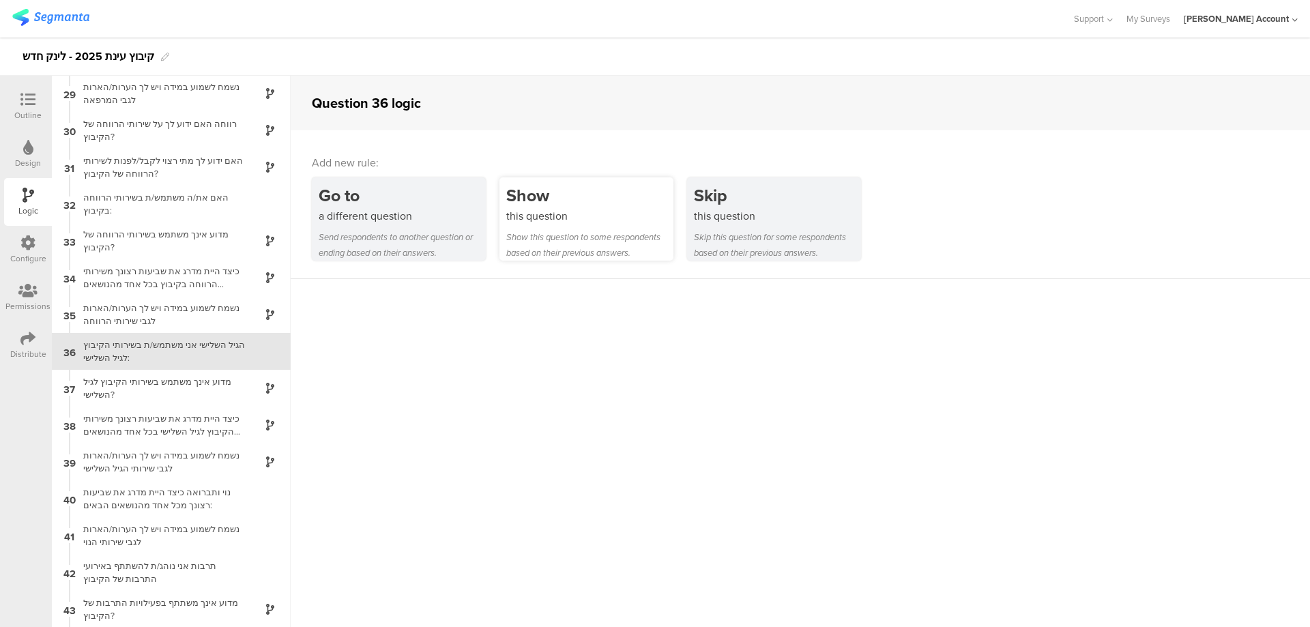
click at [534, 202] on div "Show" at bounding box center [589, 195] width 167 height 25
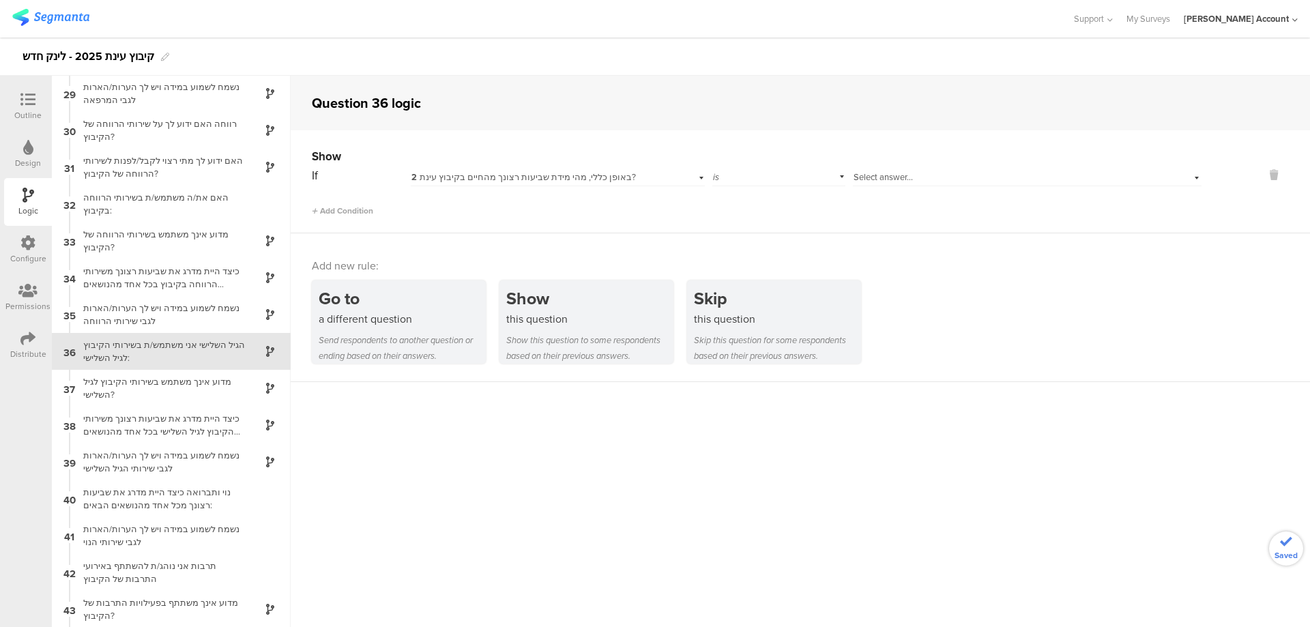
click at [541, 176] on span "2 באופן כללי, מהי מידת שביעות רצונך מהחיים בקיבוץ עינת?" at bounding box center [524, 177] width 225 height 13
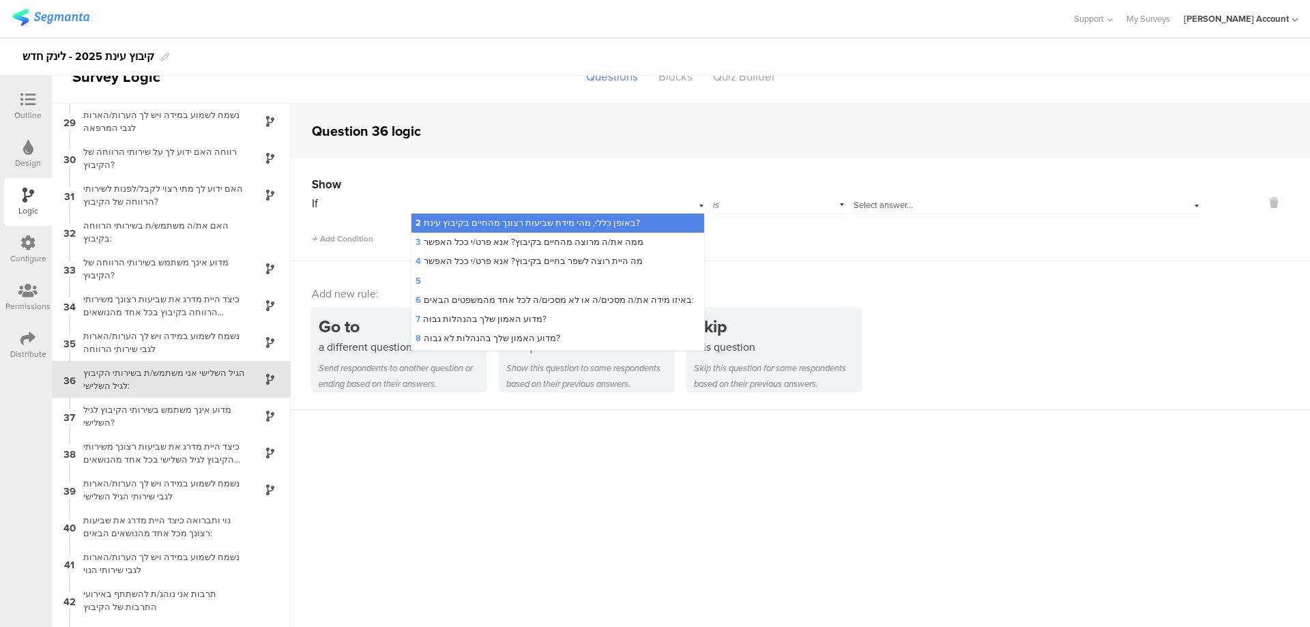
scroll to position [0, 0]
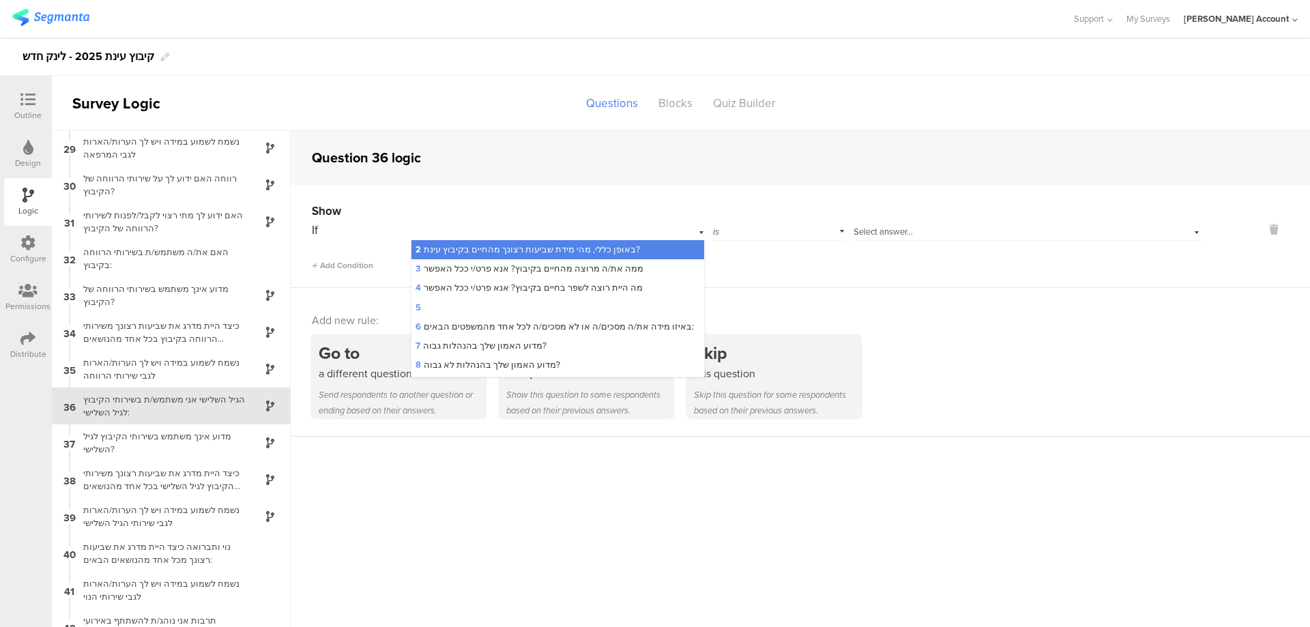
click at [32, 95] on icon at bounding box center [27, 99] width 15 height 15
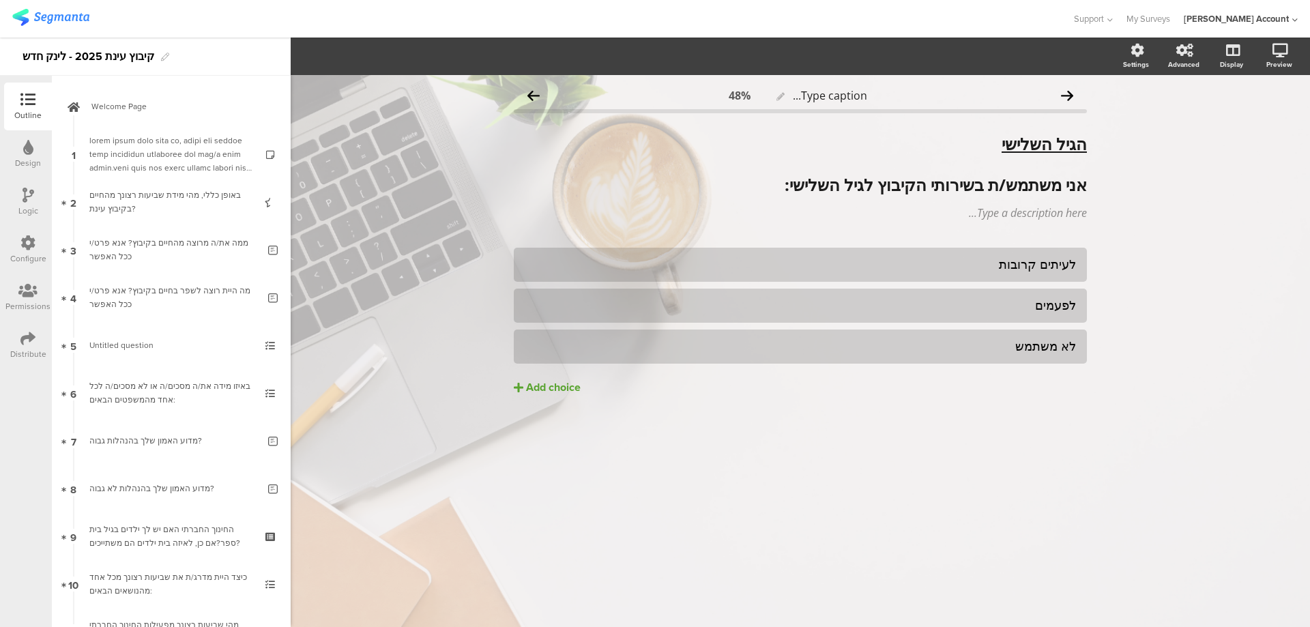
scroll to position [929, 0]
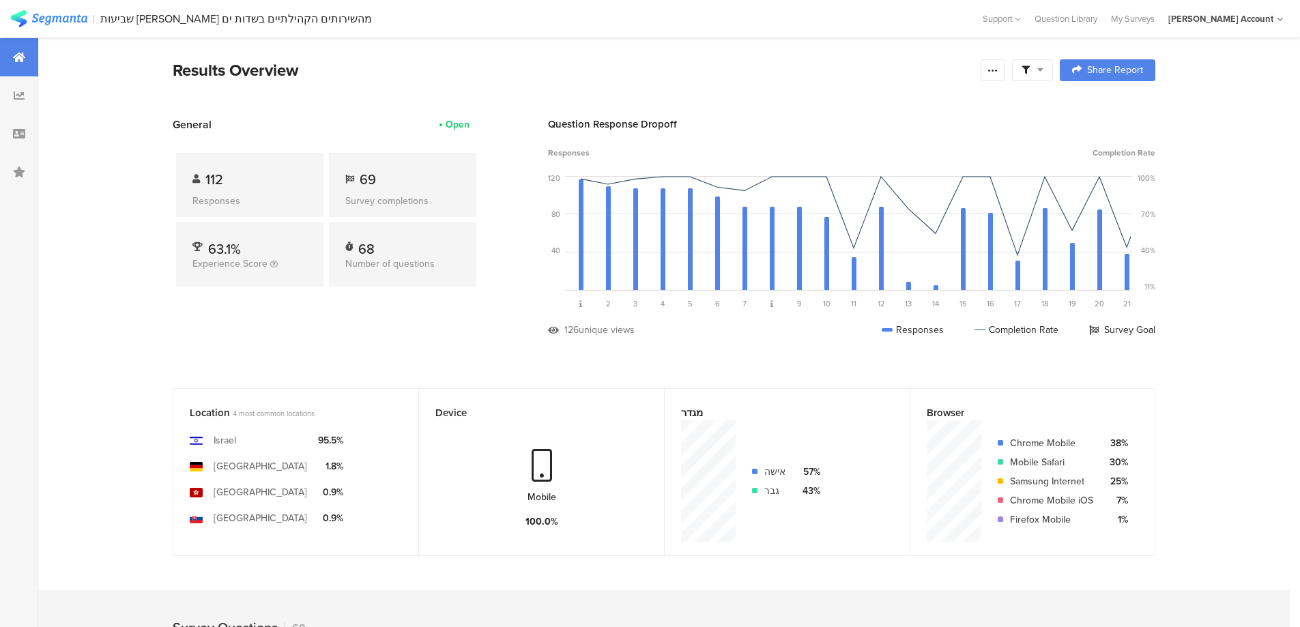
click at [1027, 67] on icon at bounding box center [1026, 70] width 8 height 8
click at [1104, 108] on span at bounding box center [1102, 108] width 20 height 11
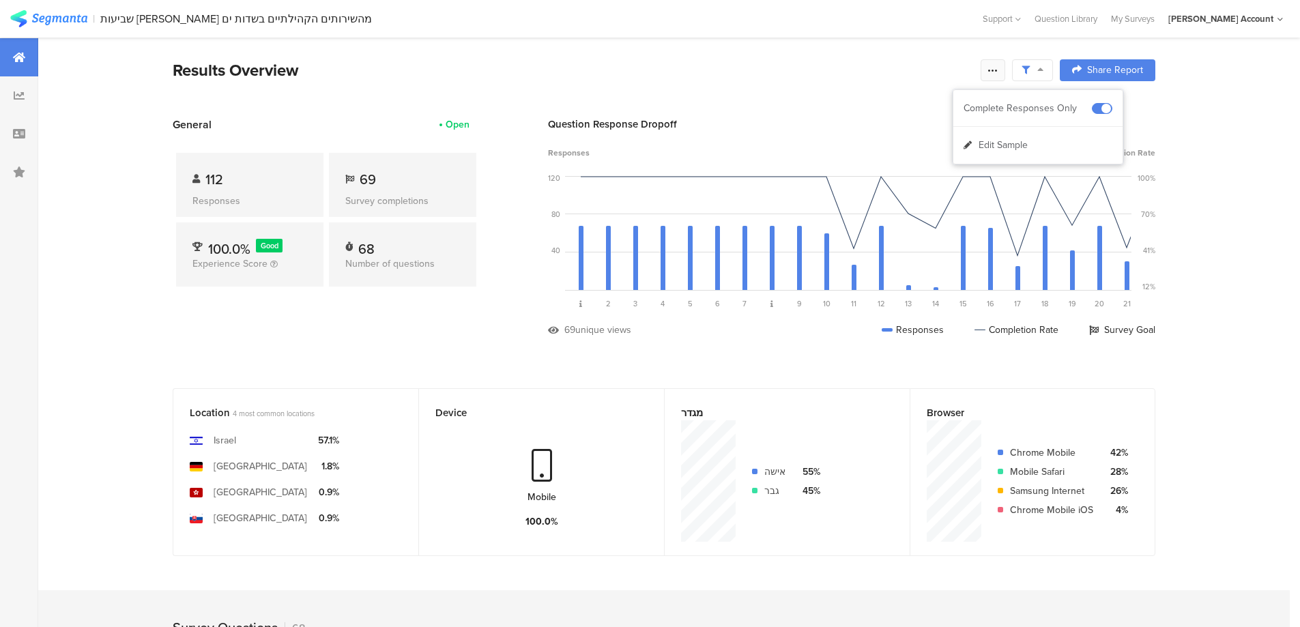
click at [997, 73] on icon at bounding box center [993, 70] width 11 height 11
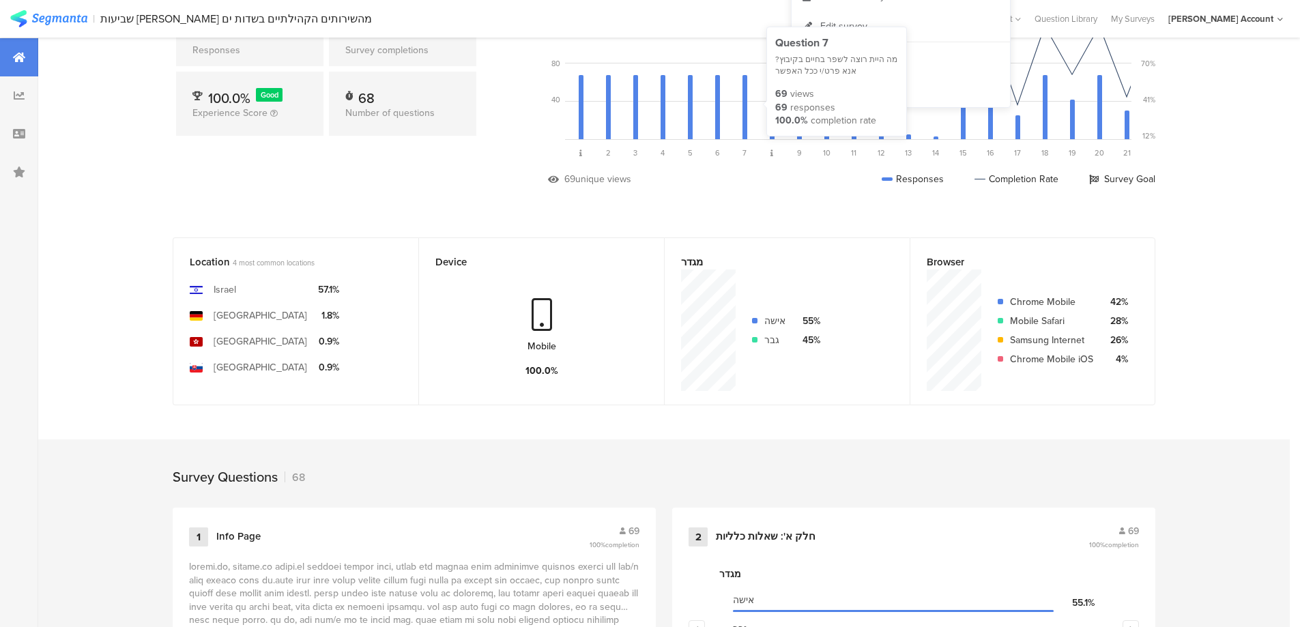
scroll to position [273, 0]
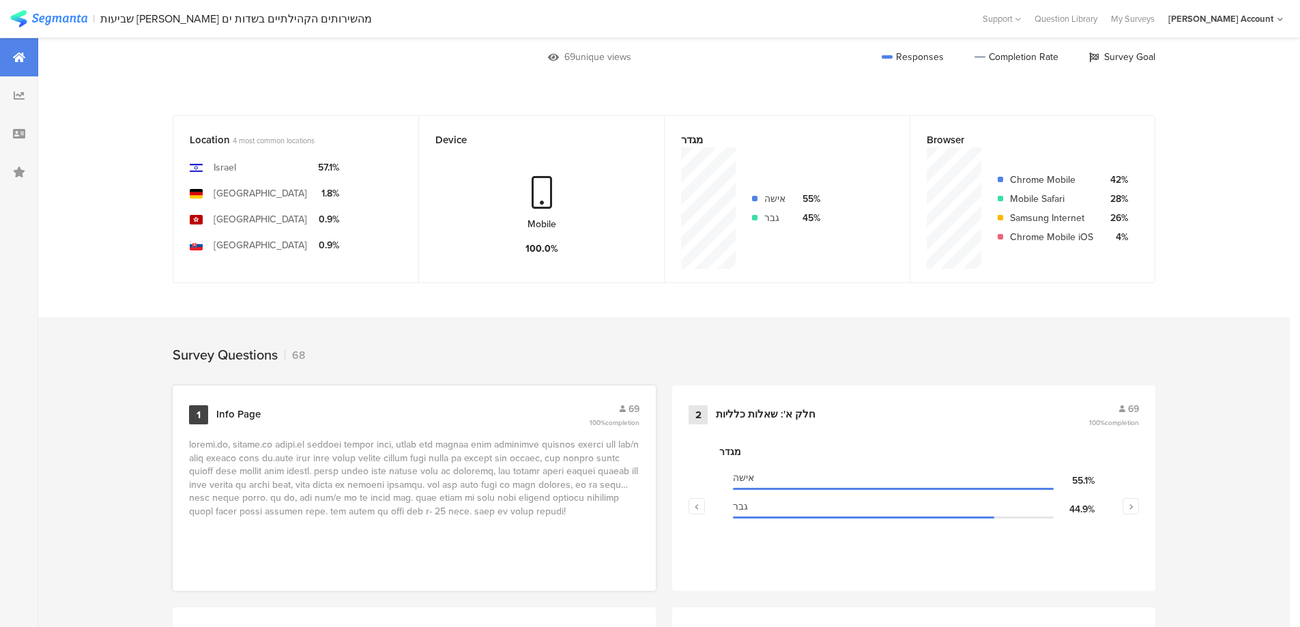
click at [390, 405] on div "1 Info Page 69 100% completion" at bounding box center [414, 415] width 450 height 26
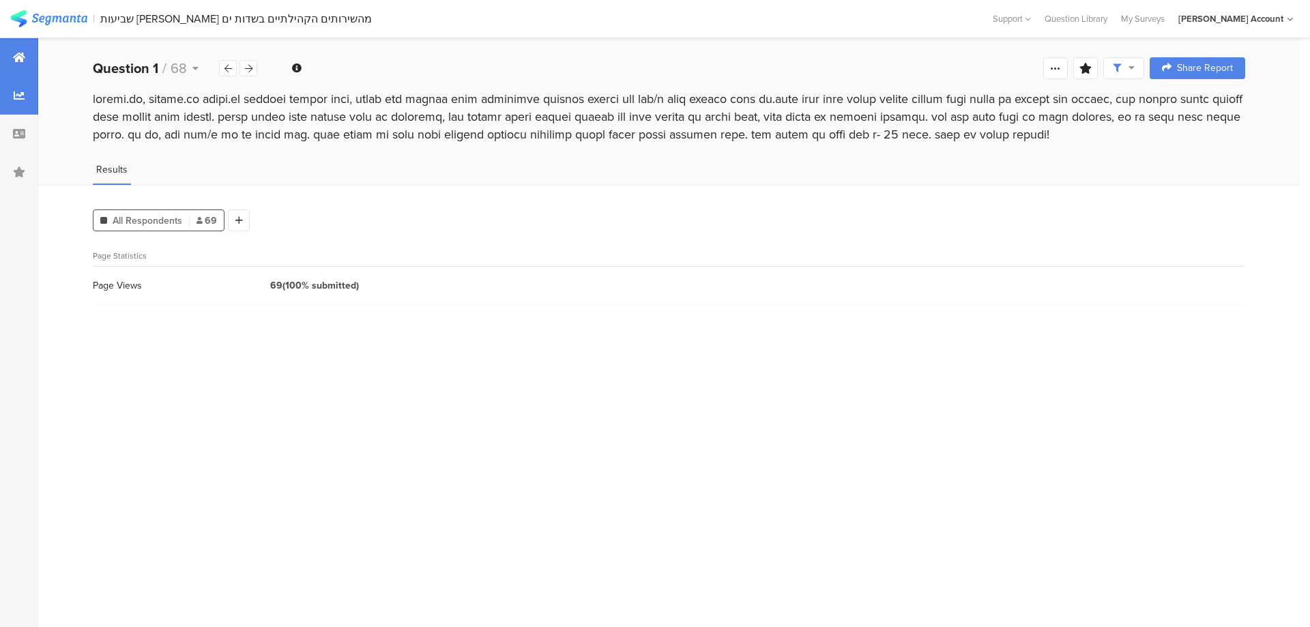
click at [16, 58] on icon at bounding box center [19, 57] width 12 height 11
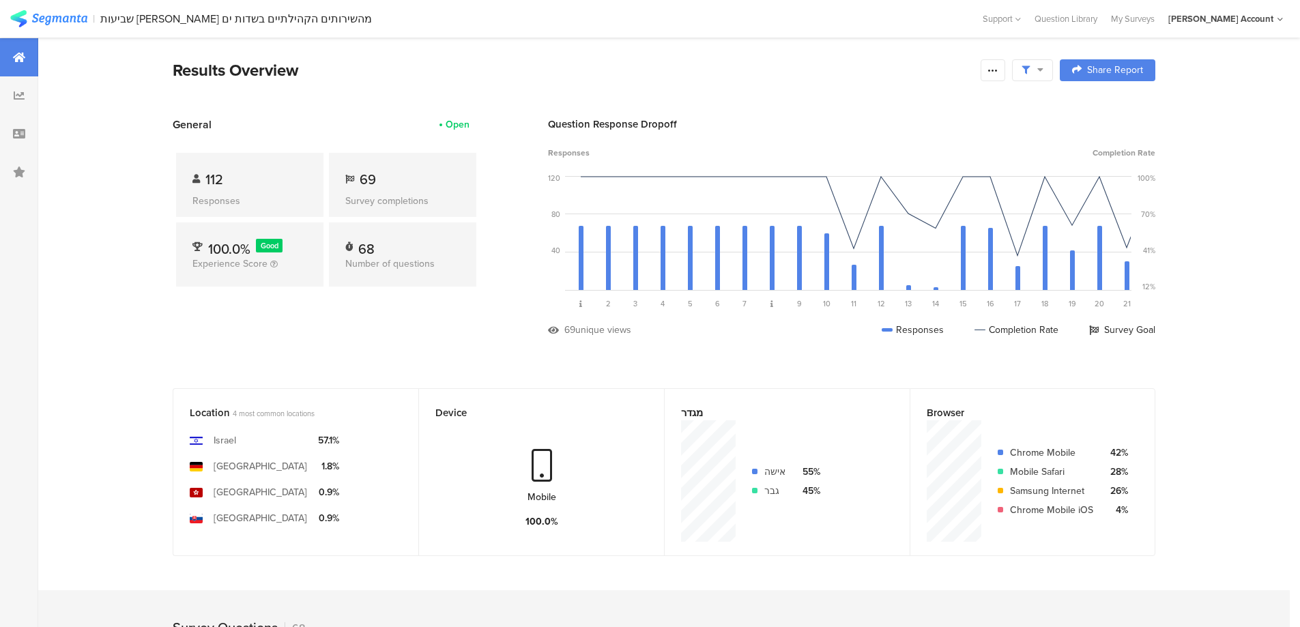
click at [1045, 76] on div at bounding box center [1032, 70] width 41 height 22
click at [1098, 106] on span at bounding box center [1102, 108] width 20 height 11
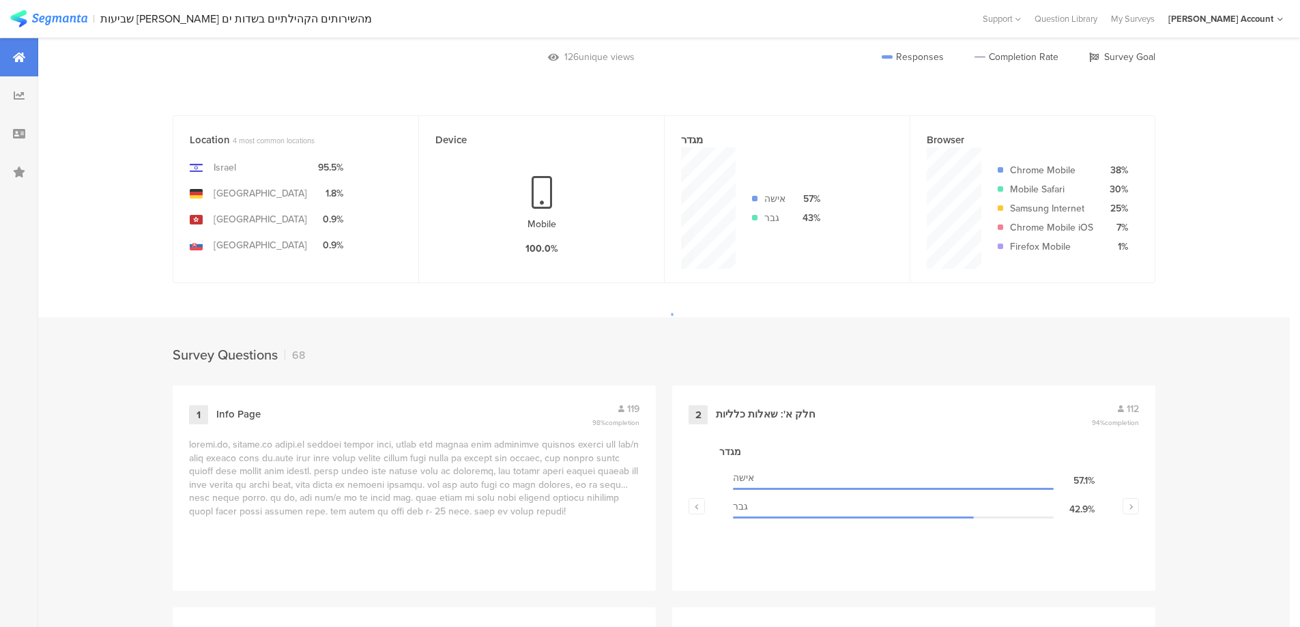
scroll to position [455, 0]
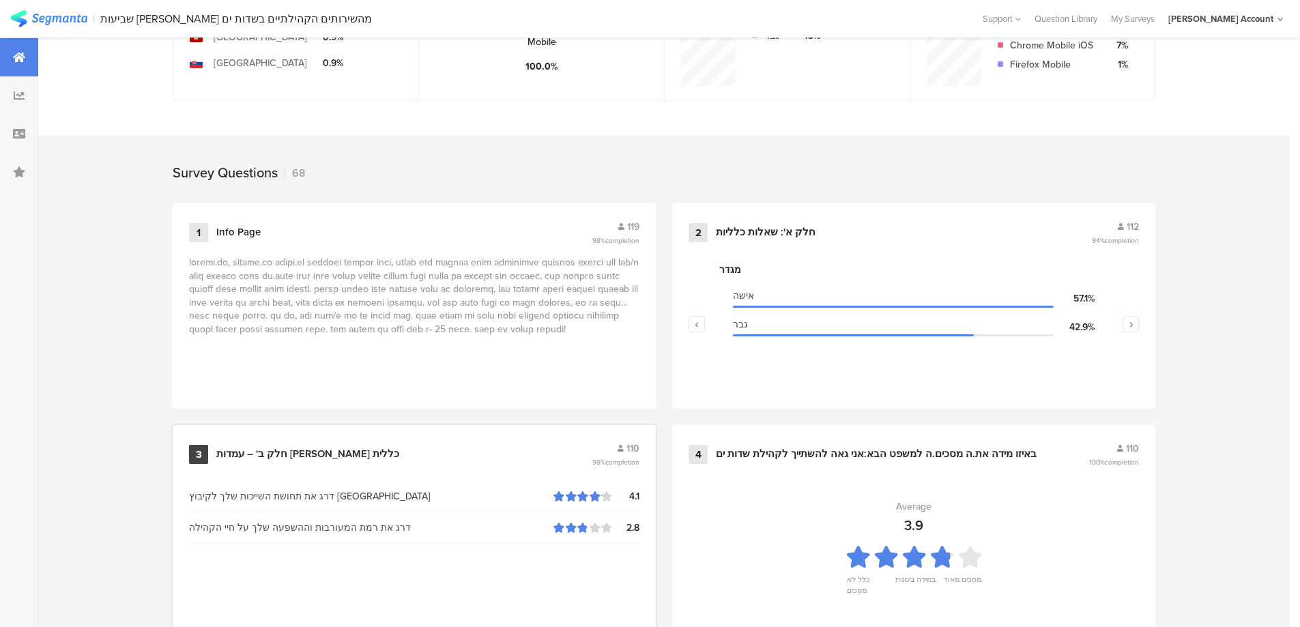
click at [321, 450] on div "חלק ב' – עמדות ושביעות רצון כללית" at bounding box center [307, 455] width 183 height 14
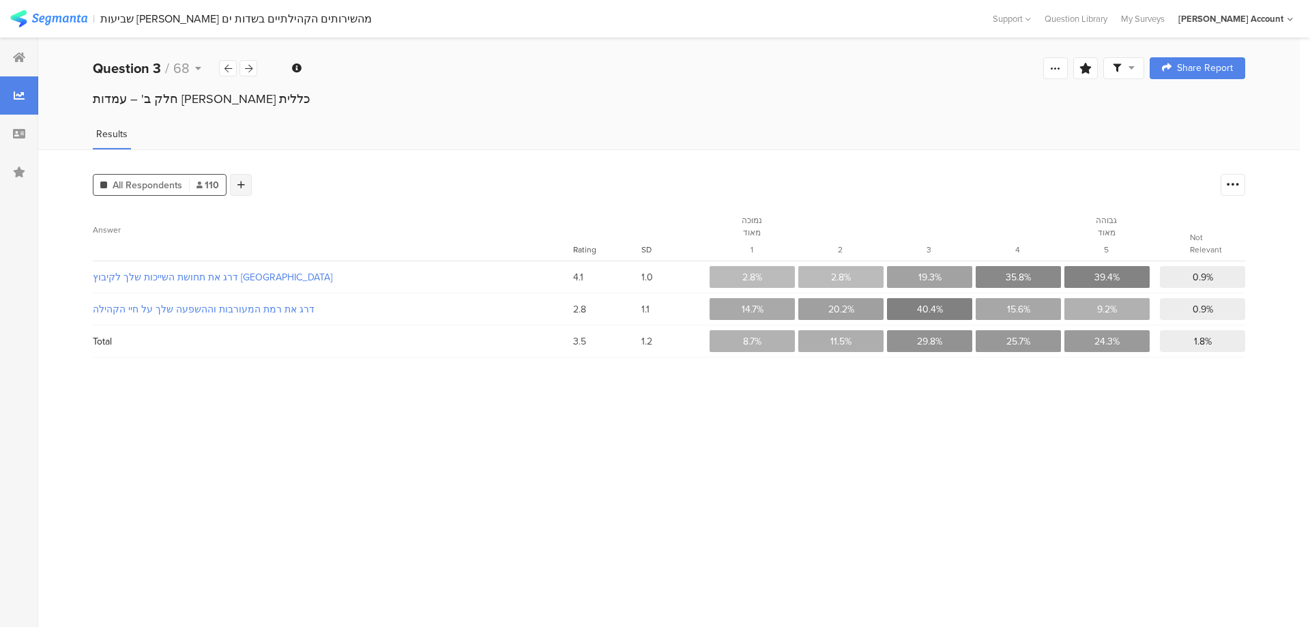
click at [242, 177] on div at bounding box center [241, 185] width 22 height 22
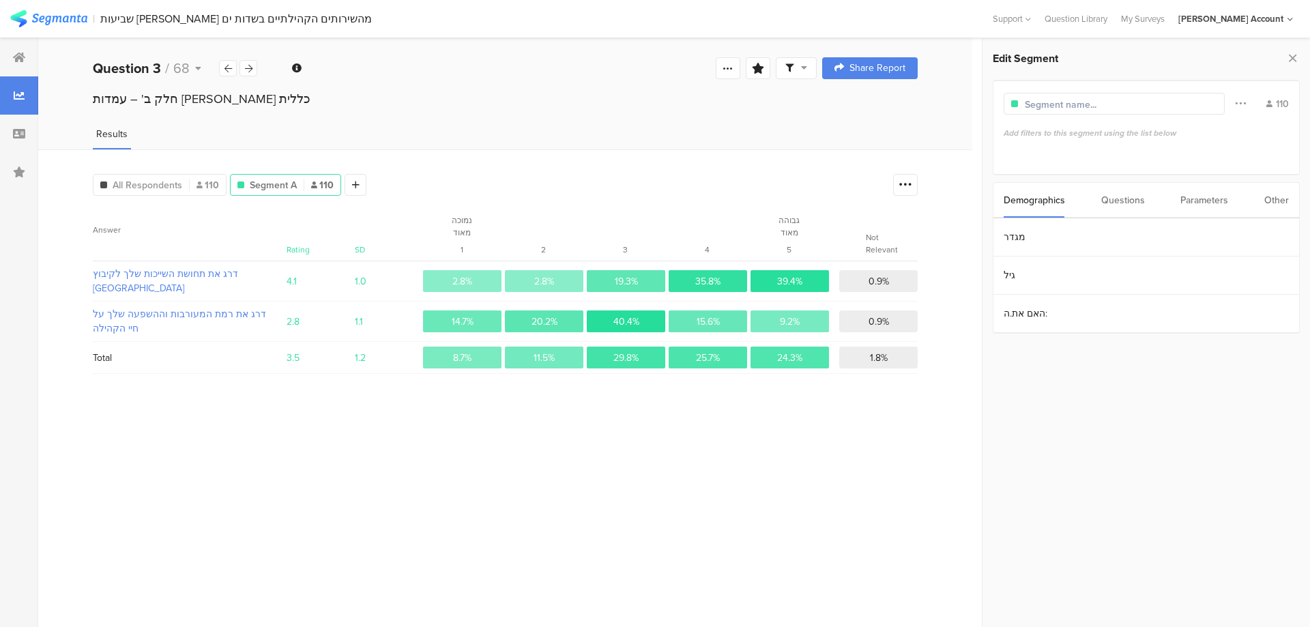
click at [1218, 203] on div "Parameters" at bounding box center [1205, 200] width 48 height 35
click at [1033, 243] on section "ID" at bounding box center [1147, 237] width 306 height 38
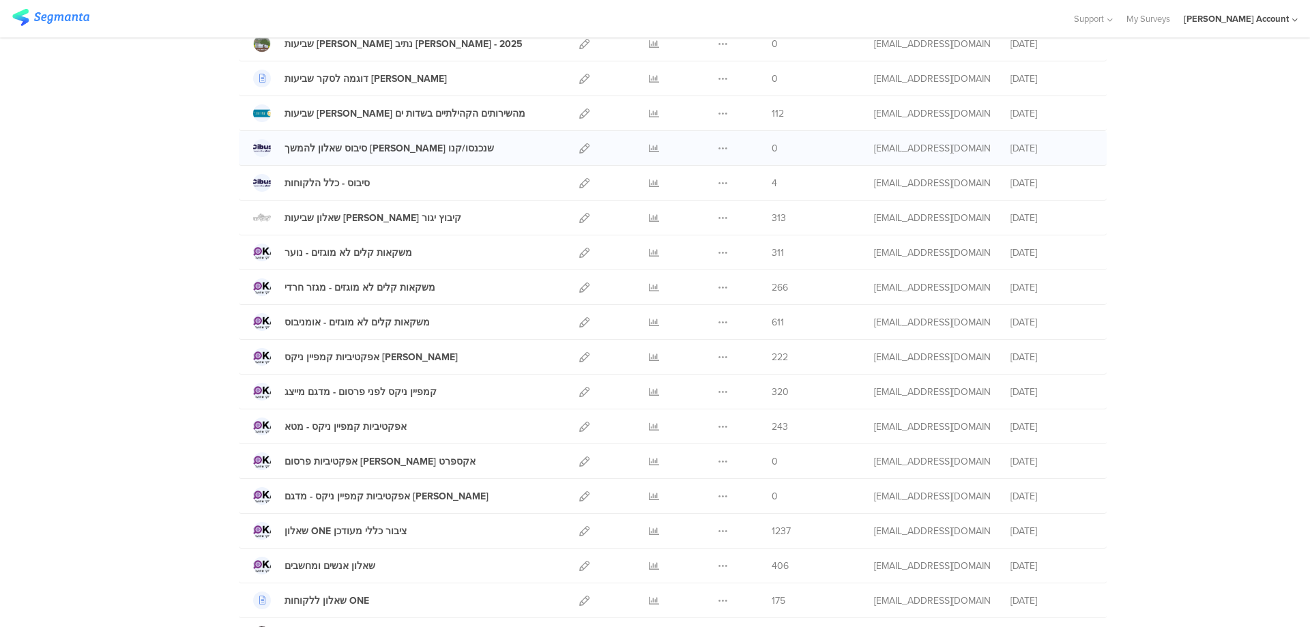
scroll to position [273, 0]
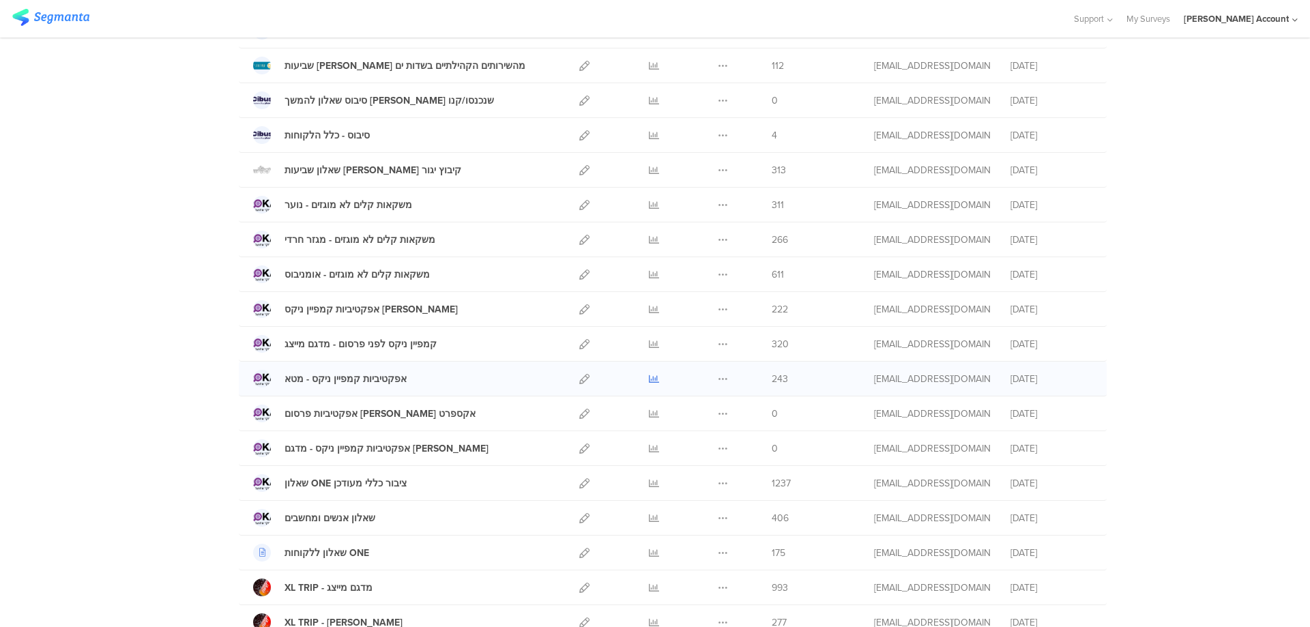
click at [649, 377] on icon at bounding box center [654, 379] width 10 height 10
click at [649, 307] on icon at bounding box center [654, 309] width 10 height 10
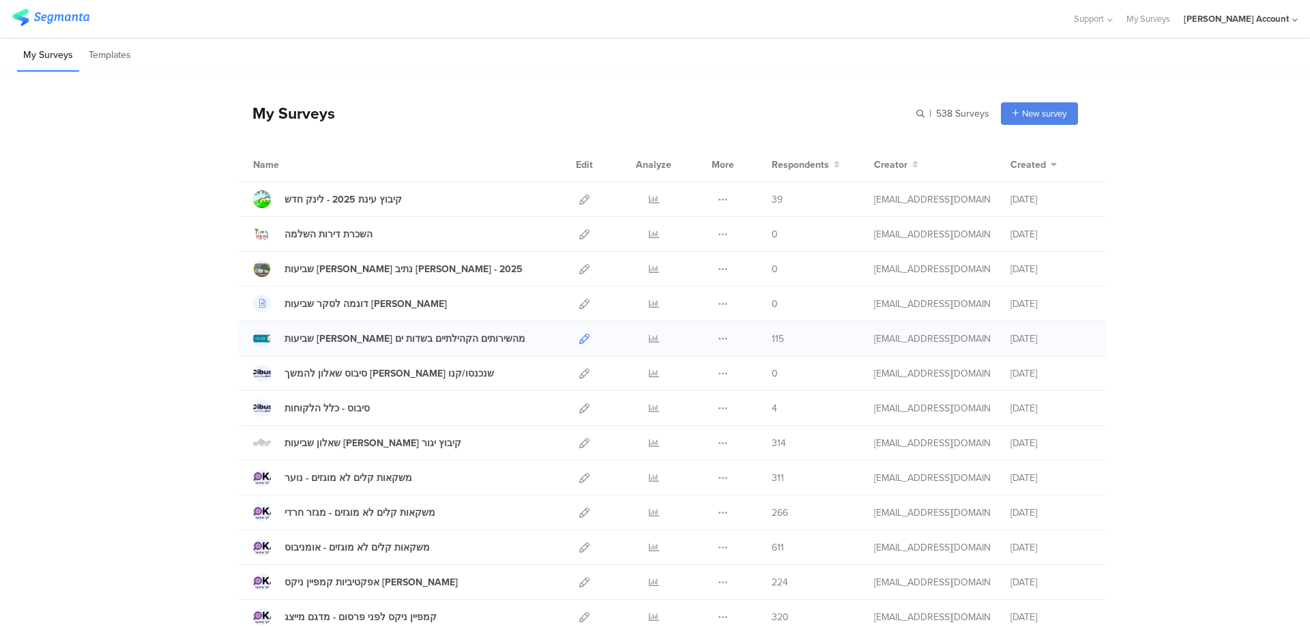
click at [582, 338] on icon at bounding box center [584, 339] width 10 height 10
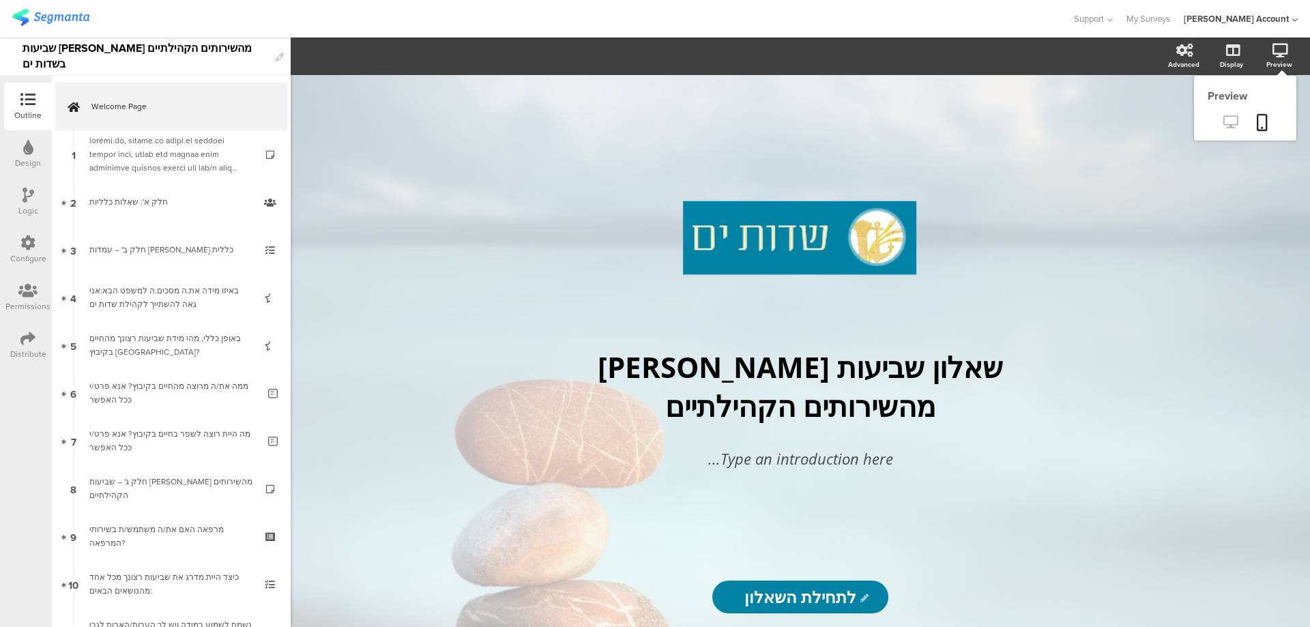
click at [1231, 122] on icon at bounding box center [1231, 121] width 14 height 13
click at [37, 340] on div "Distribute" at bounding box center [28, 345] width 48 height 48
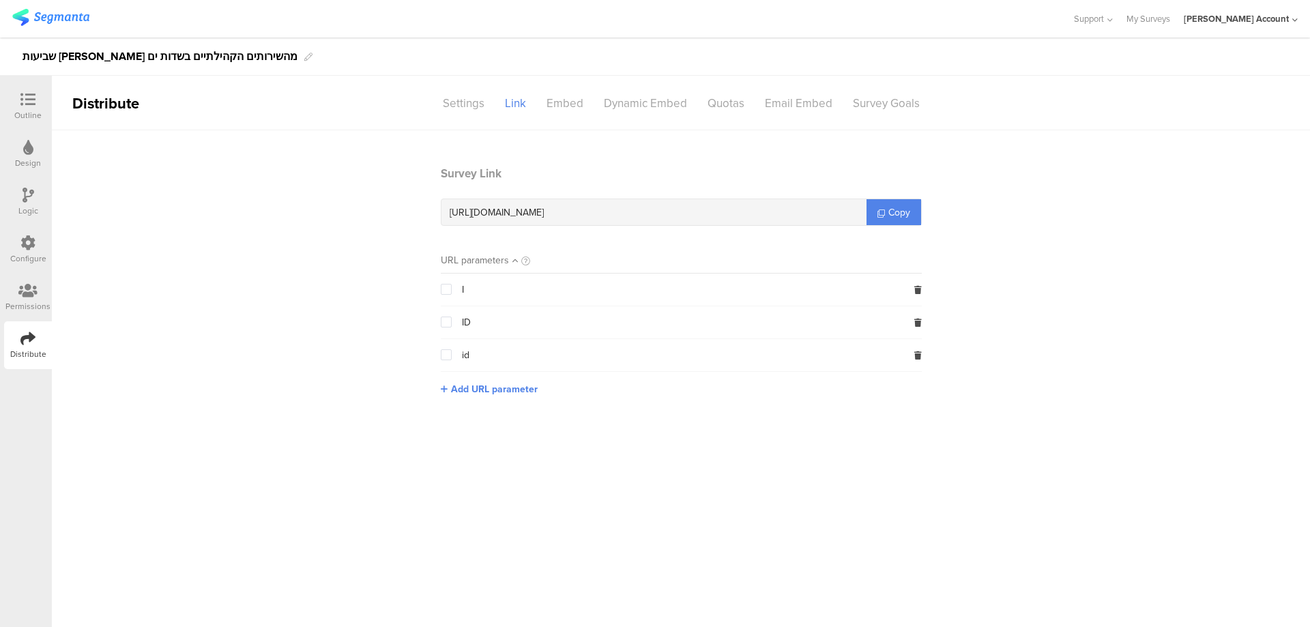
click at [544, 210] on span "https://surveys.segmanta.com/b9ax53" at bounding box center [497, 212] width 94 height 14
click at [544, 212] on span "https://surveys.segmanta.com/b9ax53" at bounding box center [497, 212] width 94 height 14
click at [544, 213] on span "https://surveys.segmanta.com/b9ax53" at bounding box center [497, 212] width 94 height 14
copy div "https://surveys.segmanta.com/b9ax53"
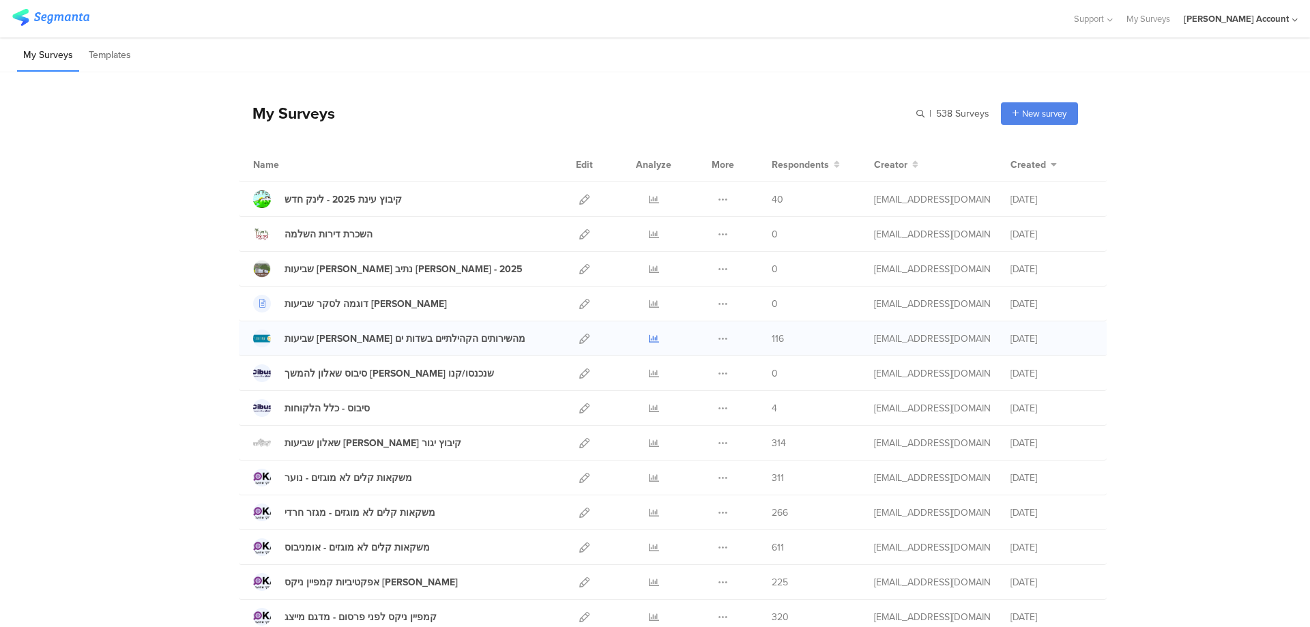
click at [649, 336] on icon at bounding box center [654, 339] width 10 height 10
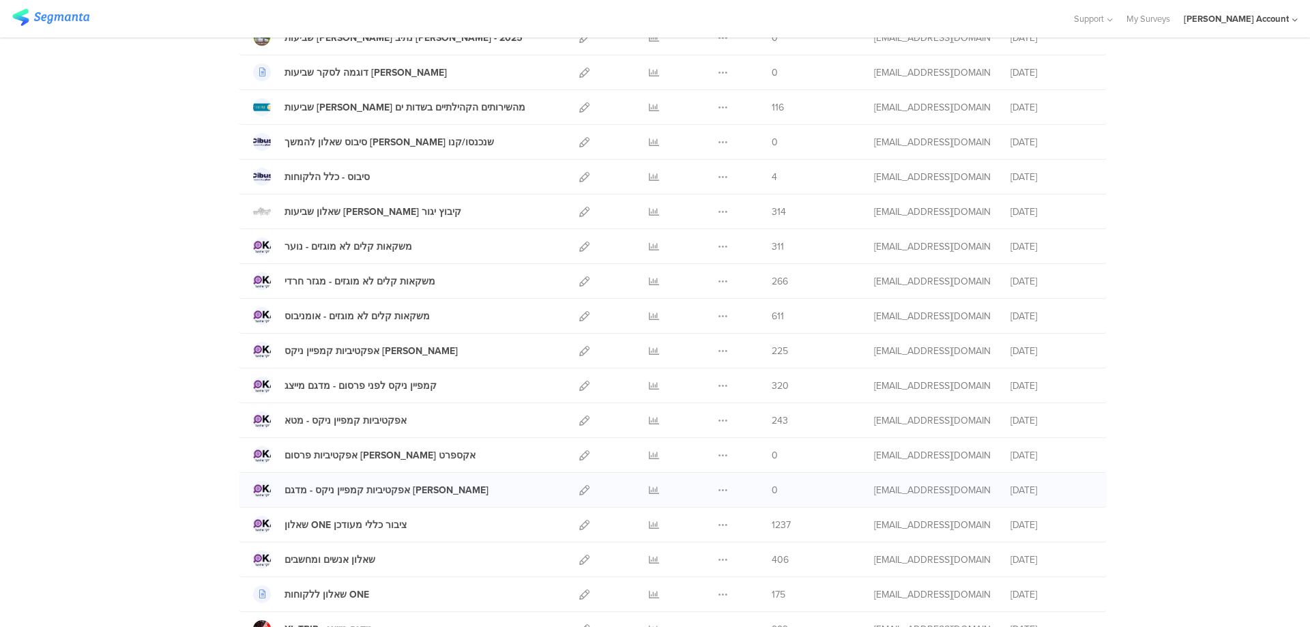
scroll to position [273, 0]
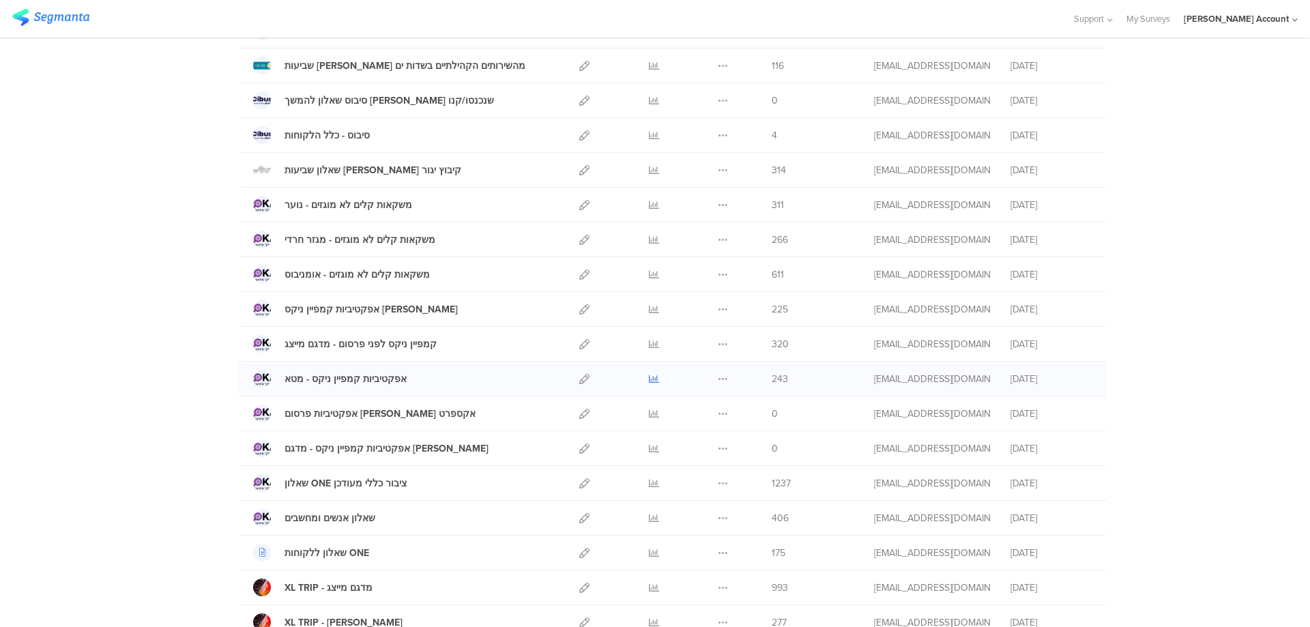
click at [649, 377] on icon at bounding box center [654, 379] width 10 height 10
click at [649, 309] on icon at bounding box center [654, 309] width 10 height 10
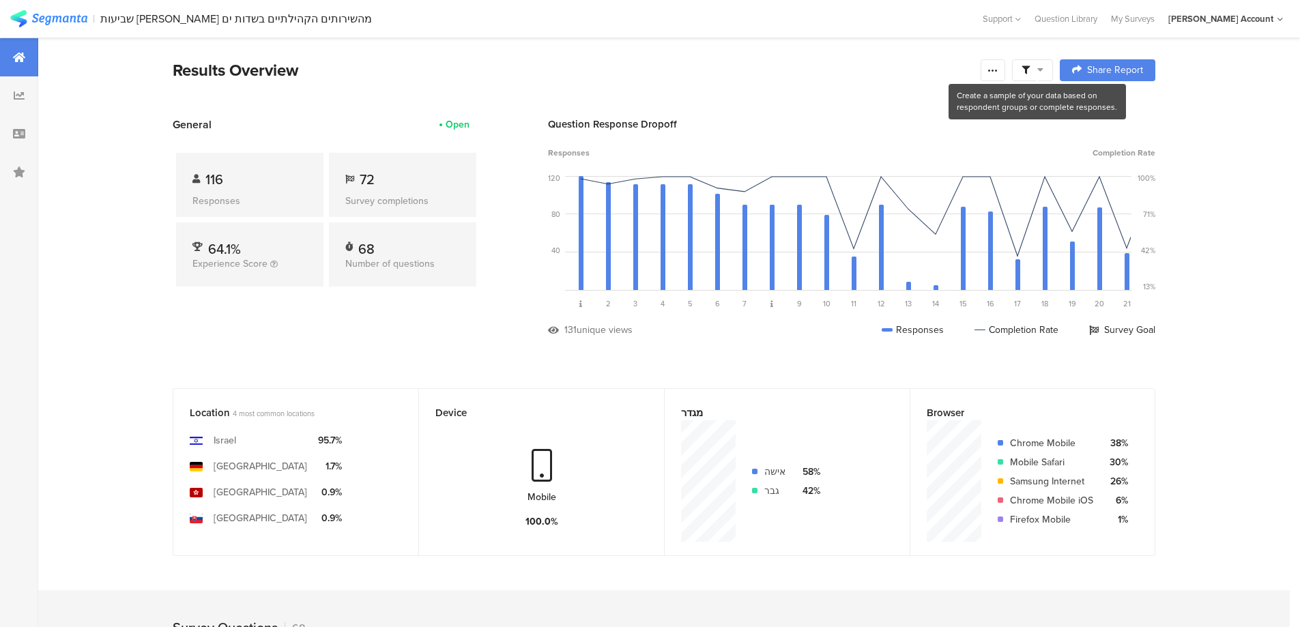
click at [1037, 66] on span at bounding box center [1033, 70] width 22 height 12
click at [1108, 106] on span at bounding box center [1102, 108] width 20 height 11
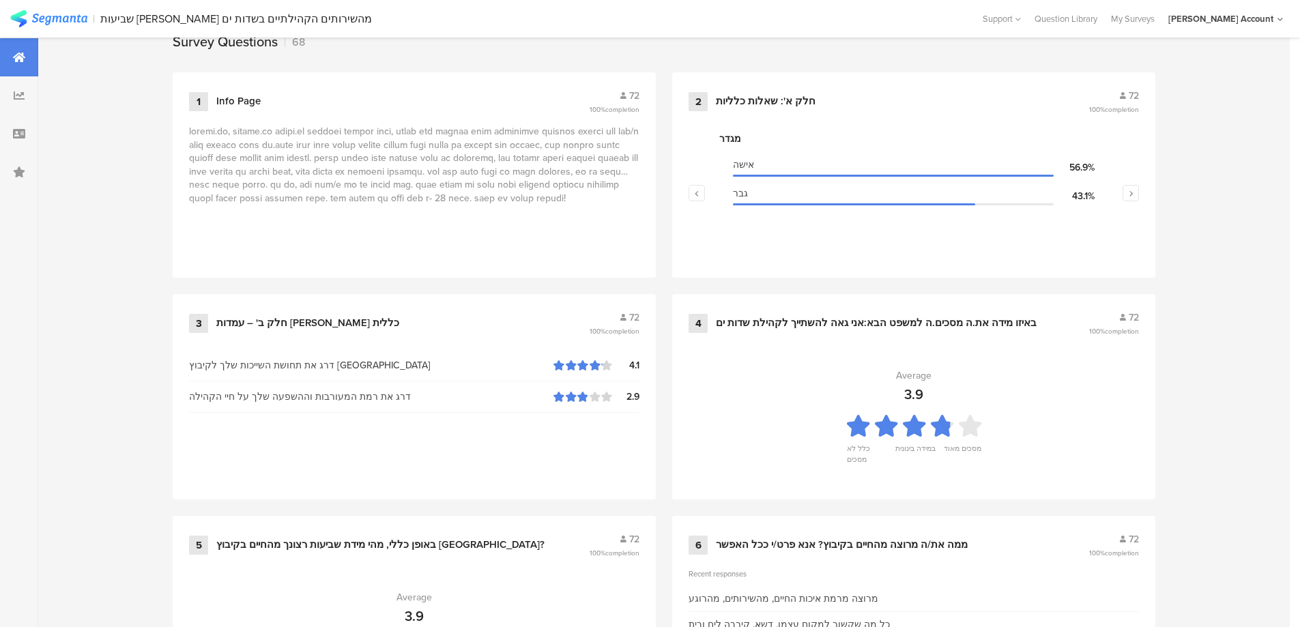
scroll to position [364, 0]
